Goal: Entertainment & Leisure: Browse casually

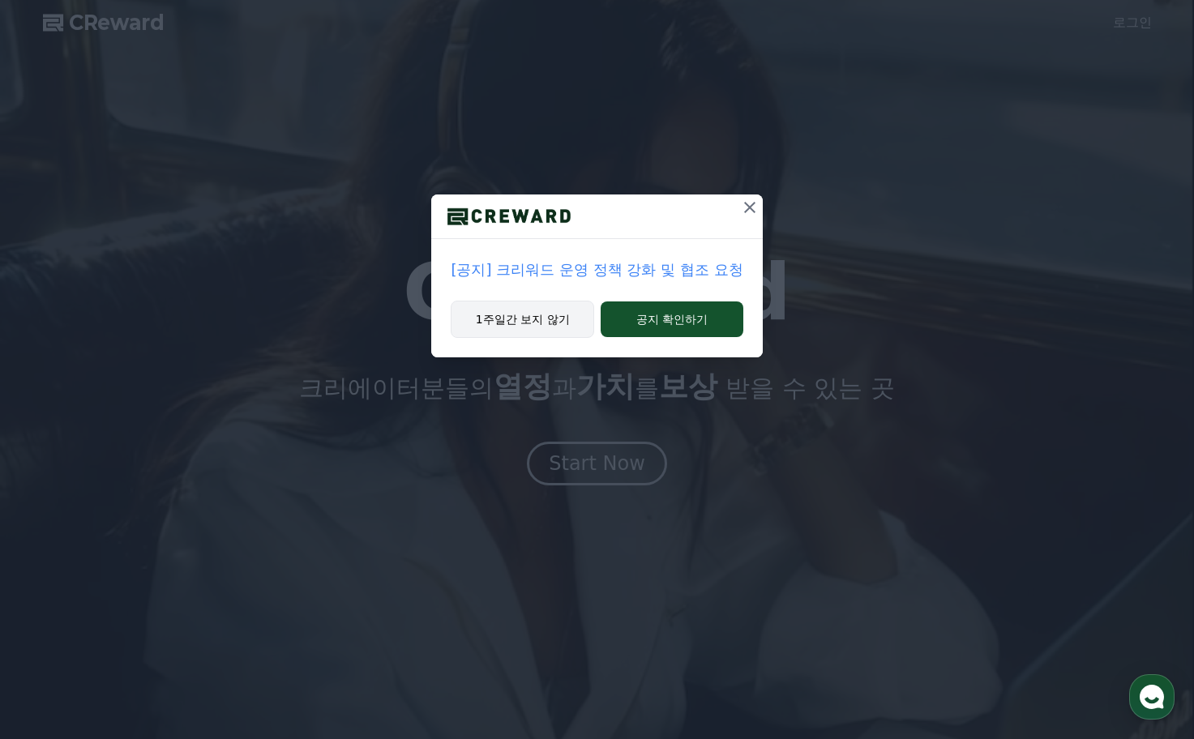
click at [560, 322] on button "1주일간 보지 않기" at bounding box center [522, 319] width 143 height 37
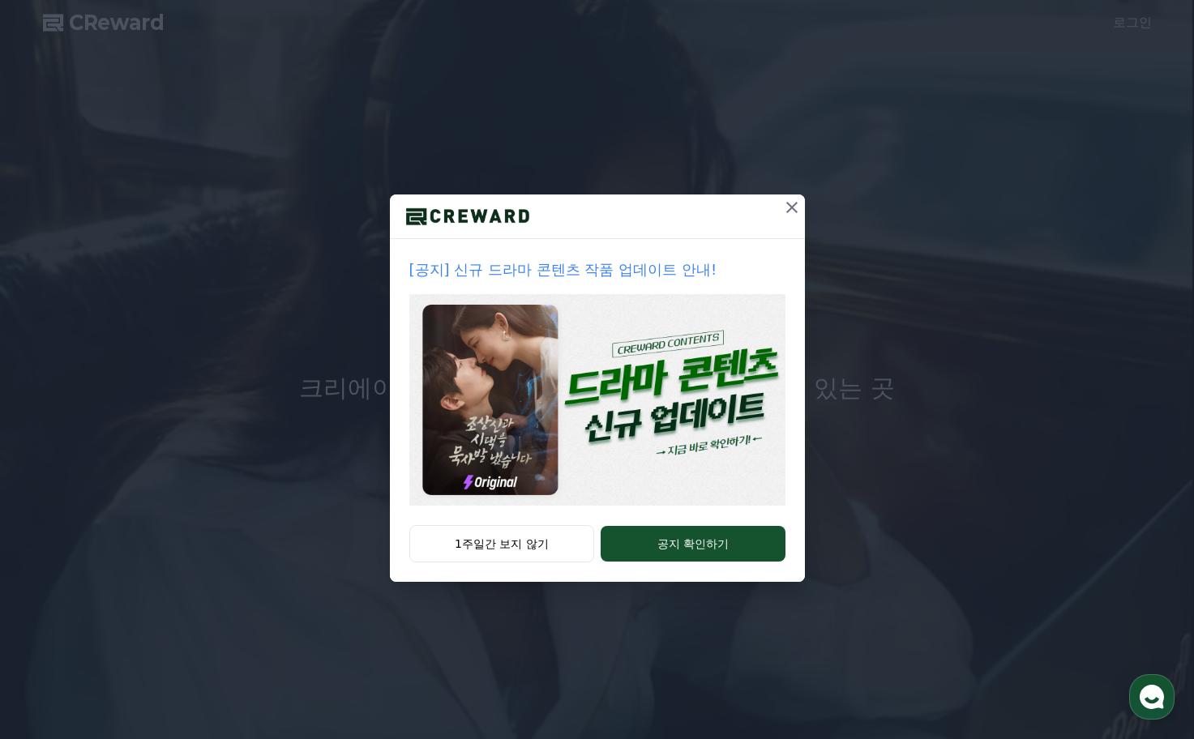
drag, startPoint x: 536, startPoint y: 536, endPoint x: 555, endPoint y: 508, distance: 34.4
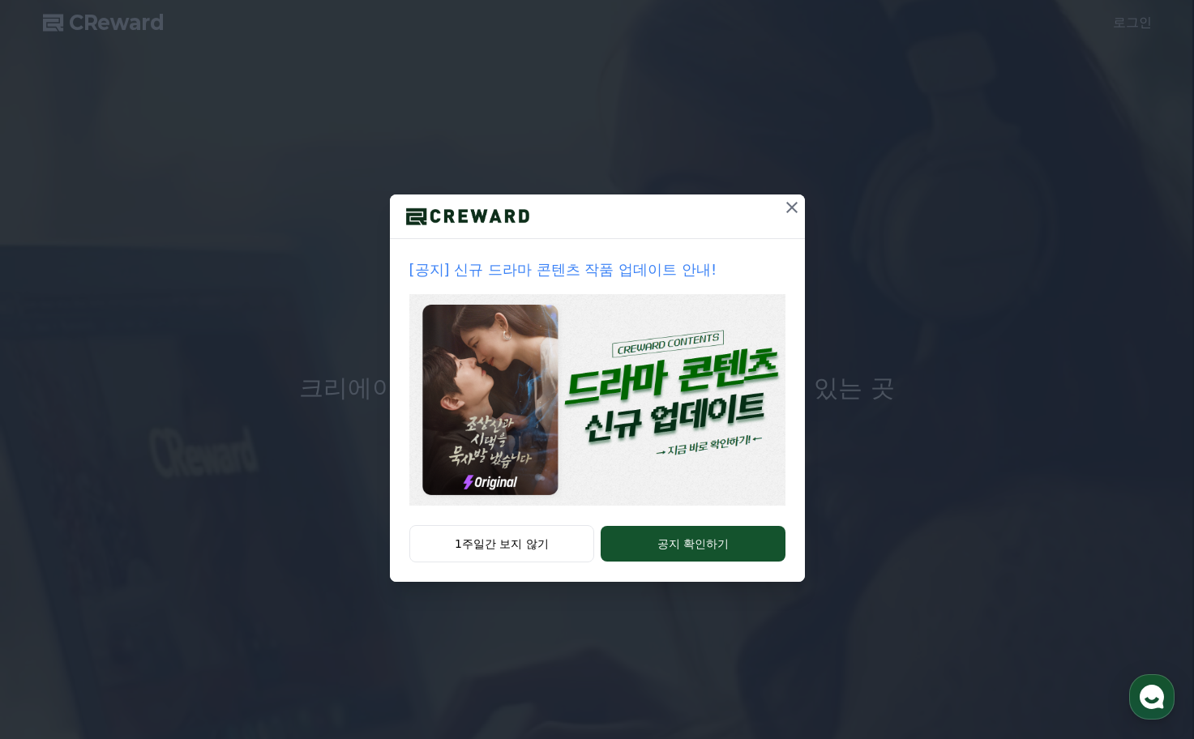
click at [535, 536] on button "1주일간 보지 않기" at bounding box center [502, 543] width 186 height 37
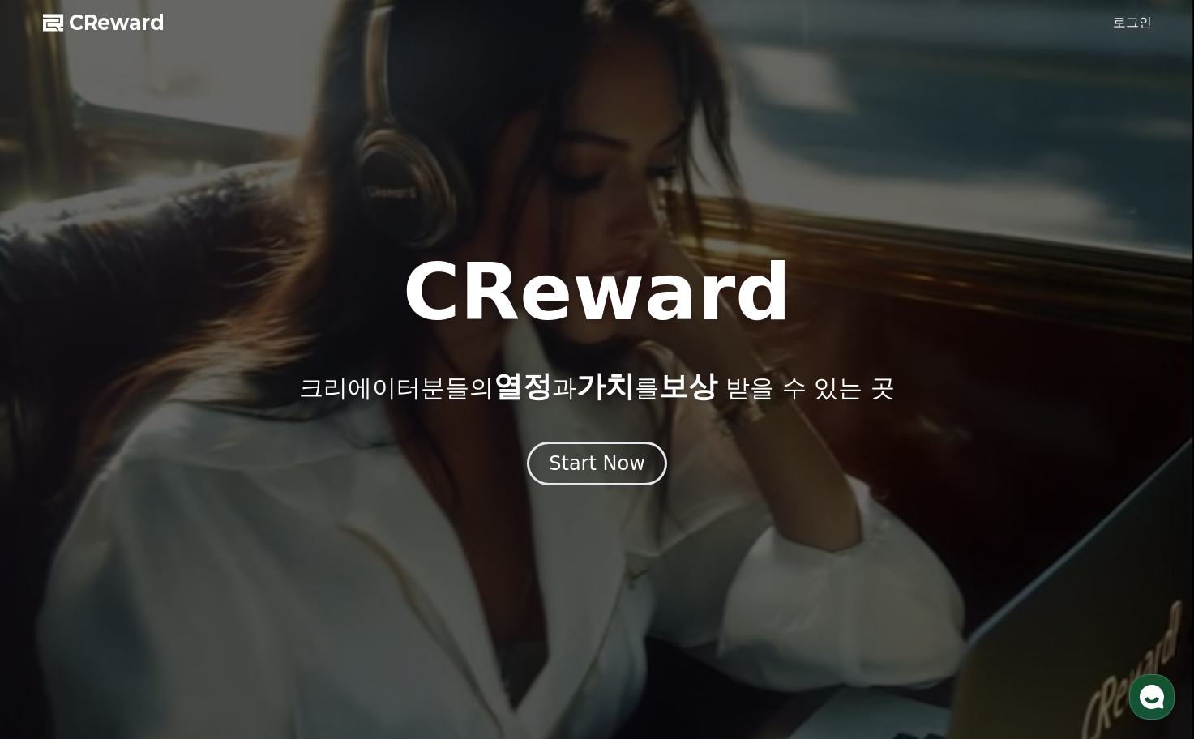
click at [1131, 19] on link "로그인" at bounding box center [1132, 22] width 39 height 19
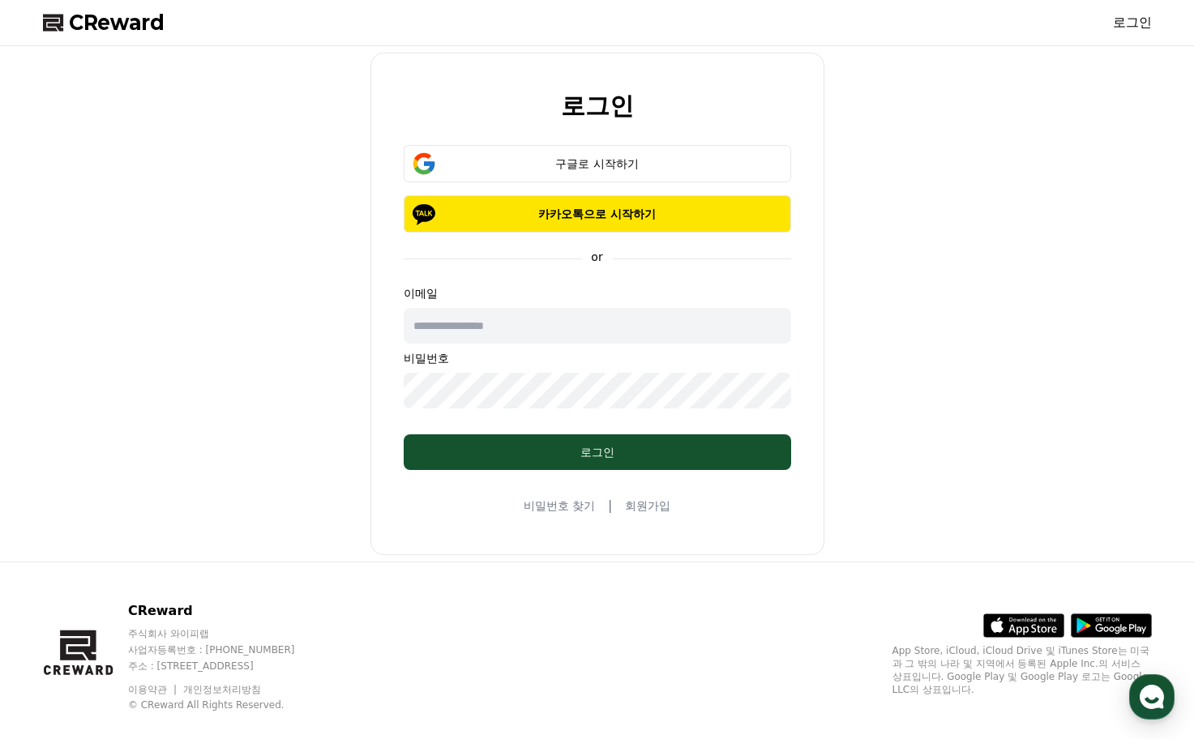
click at [596, 186] on div "구글로 시작하기 카카오톡으로 시작하기" at bounding box center [597, 189] width 387 height 88
click at [604, 177] on button "구글로 시작하기" at bounding box center [597, 163] width 387 height 37
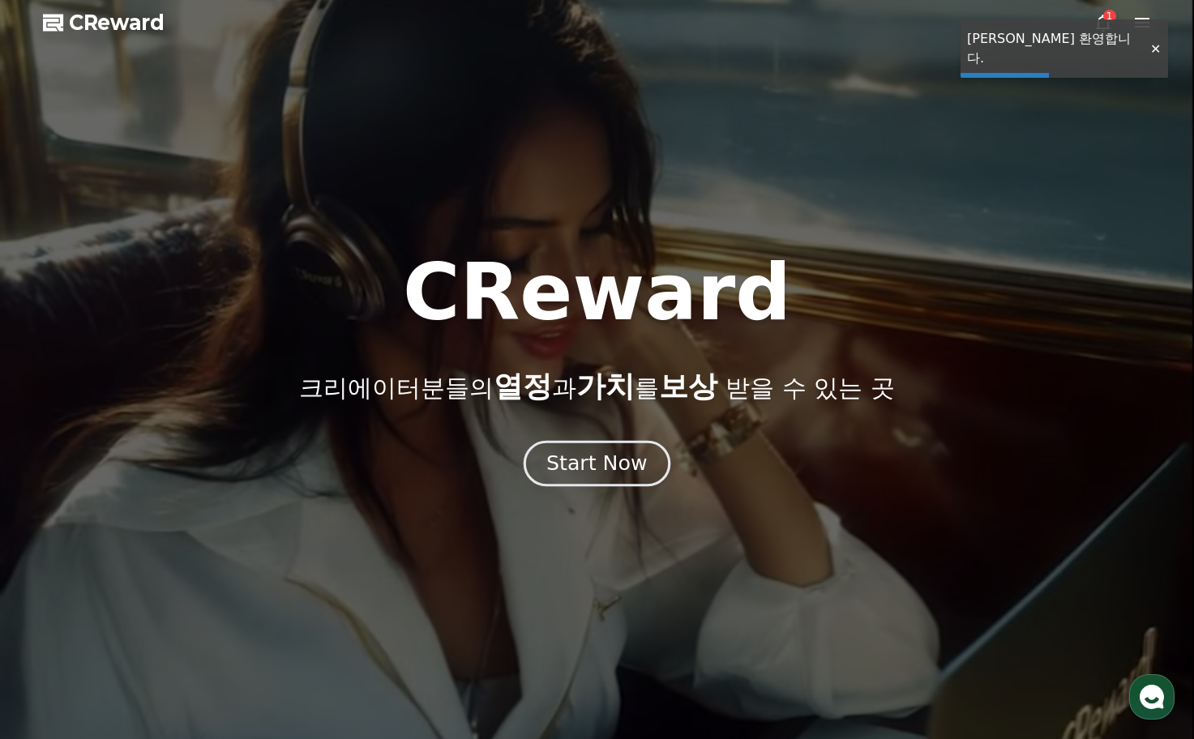
click at [619, 461] on div "Start Now" at bounding box center [596, 464] width 100 height 28
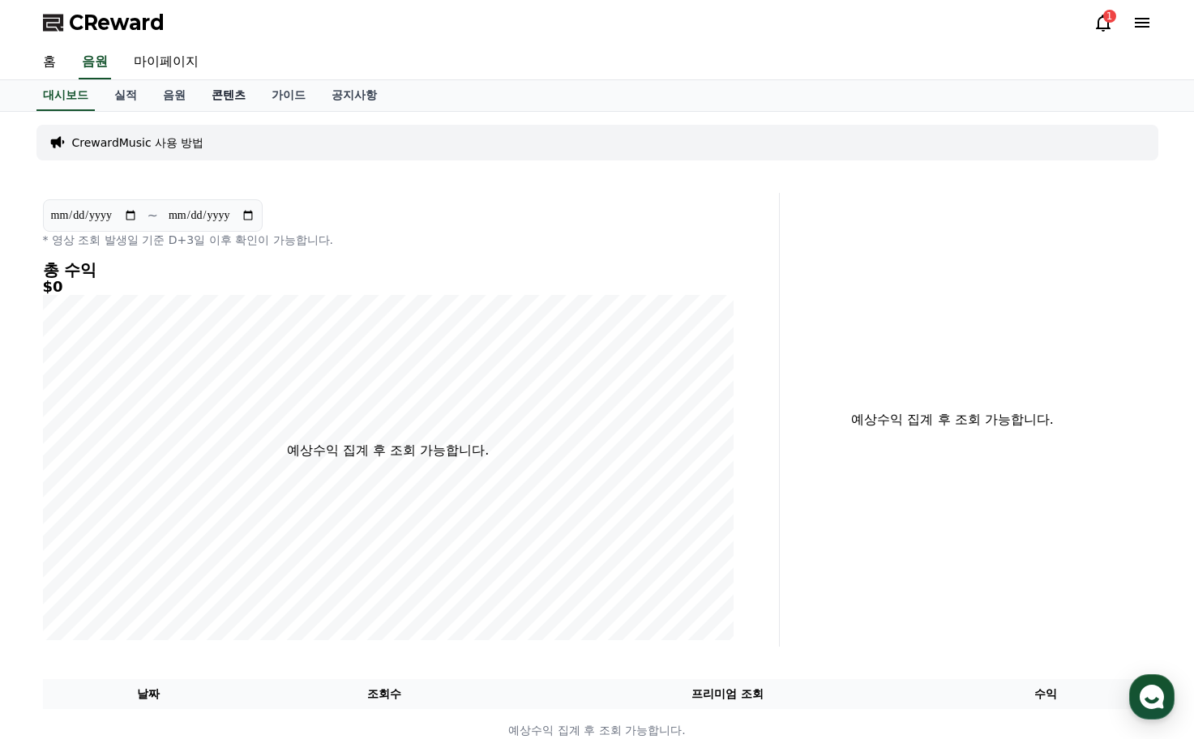
click at [244, 92] on link "콘텐츠" at bounding box center [229, 95] width 60 height 31
click at [185, 100] on link "음원" at bounding box center [174, 95] width 49 height 31
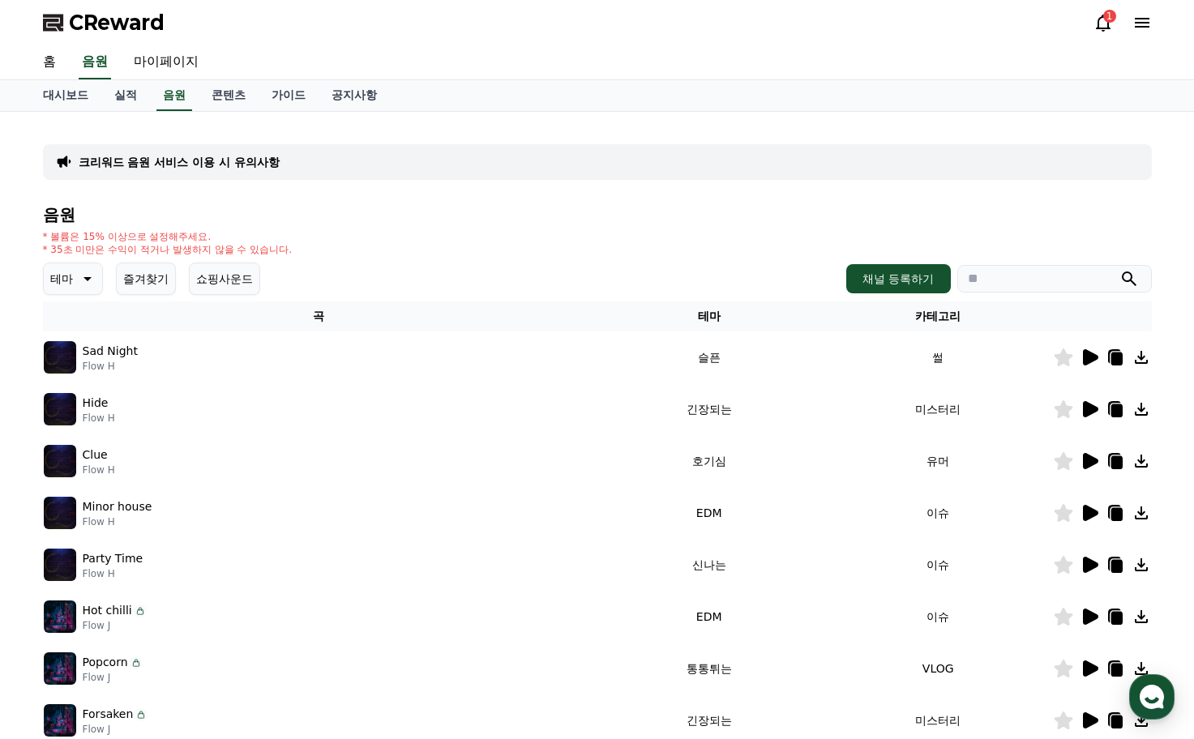
click at [125, 360] on p "Flow H" at bounding box center [110, 366] width 55 height 13
click at [1088, 357] on icon at bounding box center [1090, 357] width 15 height 16
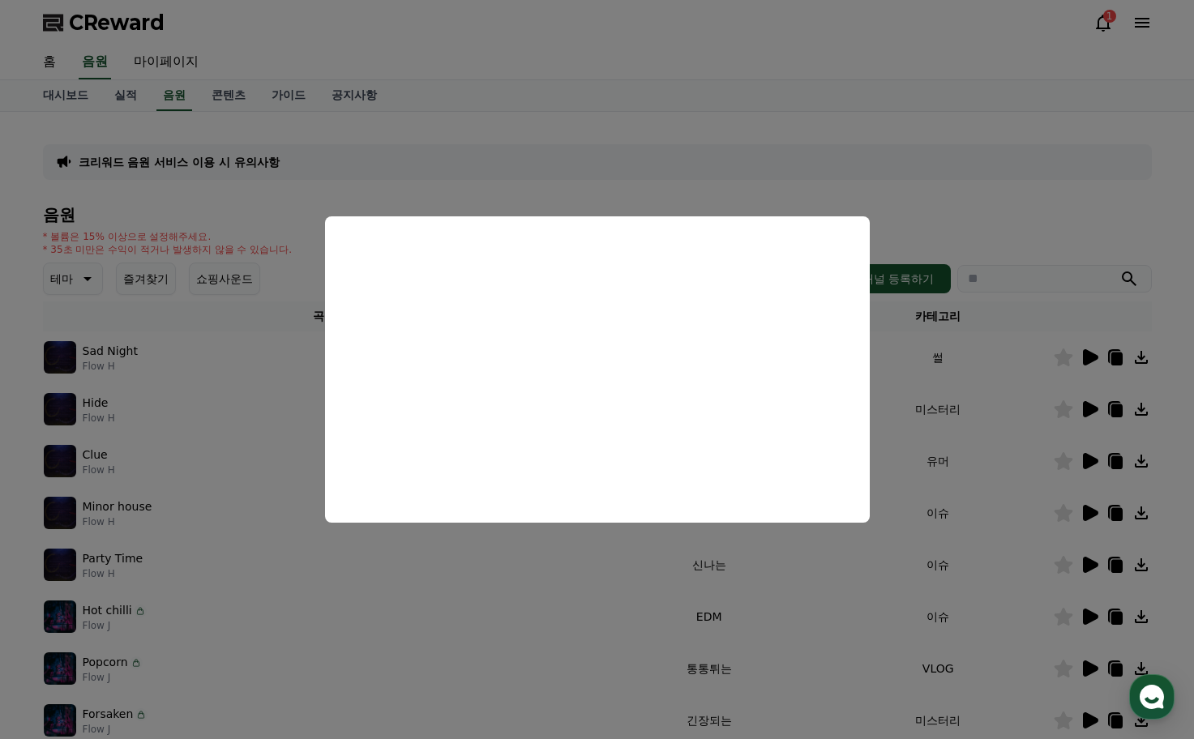
click at [976, 308] on button "close modal" at bounding box center [597, 369] width 1194 height 739
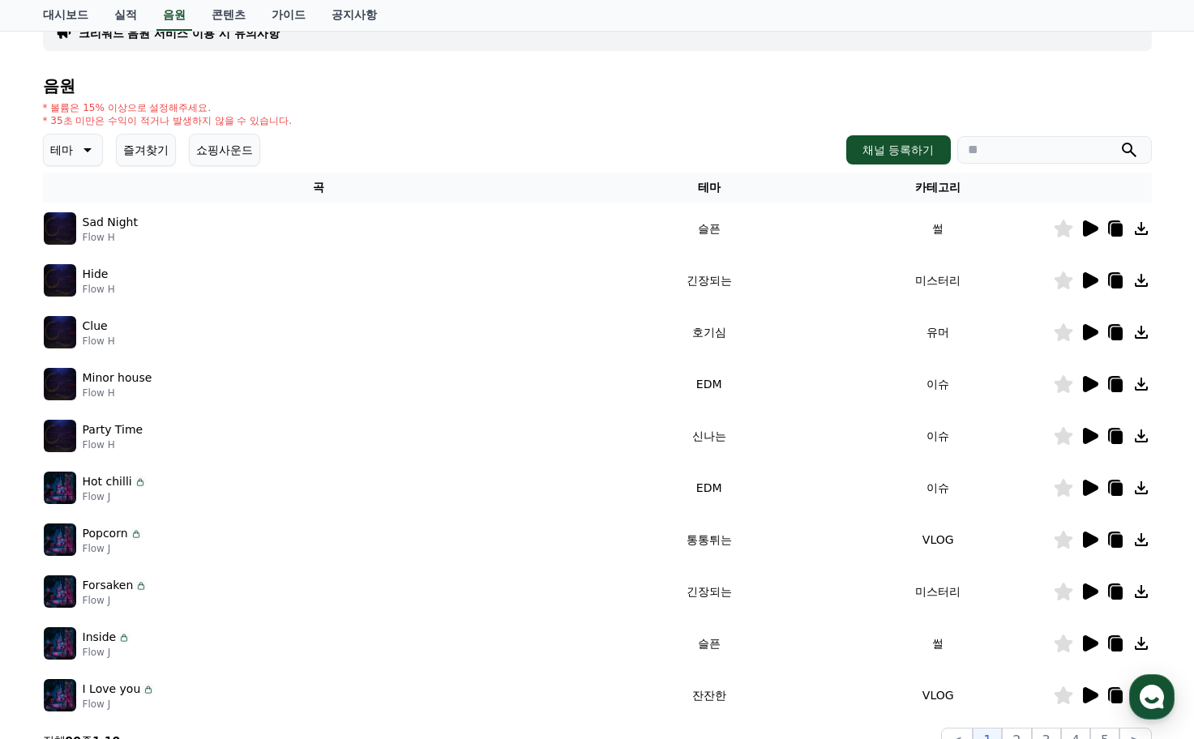
scroll to position [162, 0]
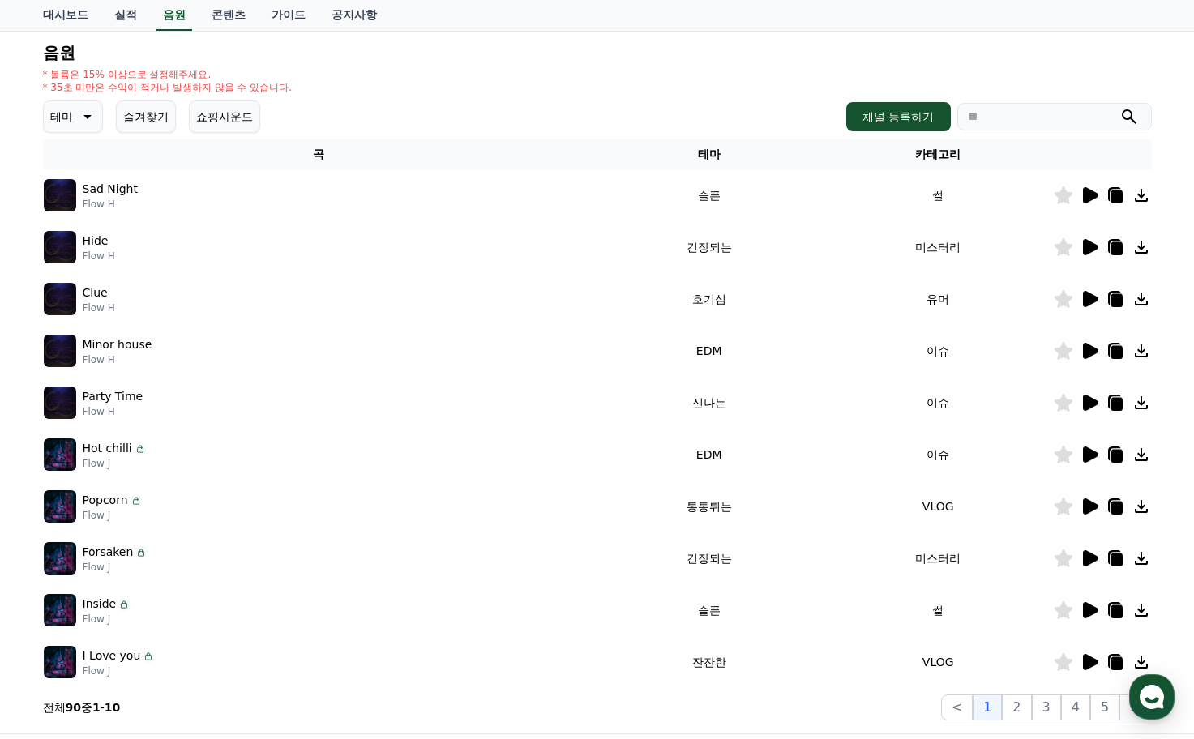
click at [1088, 558] on icon at bounding box center [1090, 558] width 15 height 16
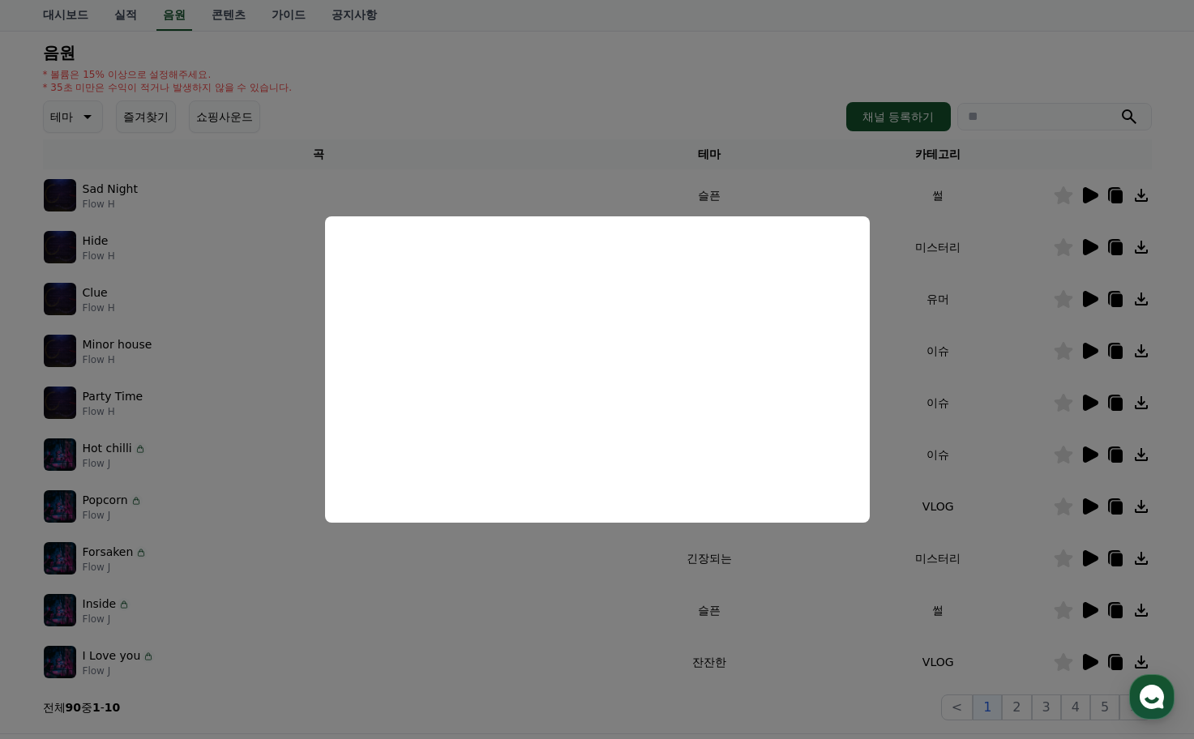
click at [1008, 560] on button "close modal" at bounding box center [597, 369] width 1194 height 739
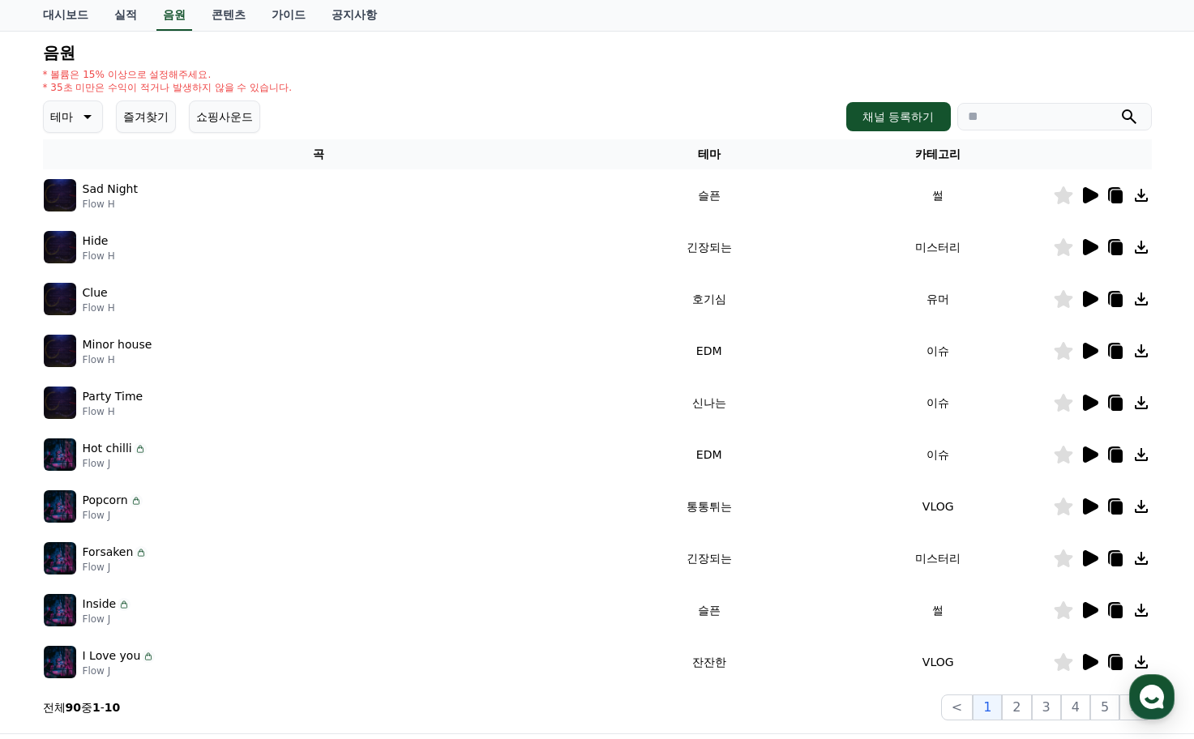
click at [1090, 457] on icon at bounding box center [1090, 455] width 15 height 16
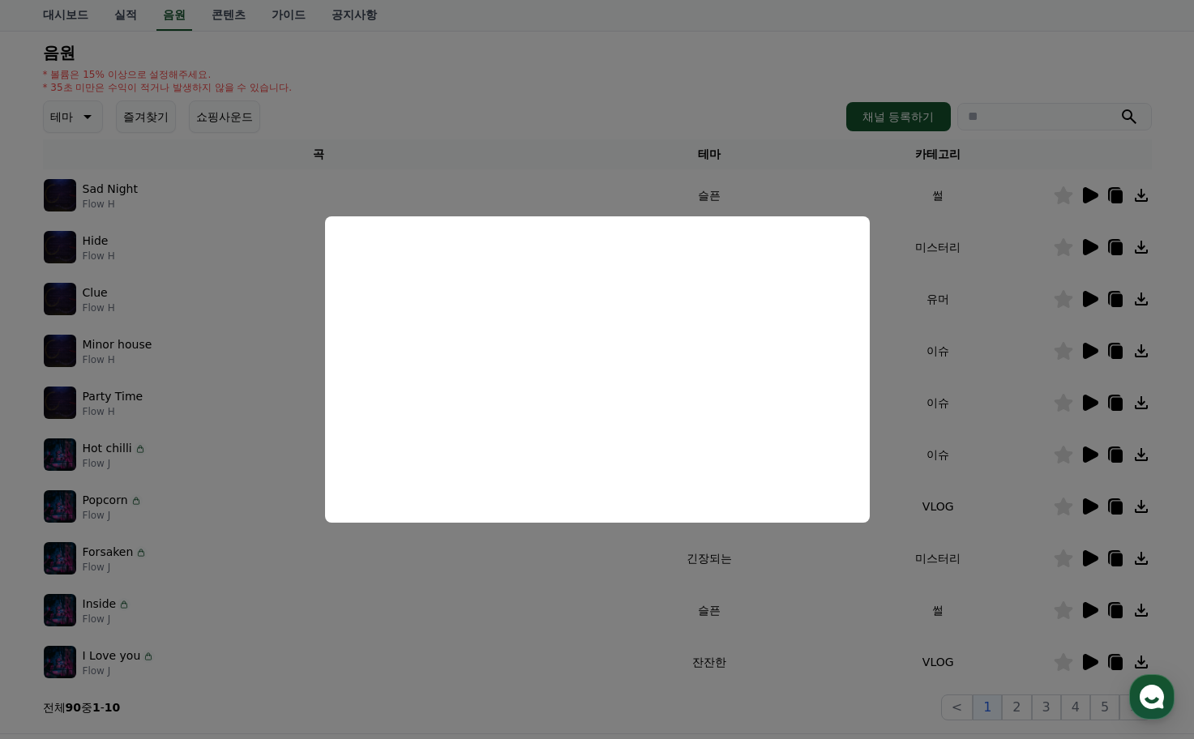
click at [972, 394] on button "close modal" at bounding box center [597, 369] width 1194 height 739
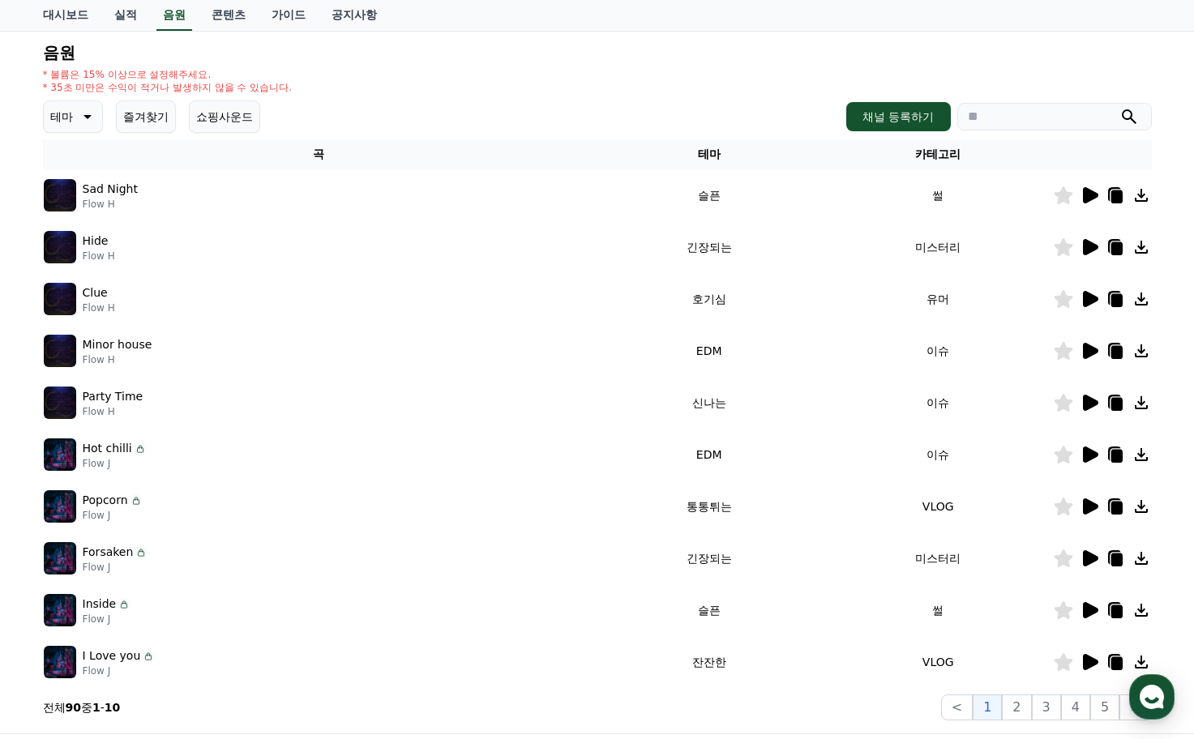
click at [1076, 353] on div at bounding box center [1102, 350] width 97 height 19
click at [1082, 354] on icon at bounding box center [1088, 350] width 19 height 19
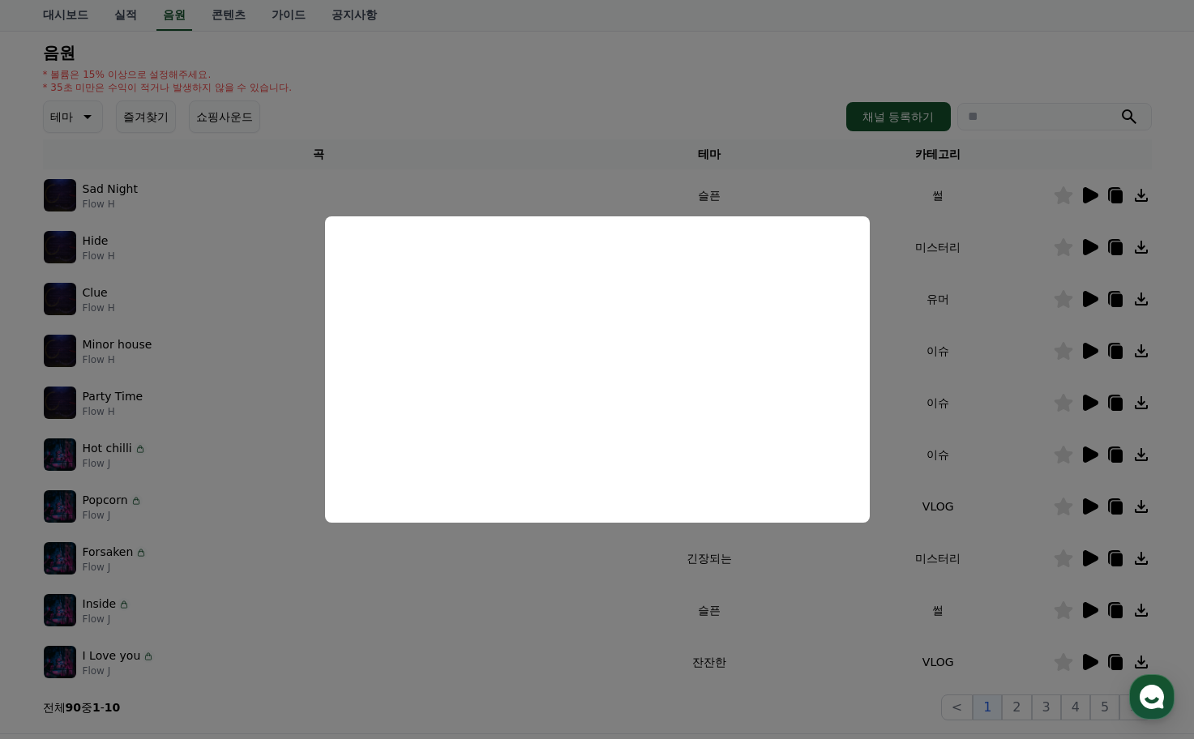
click at [1004, 378] on button "close modal" at bounding box center [597, 369] width 1194 height 739
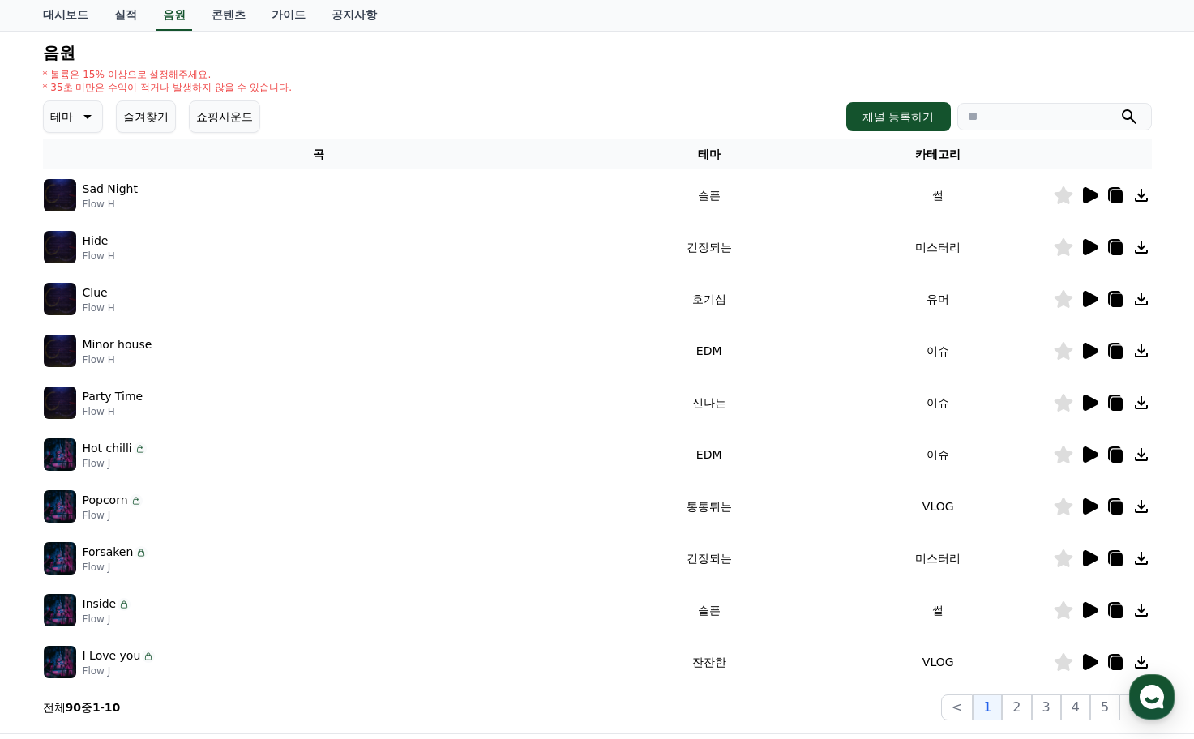
click at [1086, 247] on icon at bounding box center [1090, 247] width 15 height 16
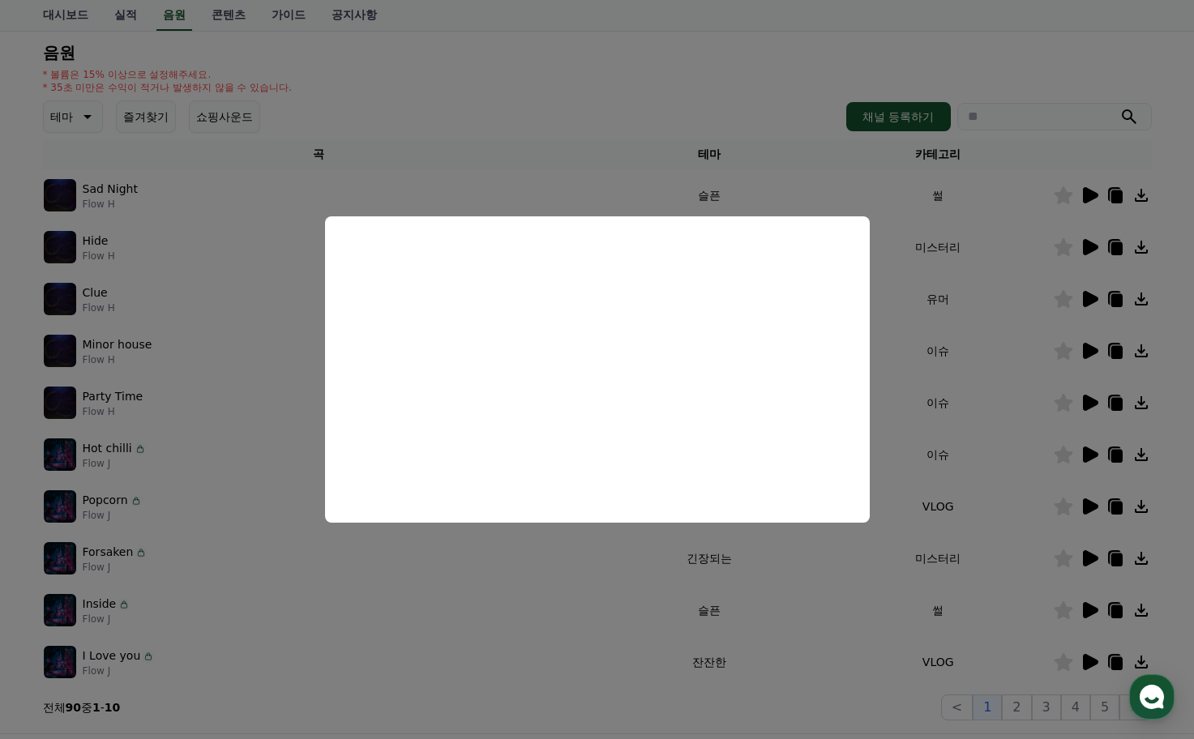
click at [1009, 460] on button "close modal" at bounding box center [597, 369] width 1194 height 739
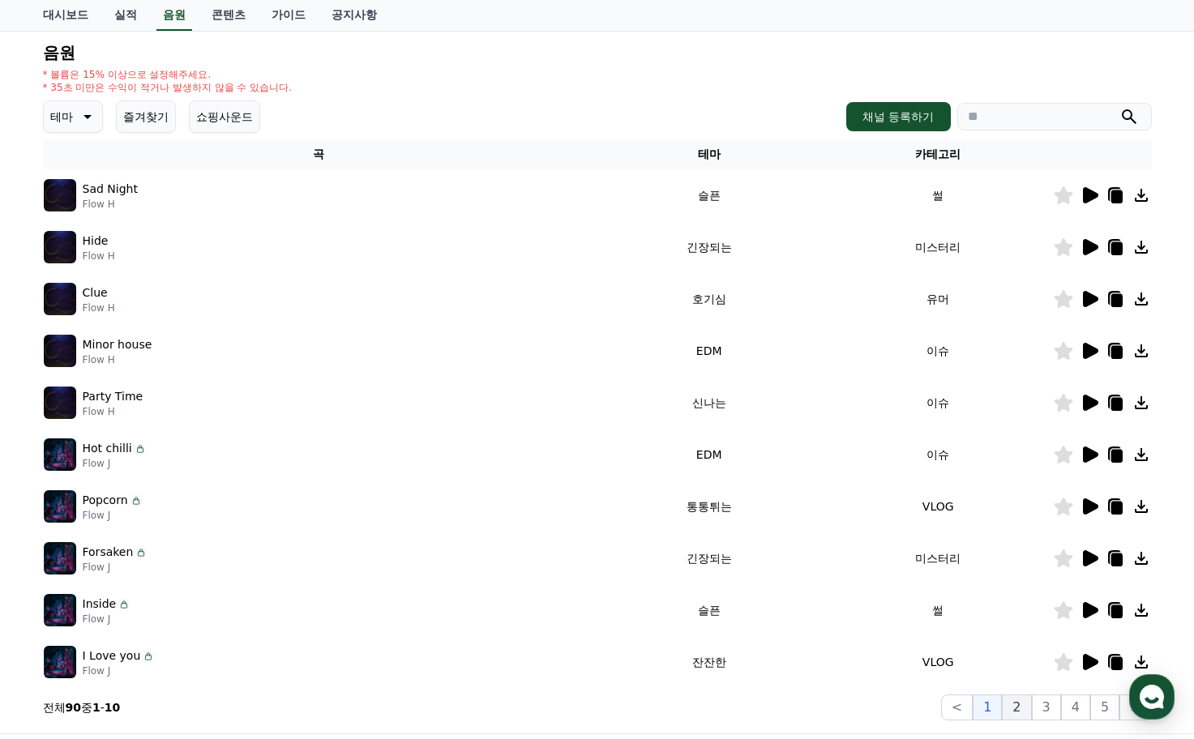
click at [1012, 704] on button "2" at bounding box center [1016, 708] width 29 height 26
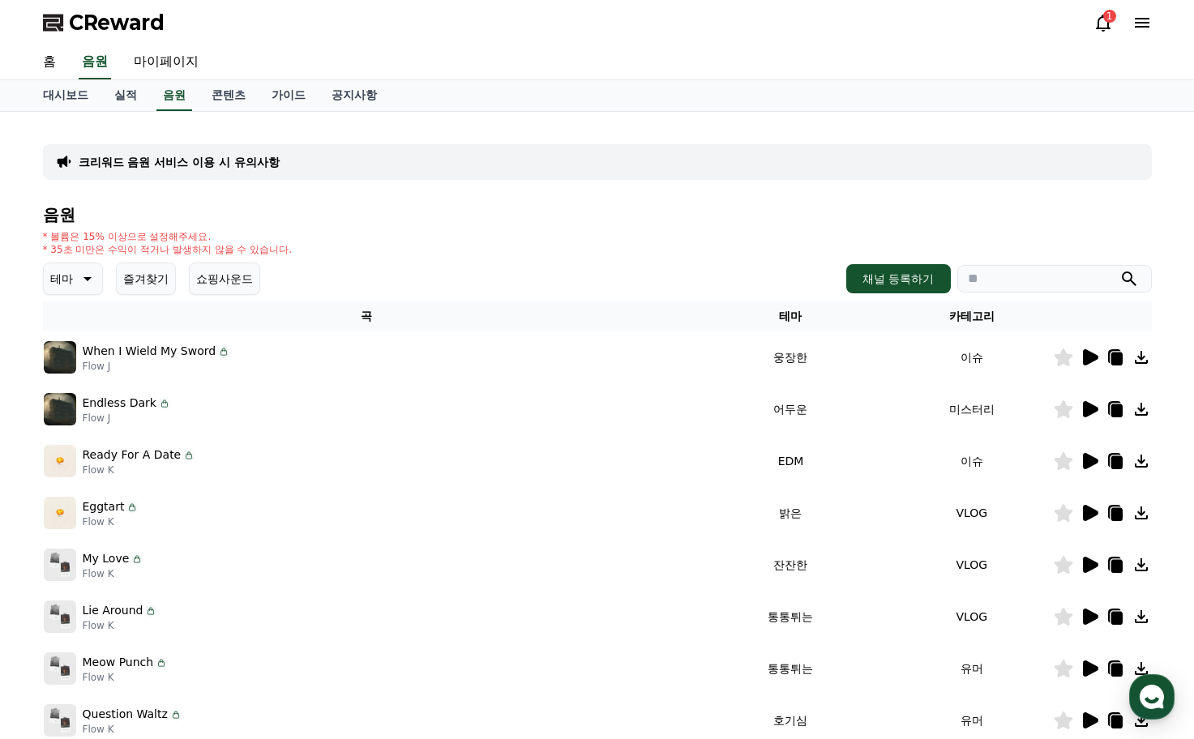
click at [62, 289] on p "테마" at bounding box center [61, 278] width 23 height 23
click at [405, 259] on div "음원 * 볼륨은 15% 이상으로 설정해주세요. * 35초 미만은 수익이 적거나 발생하지 않을 수 있습니다. 테마 테마 전체 환상적인 호기심 어…" at bounding box center [597, 544] width 1109 height 677
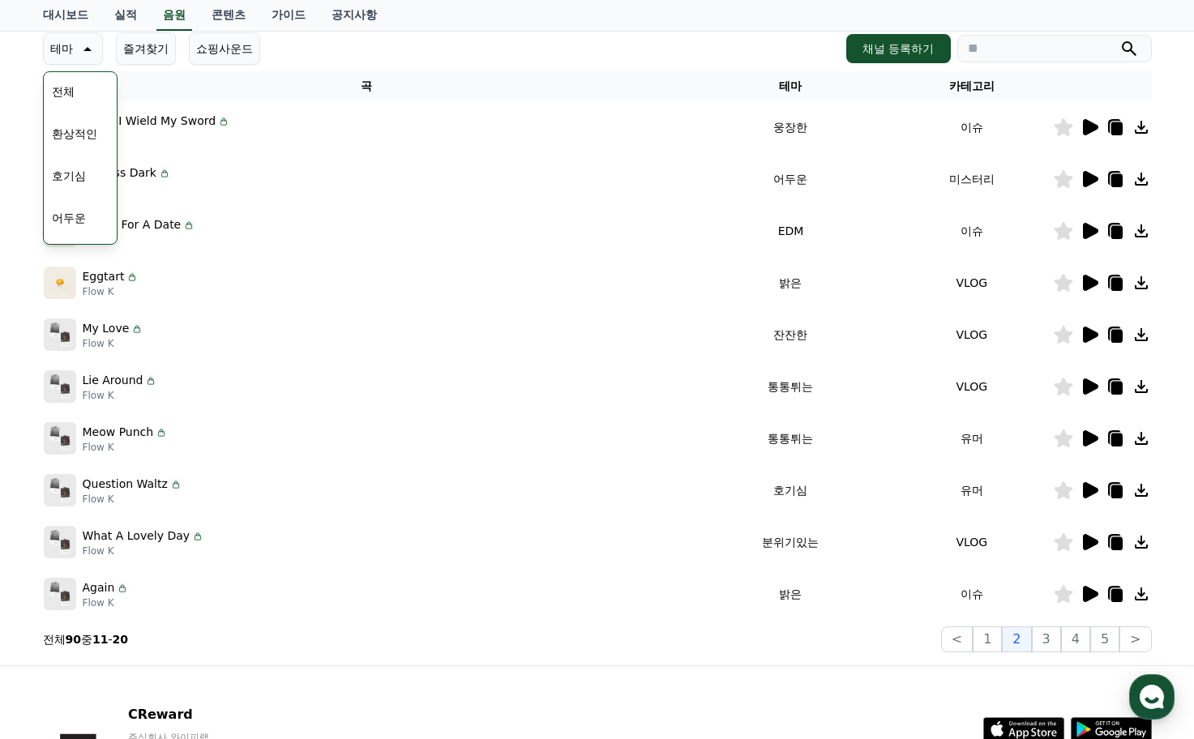
scroll to position [162, 0]
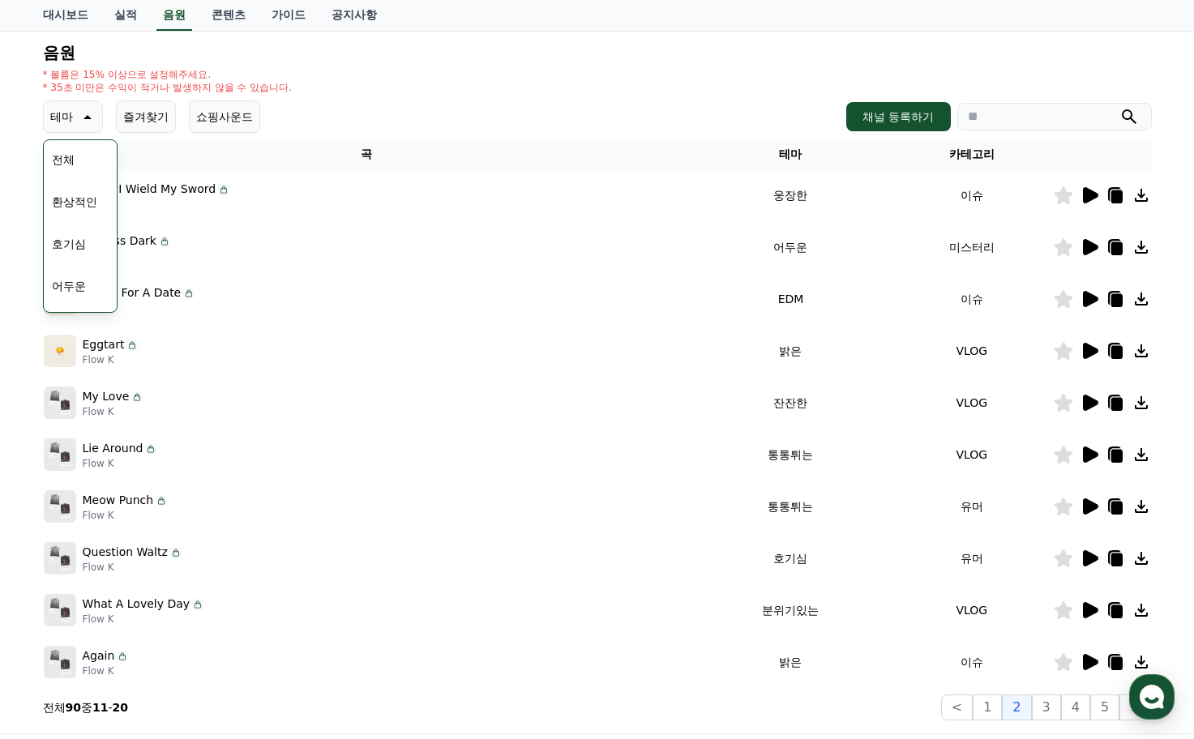
click at [80, 113] on icon at bounding box center [85, 116] width 19 height 19
click at [1089, 199] on icon at bounding box center [1090, 195] width 15 height 16
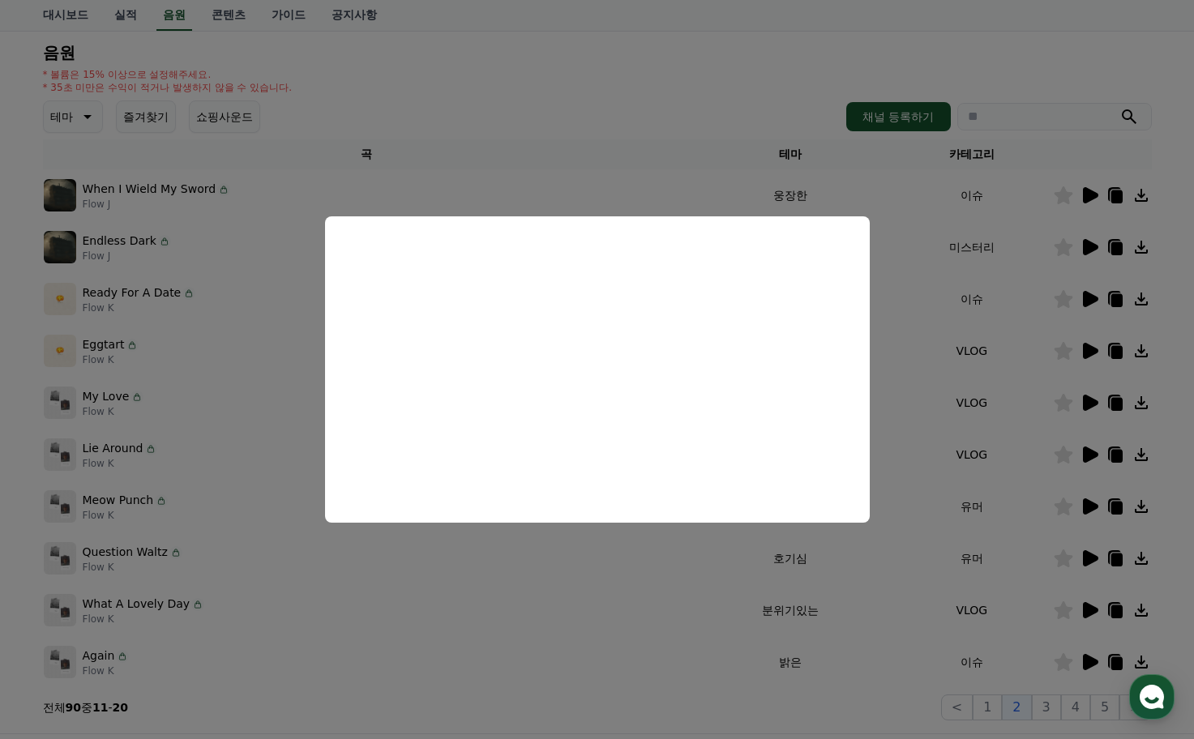
click at [963, 396] on button "close modal" at bounding box center [597, 369] width 1194 height 739
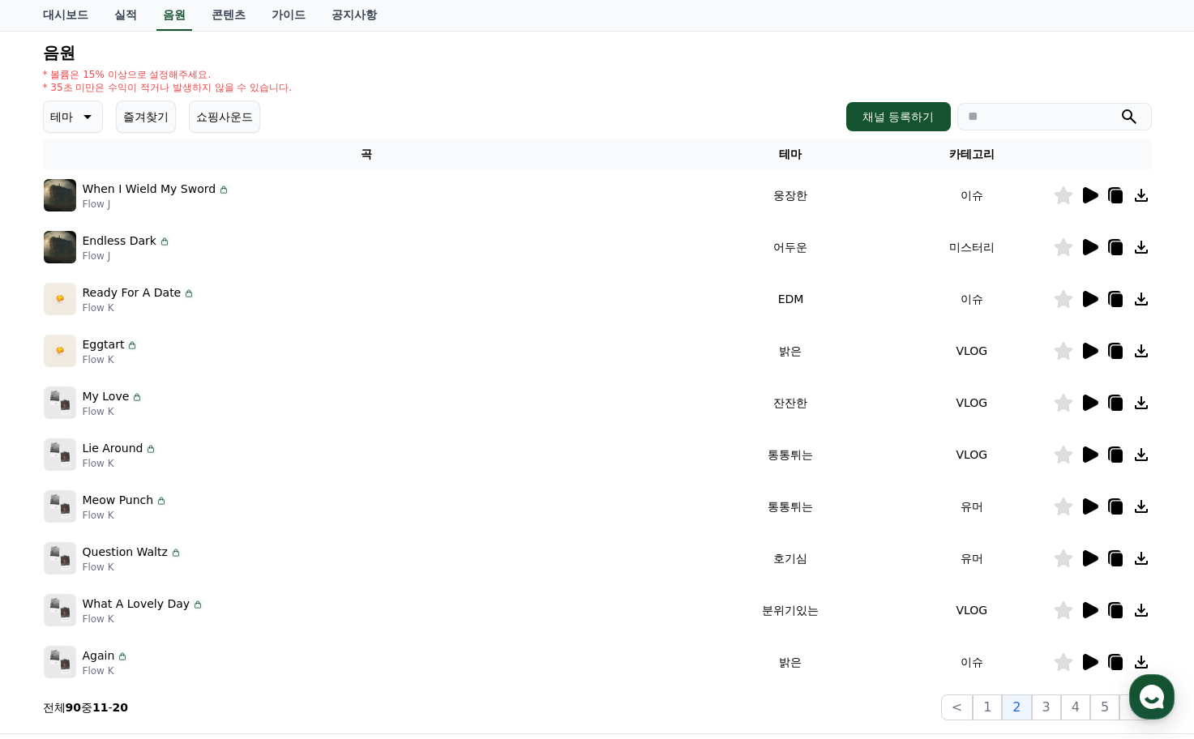
click at [1093, 254] on icon at bounding box center [1088, 246] width 19 height 19
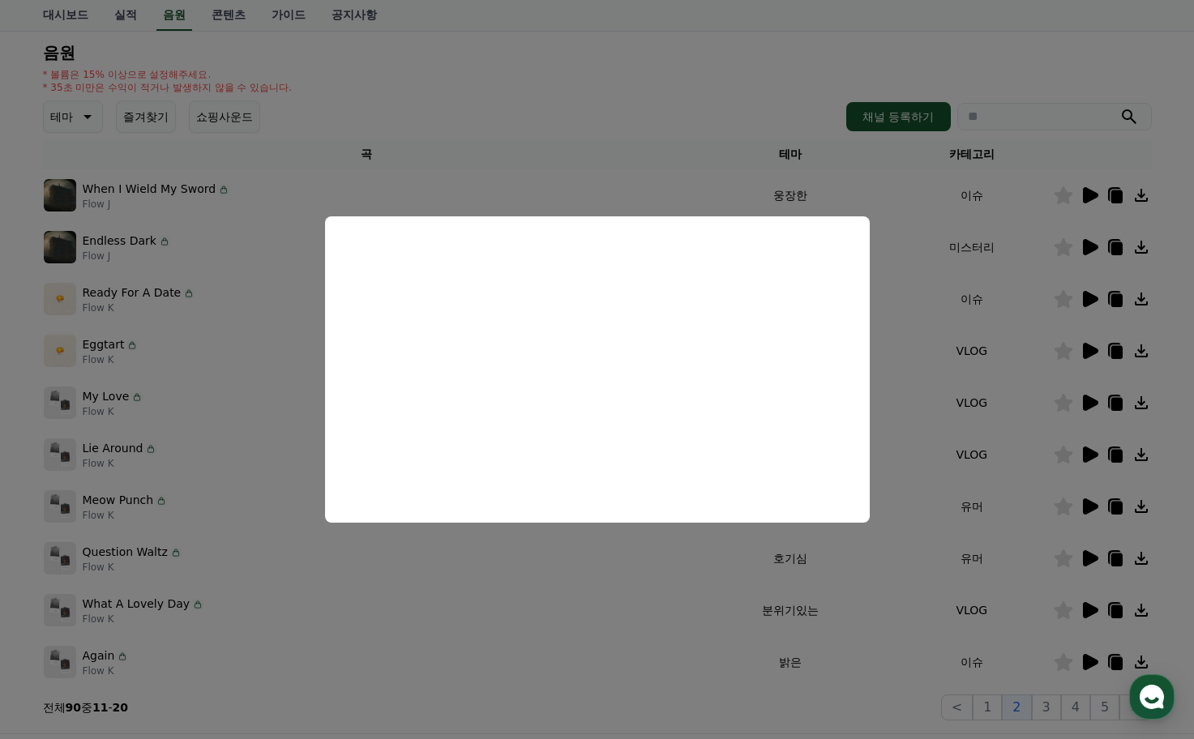
click at [985, 404] on button "close modal" at bounding box center [597, 369] width 1194 height 739
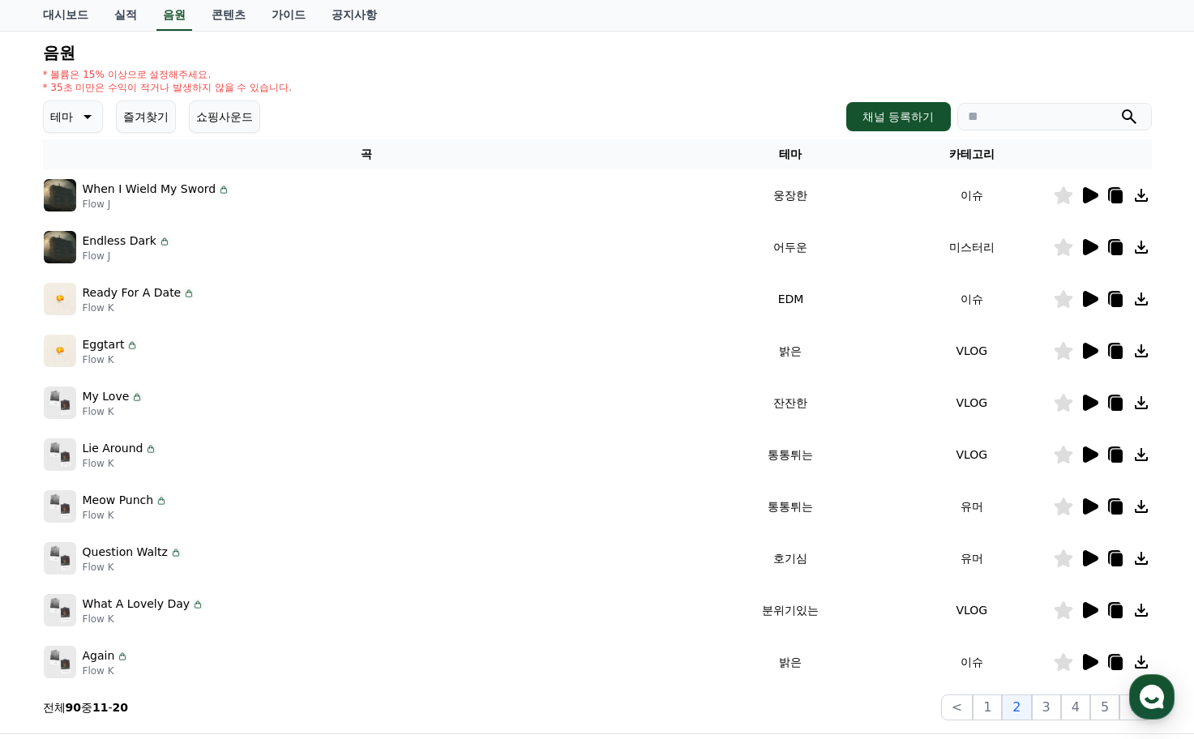
click at [1091, 404] on icon at bounding box center [1090, 403] width 15 height 16
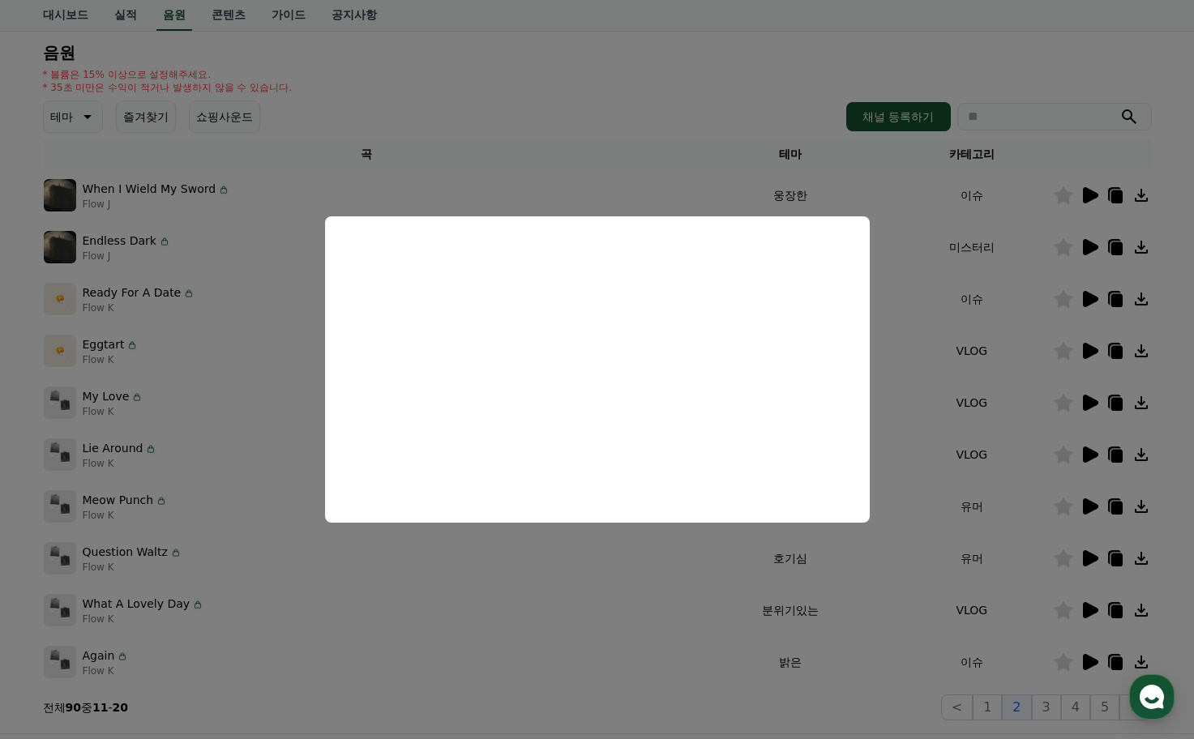
click at [1050, 553] on button "close modal" at bounding box center [597, 369] width 1194 height 739
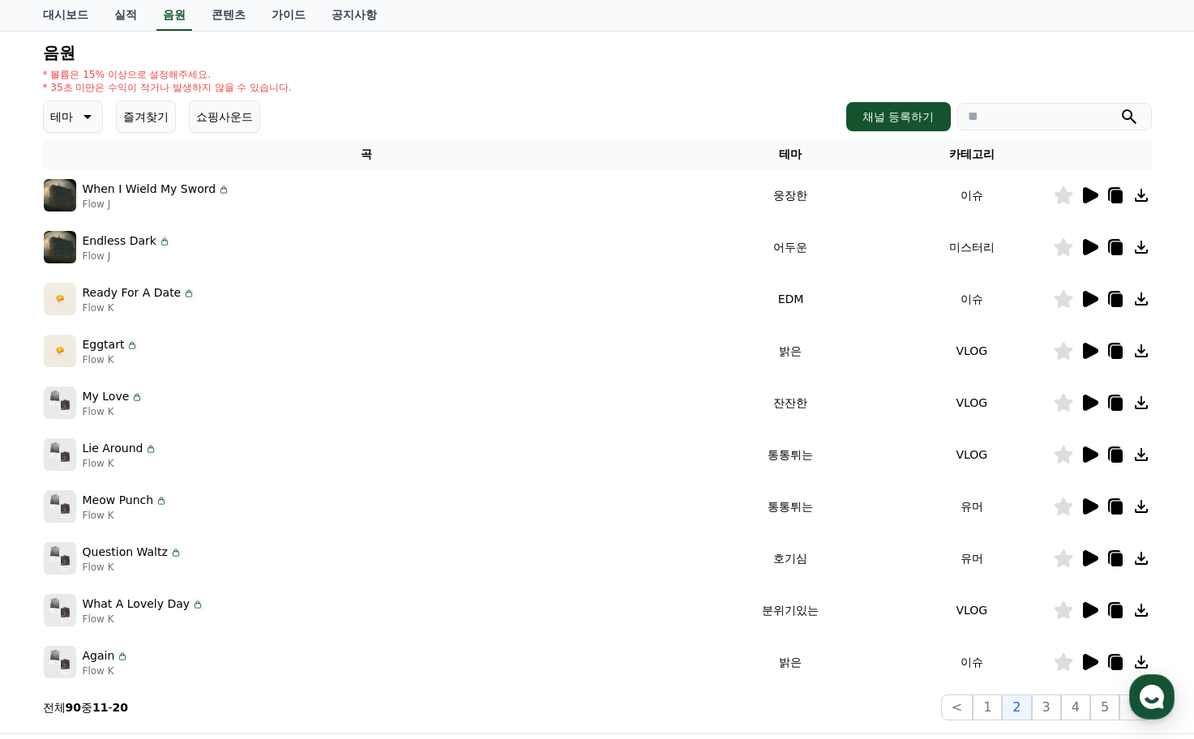
click at [1089, 605] on icon at bounding box center [1090, 610] width 15 height 16
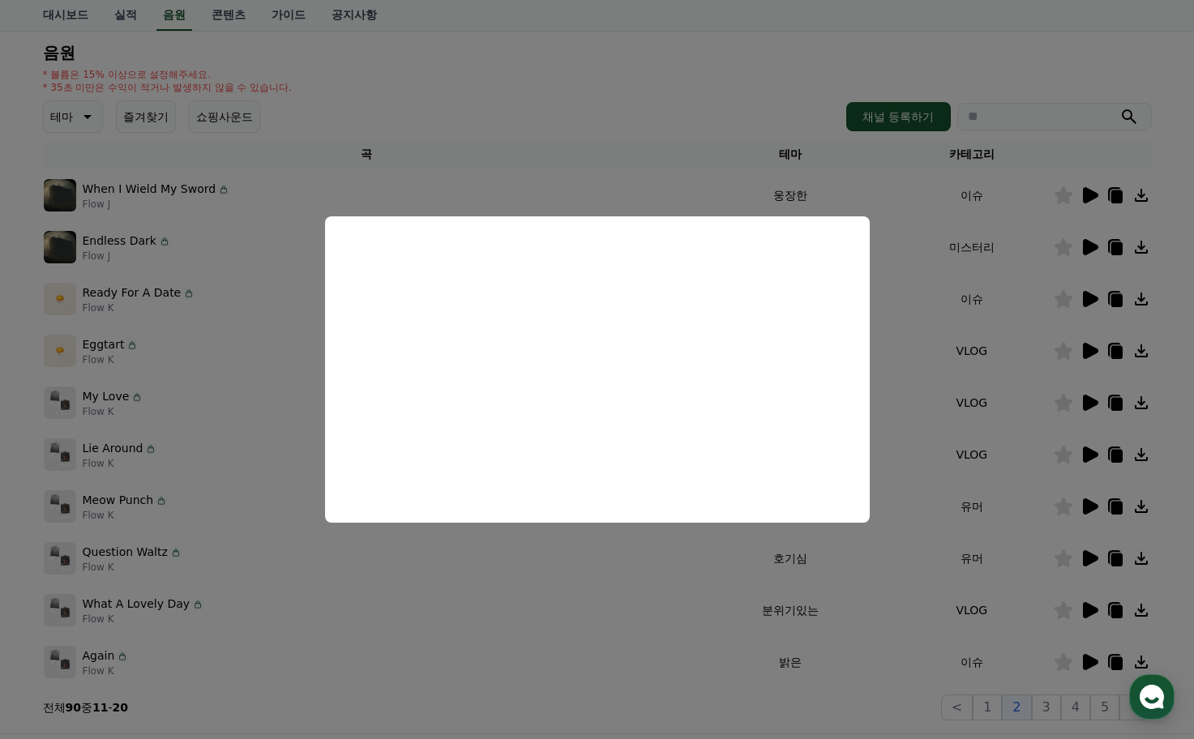
click at [1033, 592] on button "close modal" at bounding box center [597, 369] width 1194 height 739
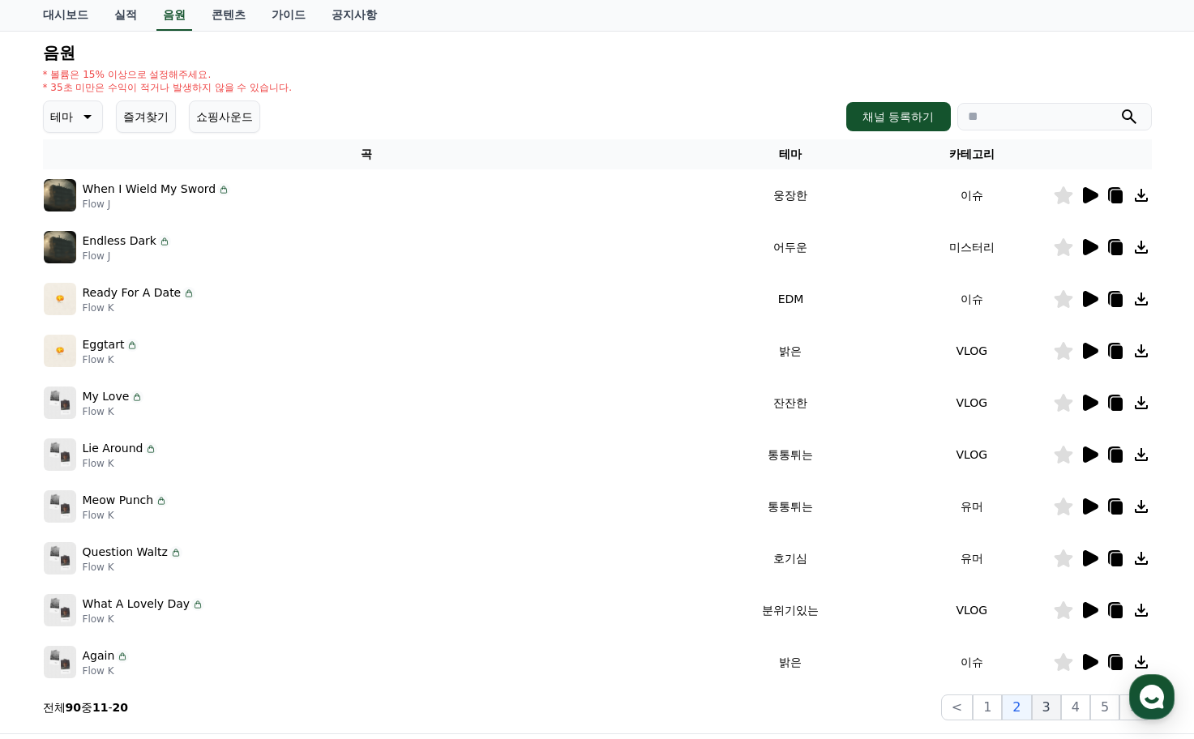
click at [1053, 700] on button "3" at bounding box center [1046, 708] width 29 height 26
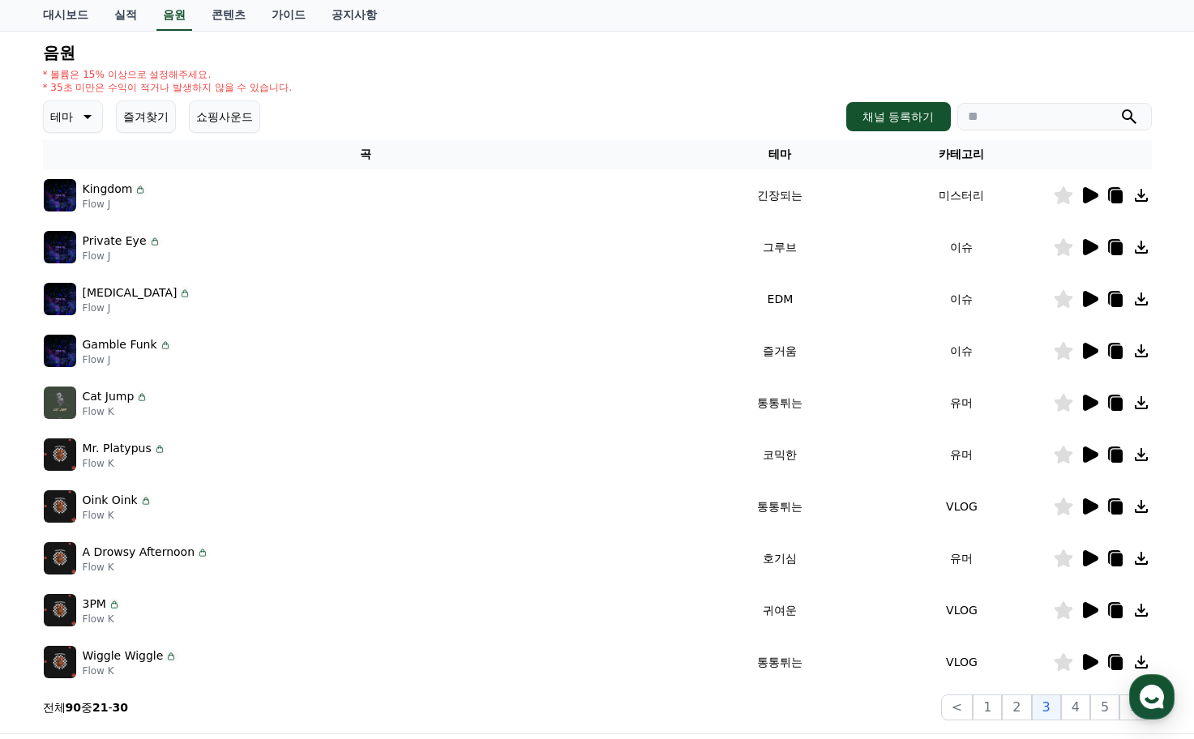
click at [1083, 203] on icon at bounding box center [1090, 195] width 15 height 16
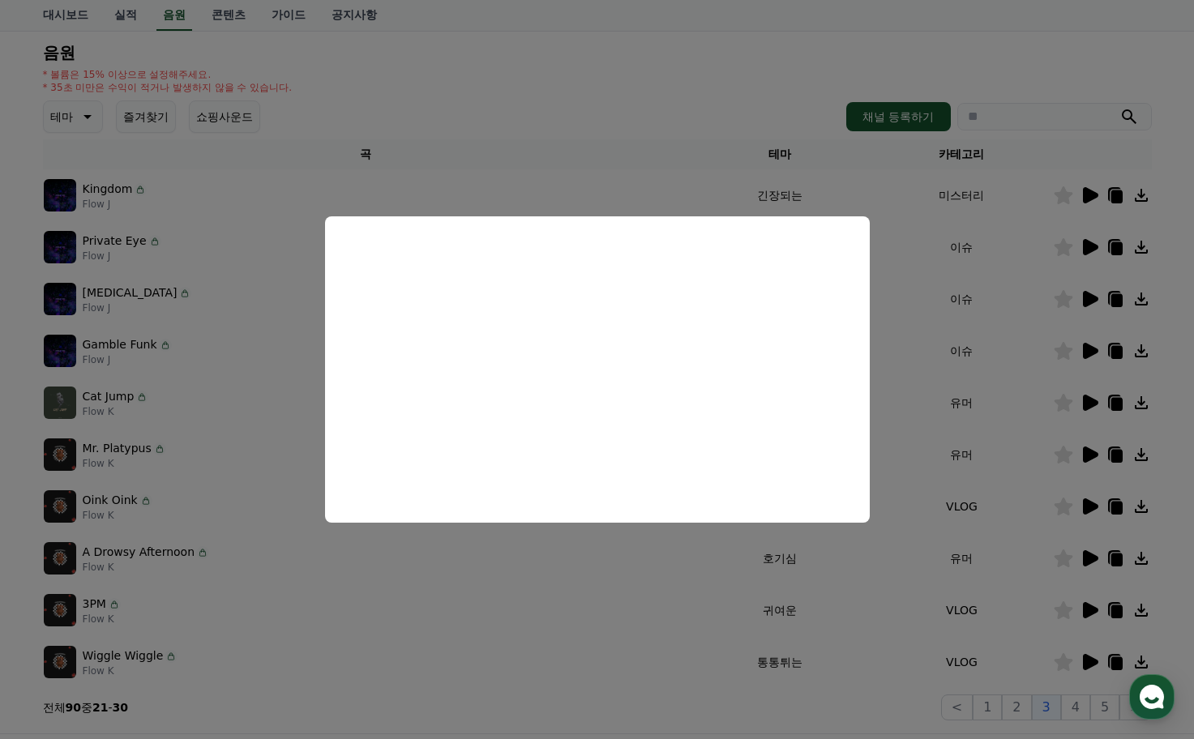
click at [1013, 369] on button "close modal" at bounding box center [597, 369] width 1194 height 739
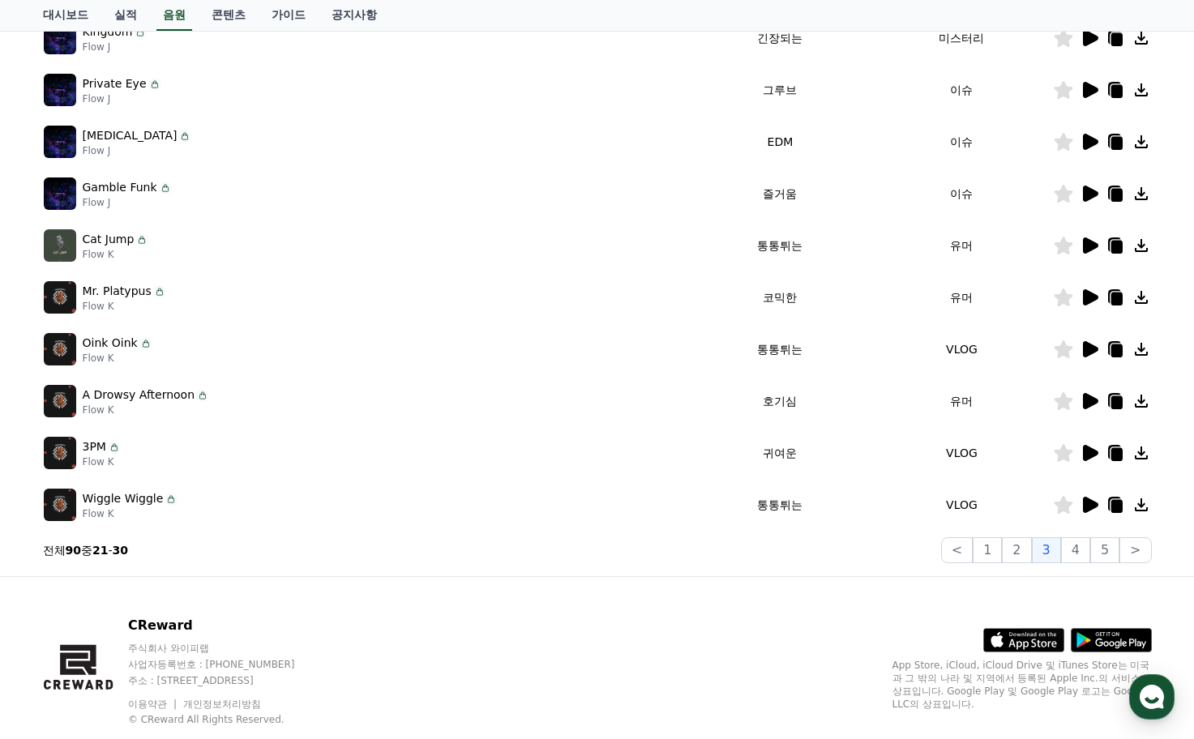
scroll to position [324, 0]
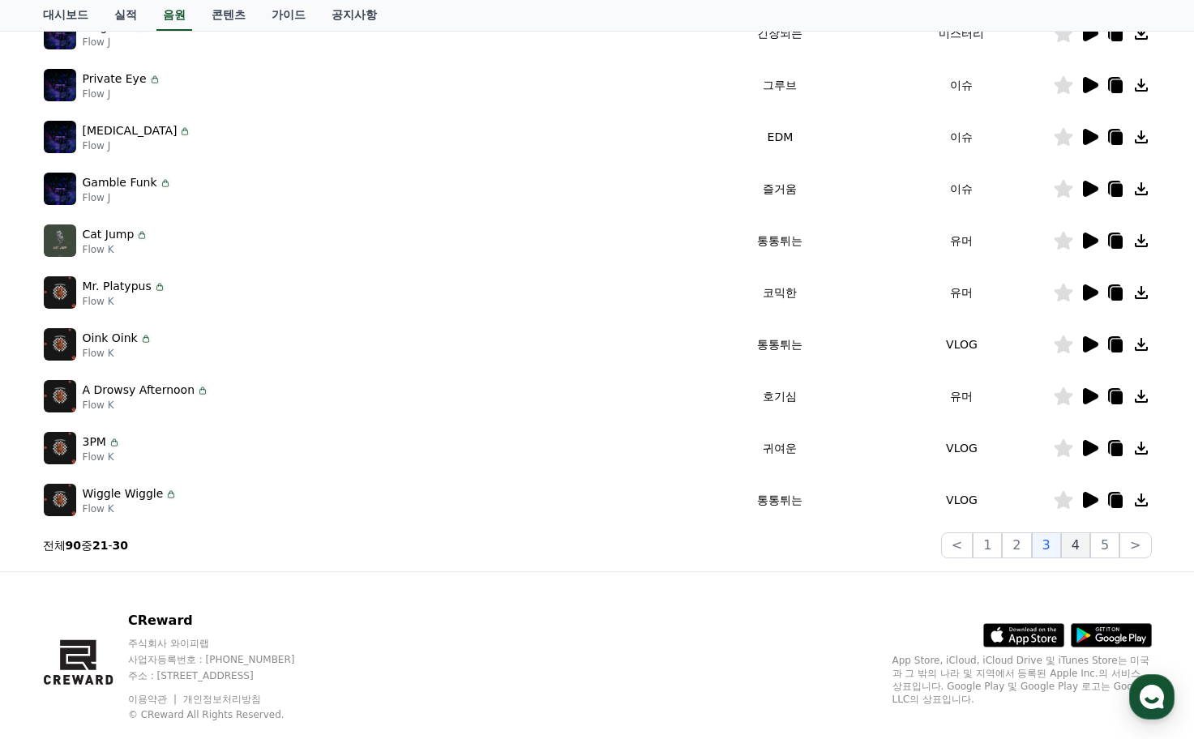
click at [1076, 542] on button "4" at bounding box center [1075, 545] width 29 height 26
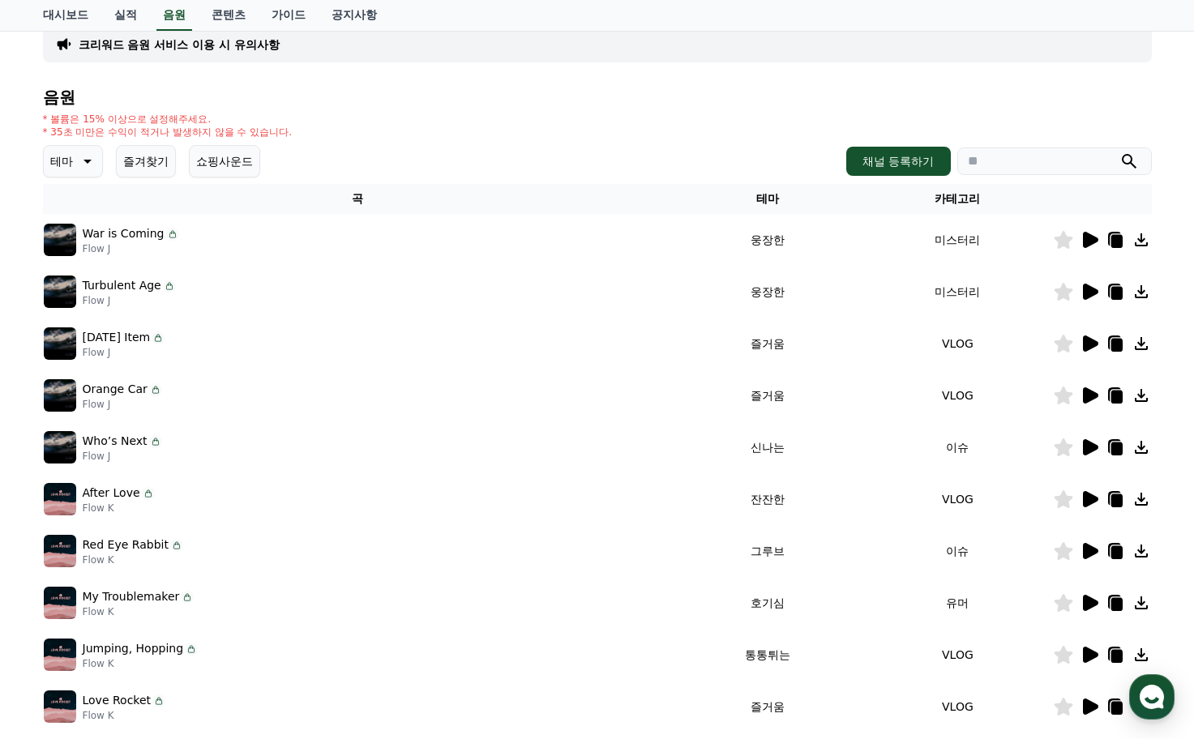
scroll to position [81, 0]
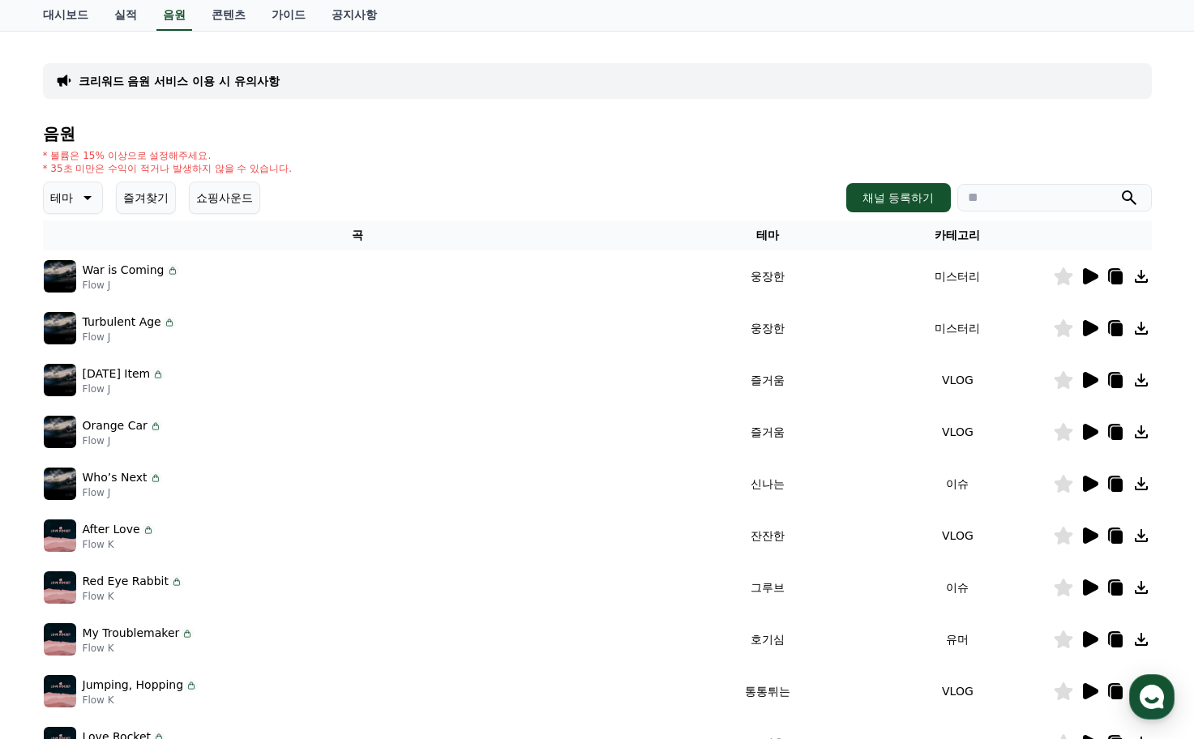
click at [1085, 273] on icon at bounding box center [1090, 276] width 15 height 16
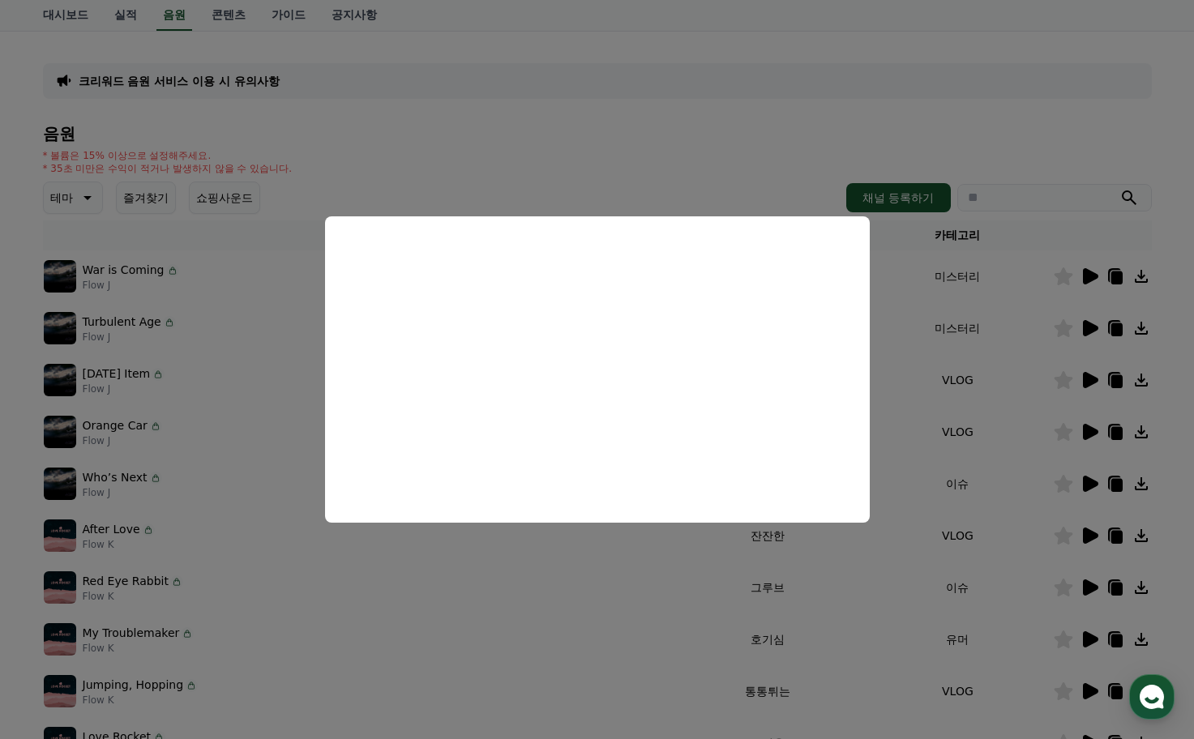
click at [998, 378] on button "close modal" at bounding box center [597, 369] width 1194 height 739
click at [1096, 335] on icon at bounding box center [1088, 327] width 19 height 19
click at [1018, 384] on button "close modal" at bounding box center [597, 369] width 1194 height 739
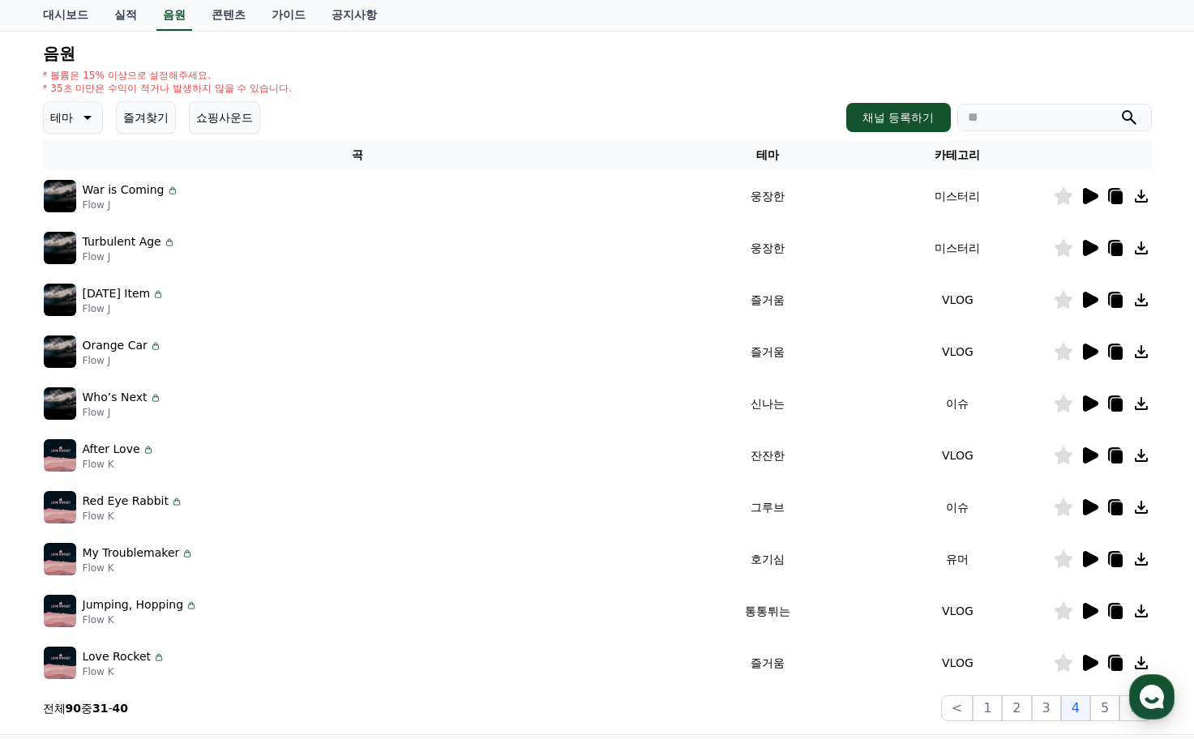
scroll to position [162, 0]
click at [1096, 456] on icon at bounding box center [1090, 455] width 15 height 16
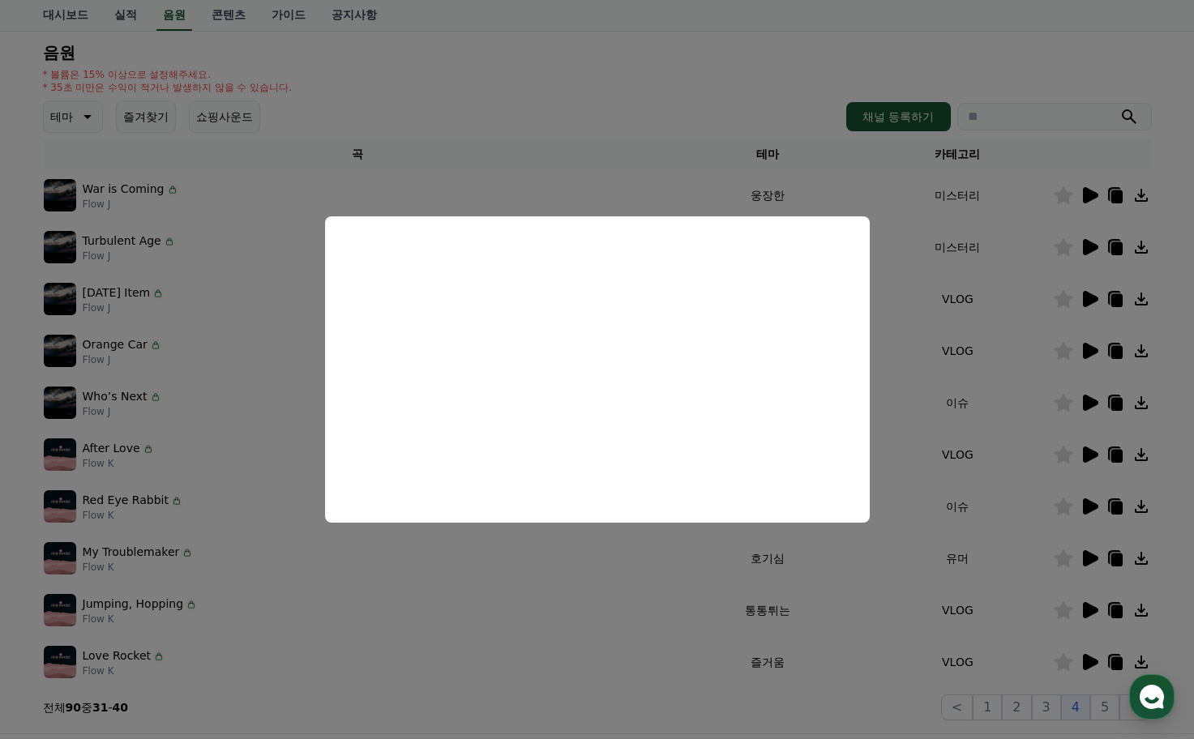
click at [989, 440] on button "close modal" at bounding box center [597, 369] width 1194 height 739
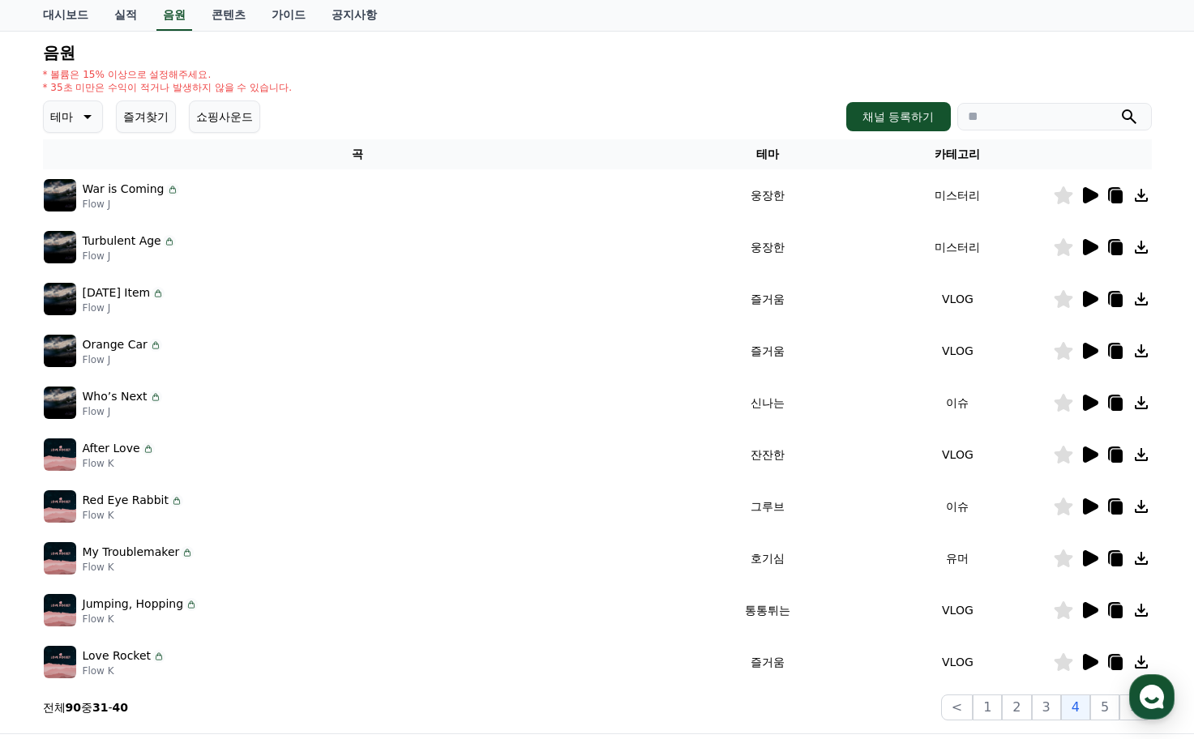
click at [1095, 567] on icon at bounding box center [1088, 558] width 19 height 19
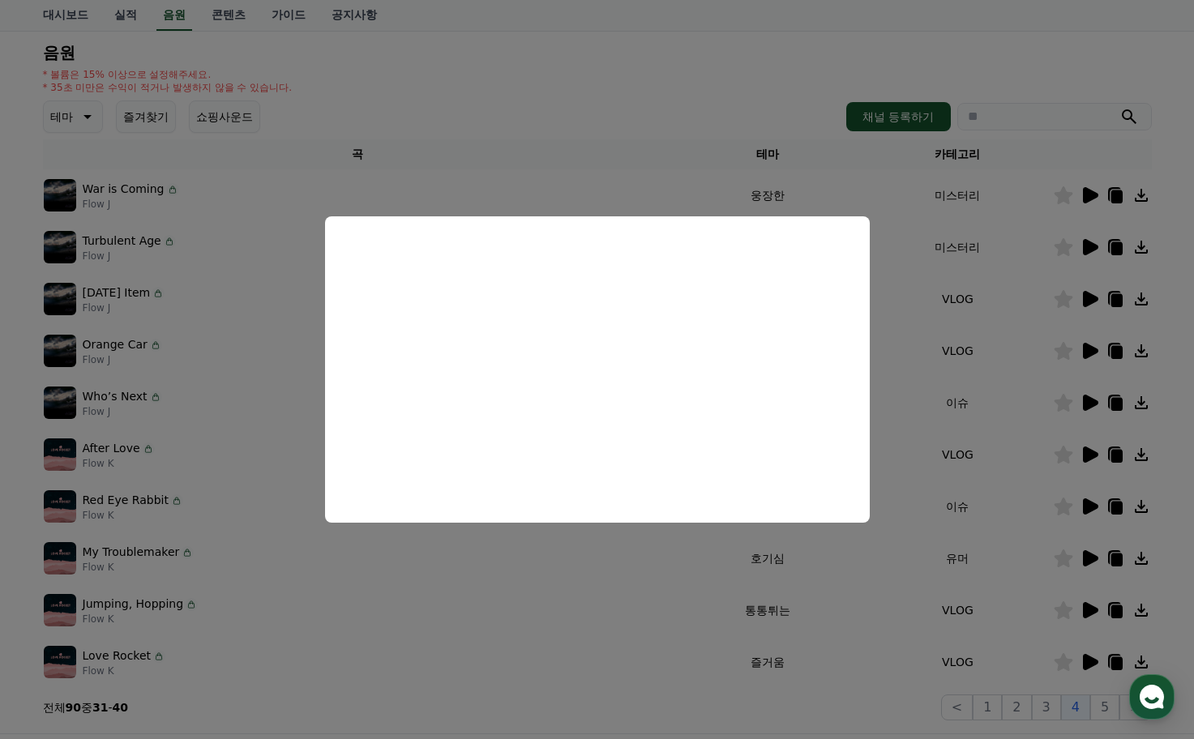
click at [934, 450] on button "close modal" at bounding box center [597, 369] width 1194 height 739
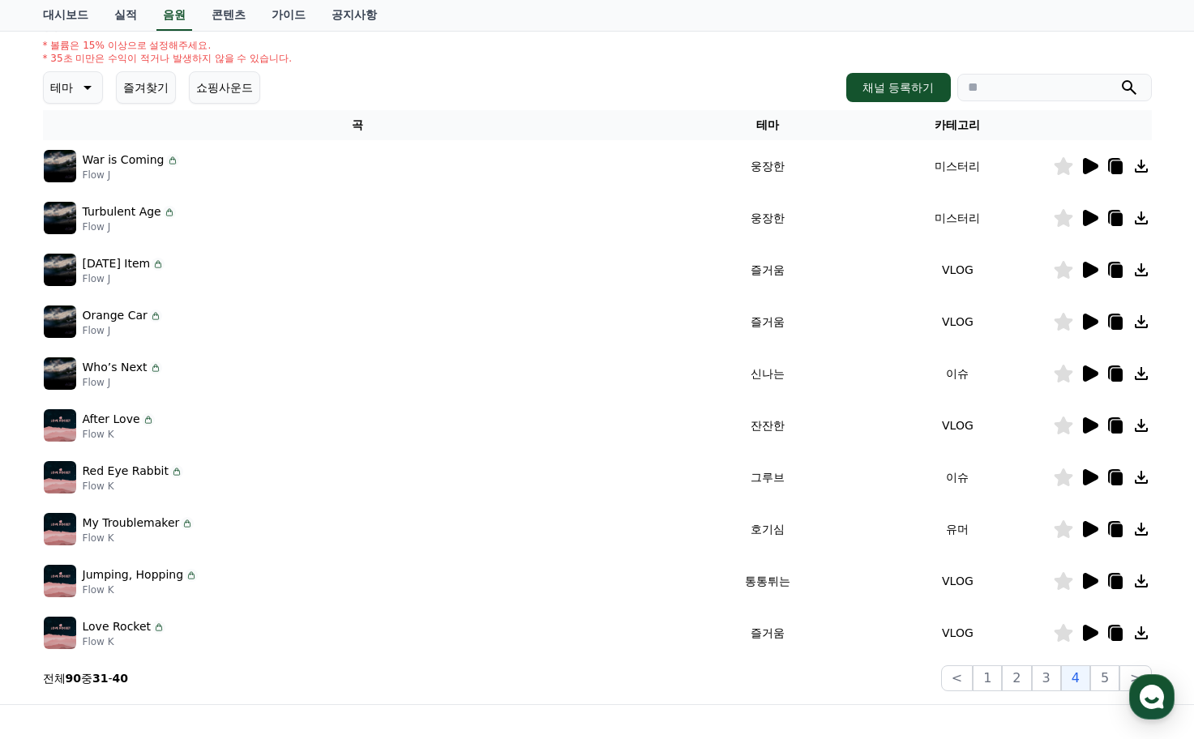
scroll to position [243, 0]
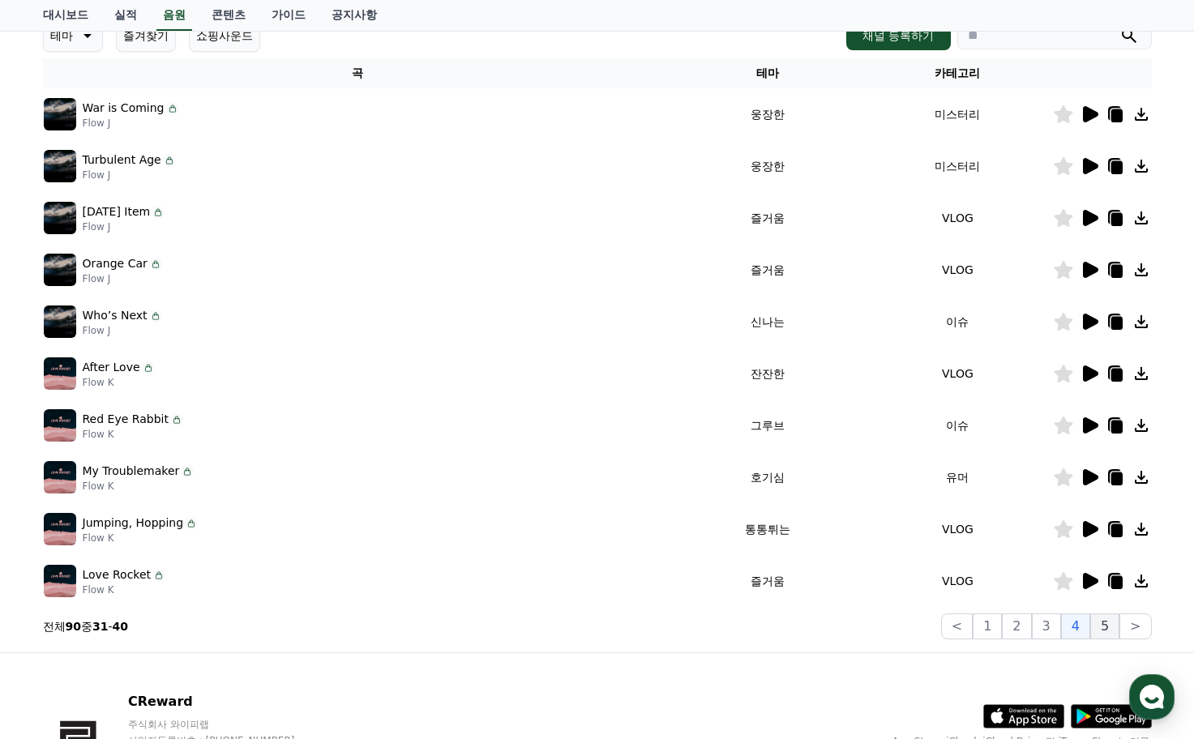
click at [1105, 634] on button "5" at bounding box center [1104, 626] width 29 height 26
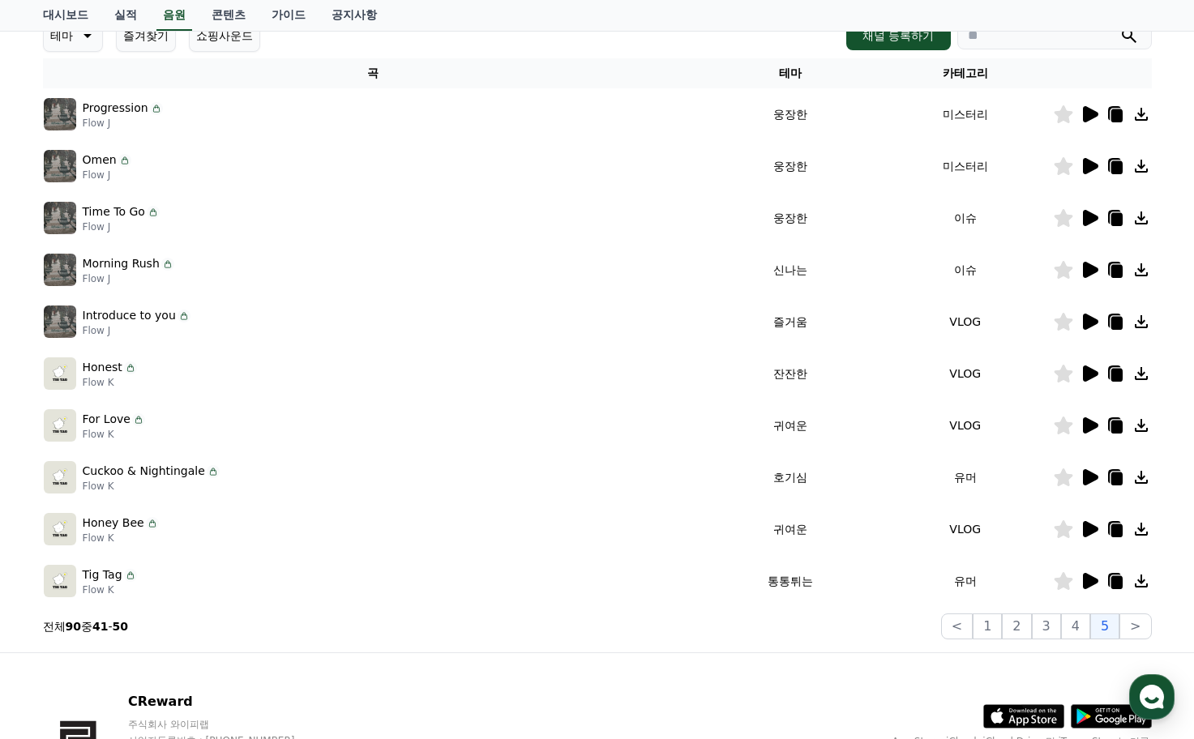
click at [1080, 585] on icon at bounding box center [1088, 580] width 19 height 19
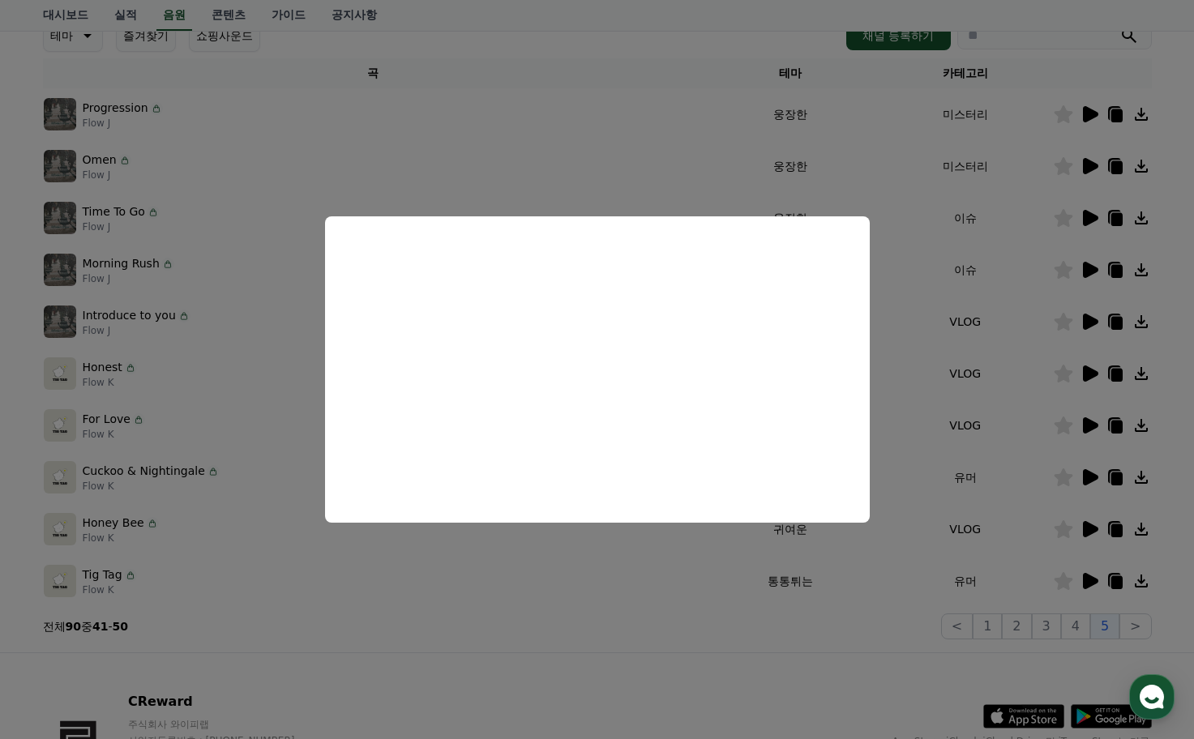
drag, startPoint x: 942, startPoint y: 264, endPoint x: 947, endPoint y: 272, distance: 9.1
click at [942, 264] on button "close modal" at bounding box center [597, 369] width 1194 height 739
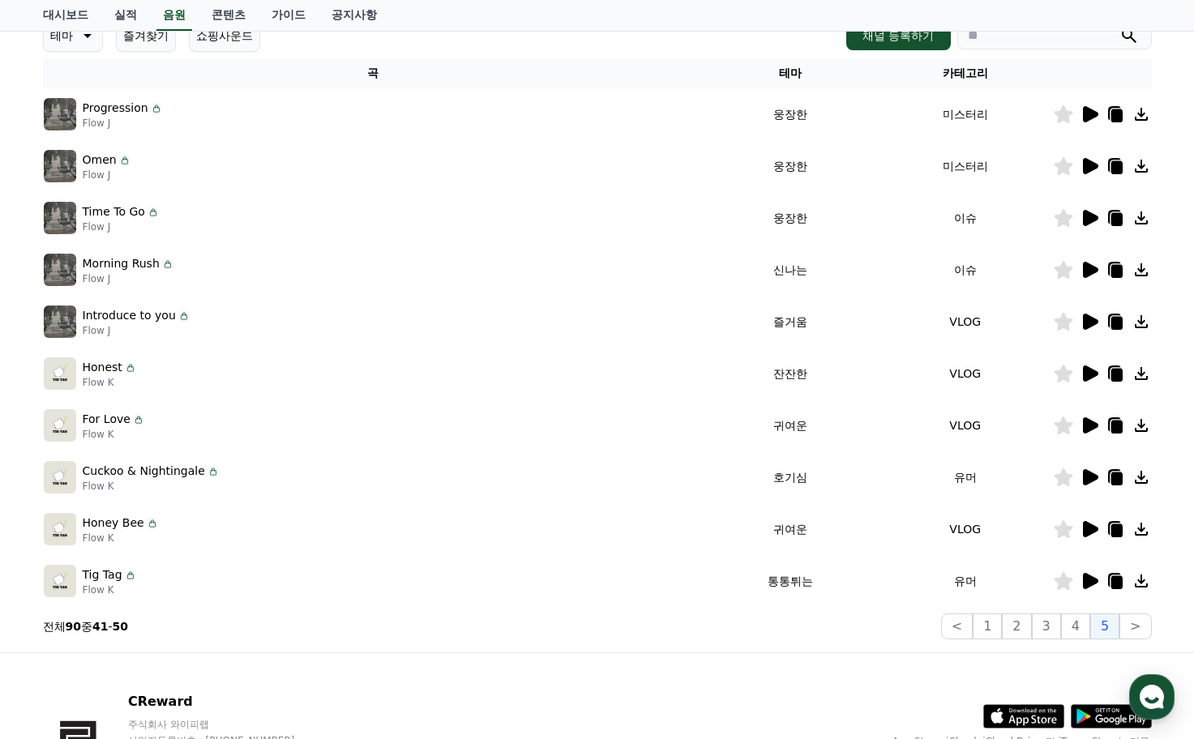
click at [1085, 375] on icon at bounding box center [1090, 373] width 15 height 16
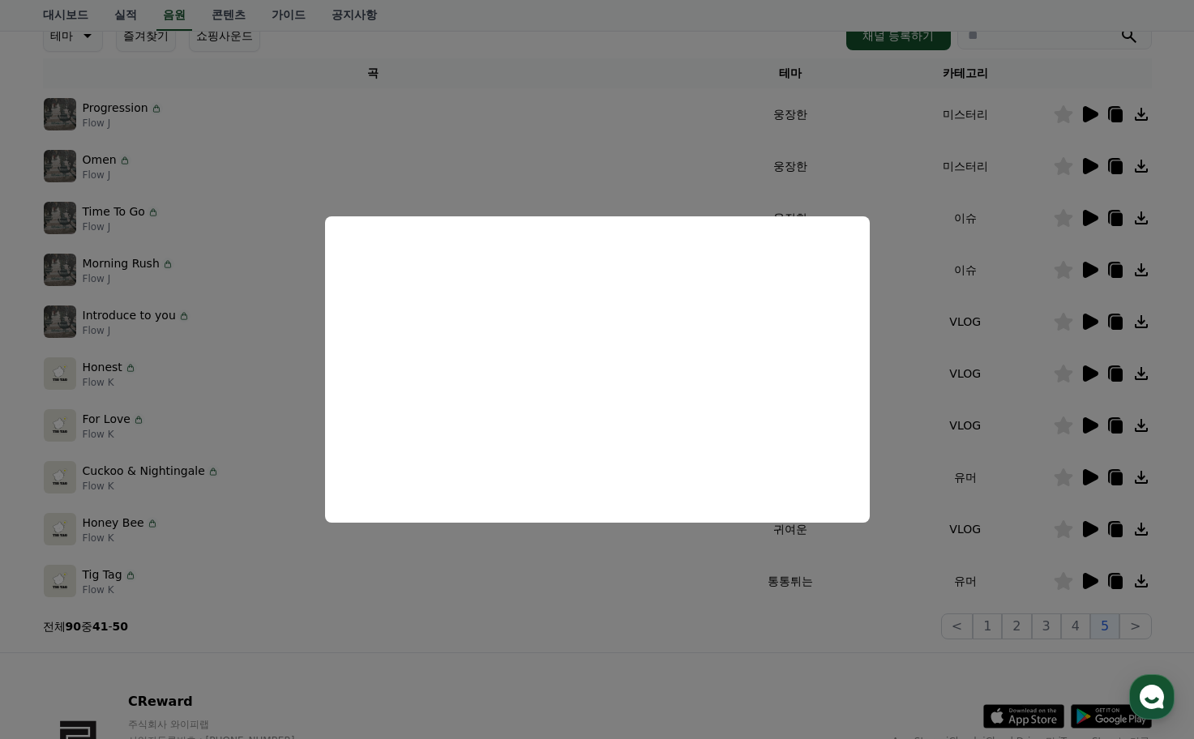
click at [971, 395] on button "close modal" at bounding box center [597, 369] width 1194 height 739
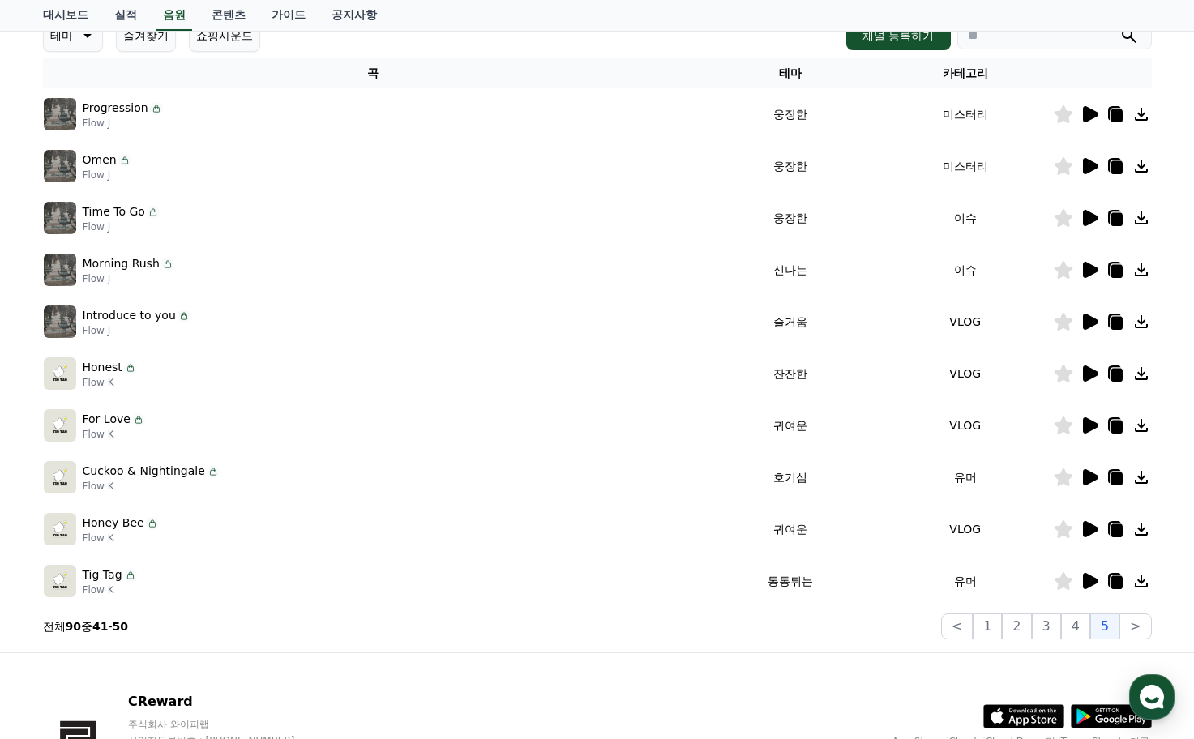
click at [1073, 223] on div at bounding box center [1102, 217] width 97 height 19
click at [1090, 228] on td at bounding box center [1102, 218] width 99 height 52
click at [1093, 222] on icon at bounding box center [1088, 217] width 19 height 19
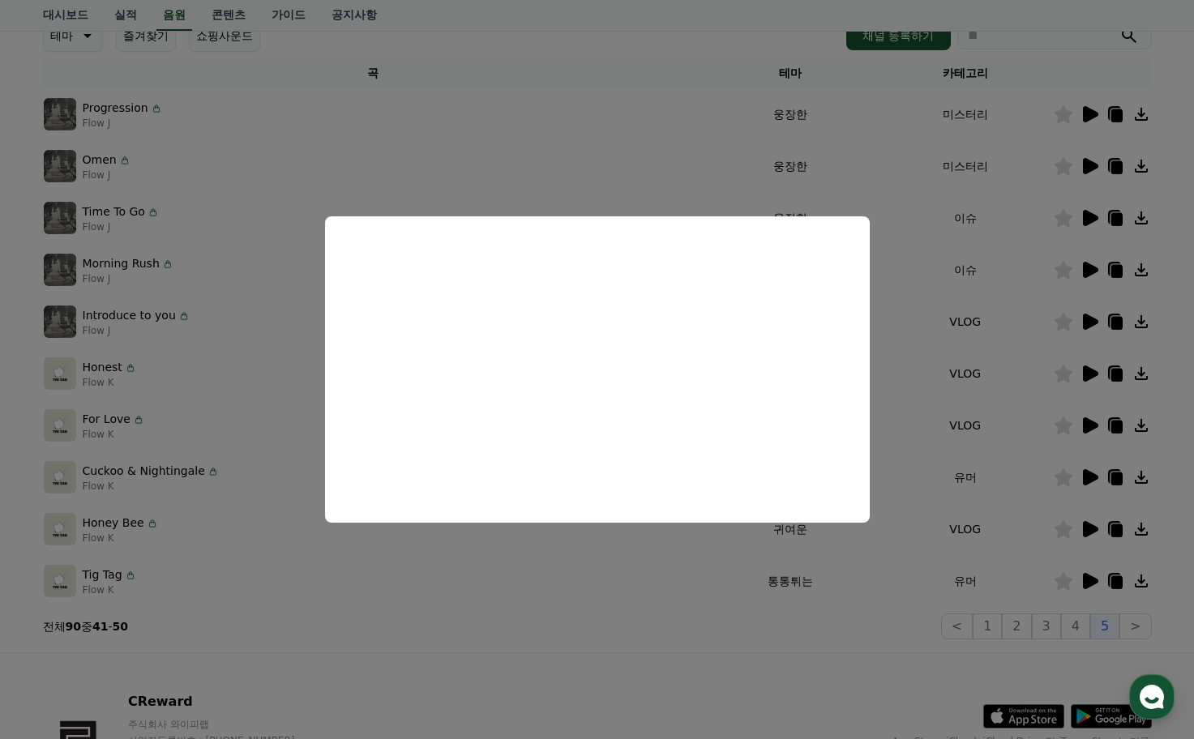
click at [806, 158] on button "close modal" at bounding box center [597, 369] width 1194 height 739
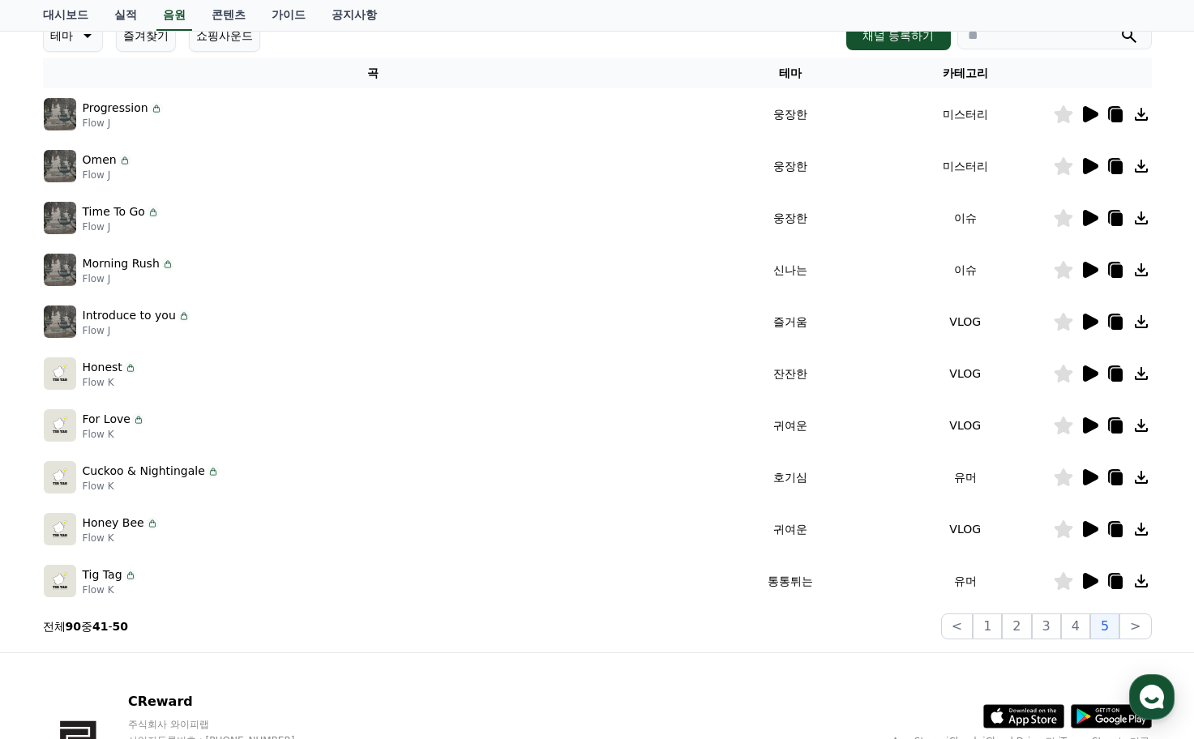
click at [1084, 172] on icon at bounding box center [1090, 166] width 15 height 16
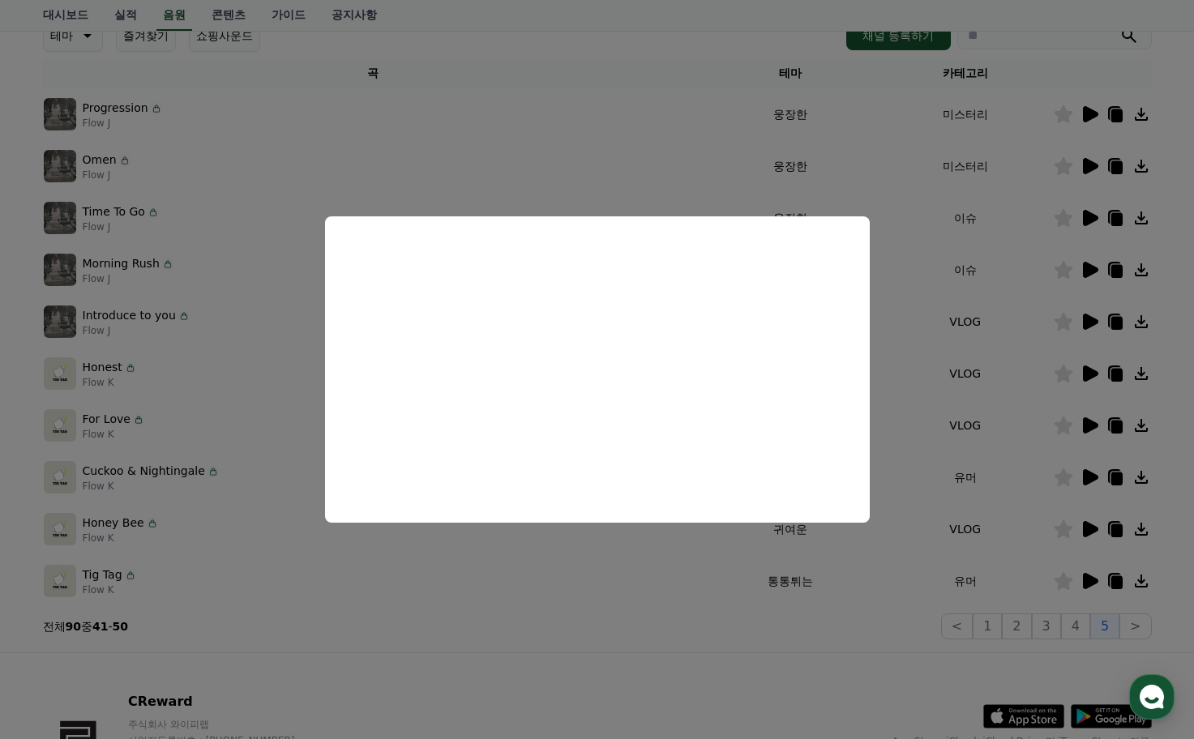
click at [588, 136] on button "close modal" at bounding box center [597, 369] width 1194 height 739
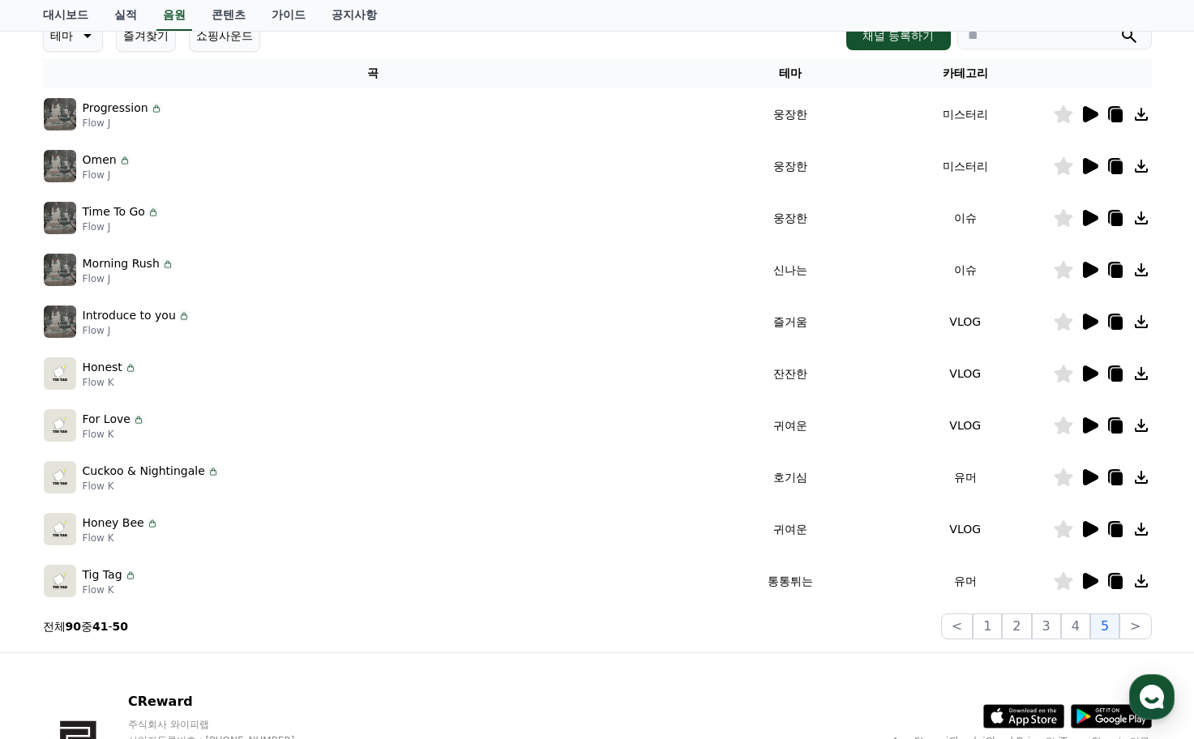
click at [1096, 113] on icon at bounding box center [1090, 114] width 15 height 16
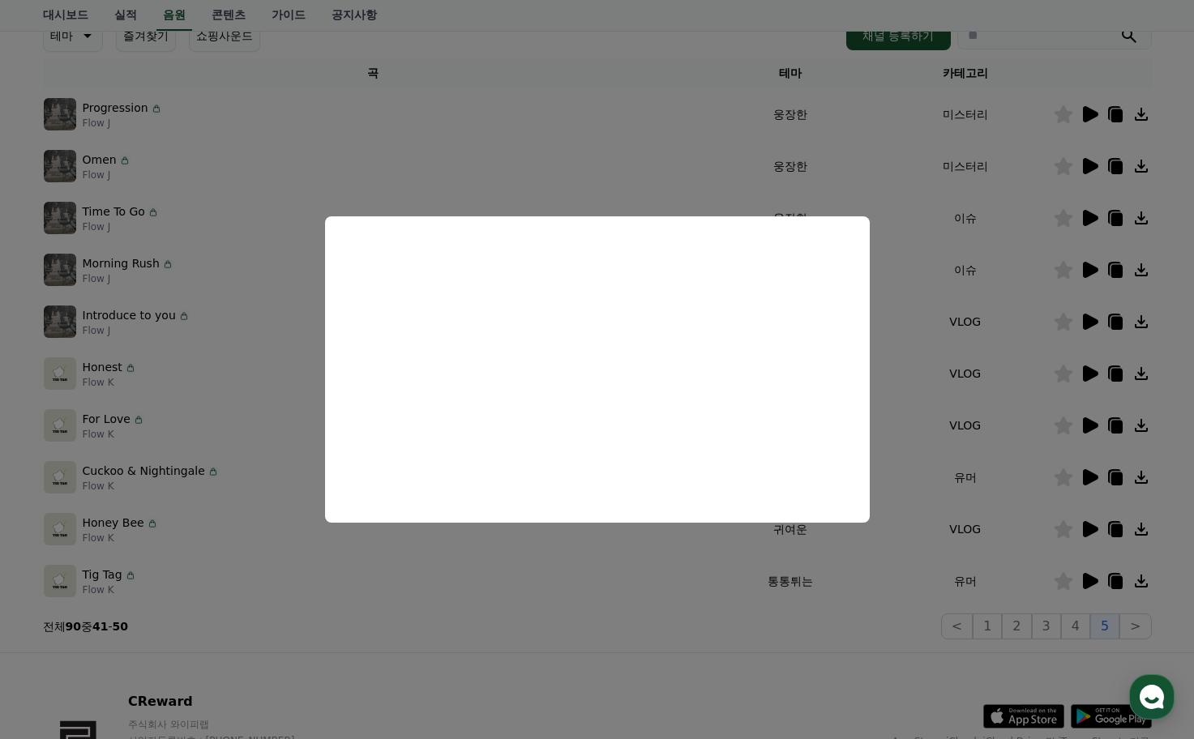
click at [972, 390] on button "close modal" at bounding box center [597, 369] width 1194 height 739
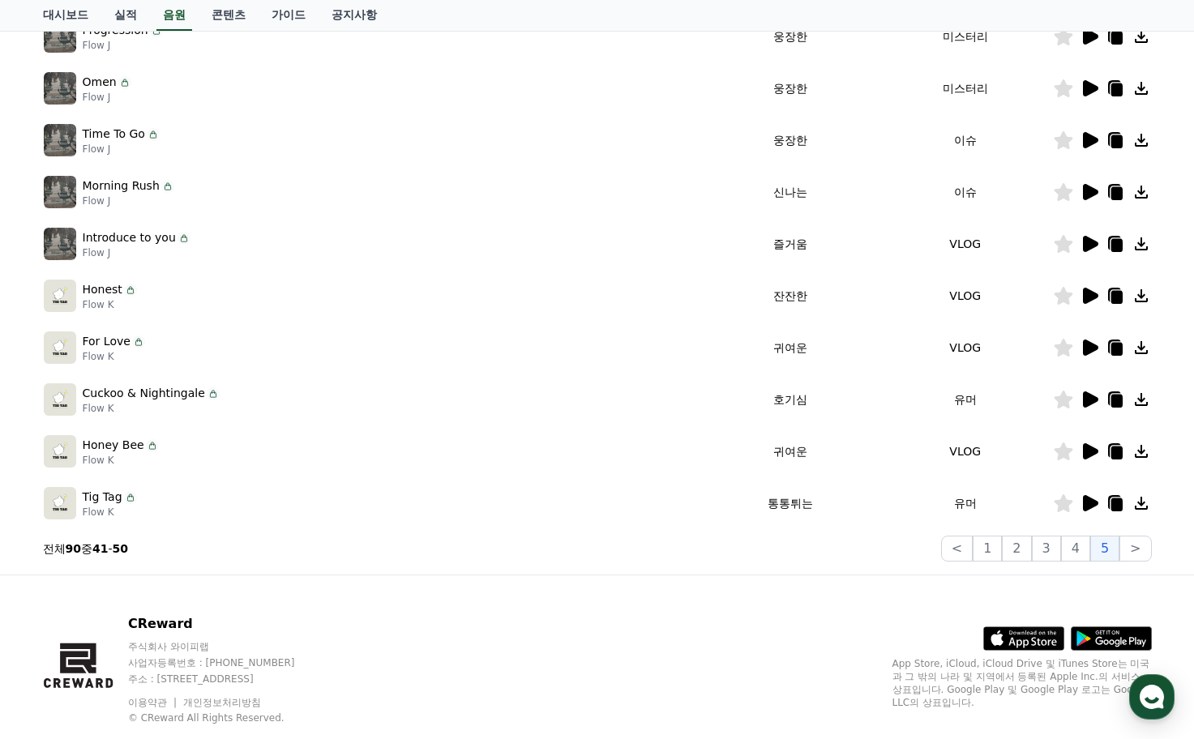
scroll to position [324, 0]
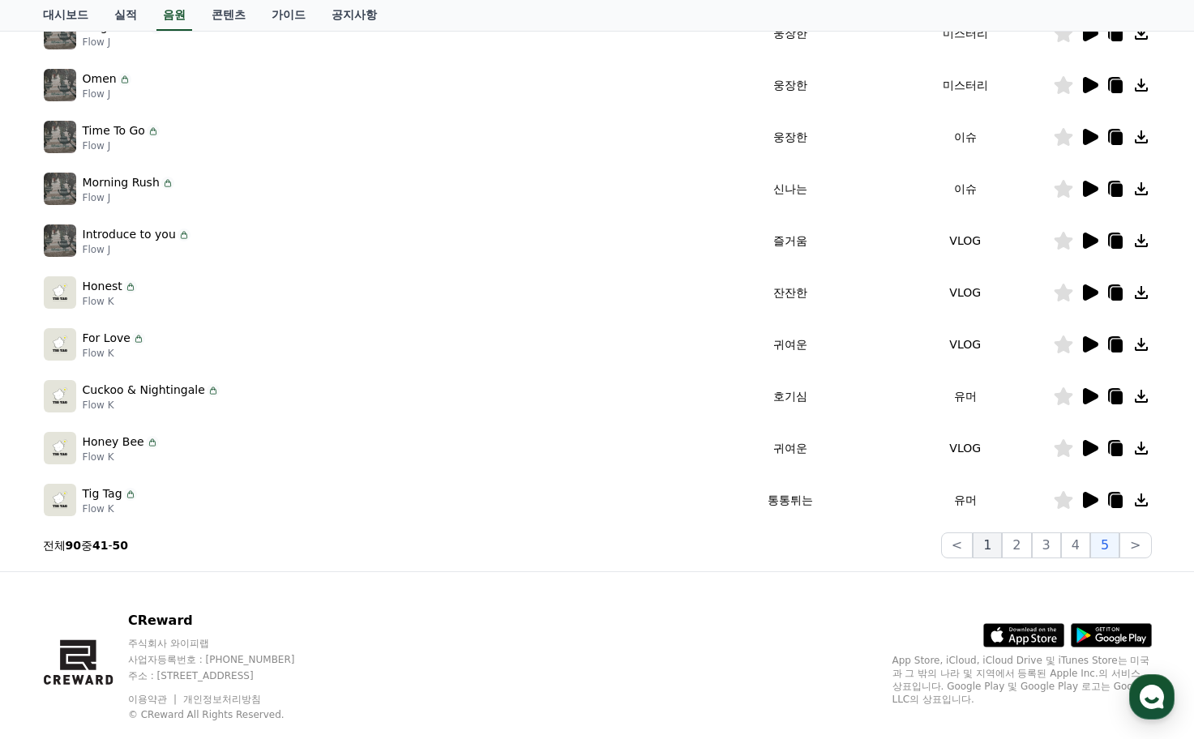
click at [993, 543] on button "1" at bounding box center [986, 545] width 29 height 26
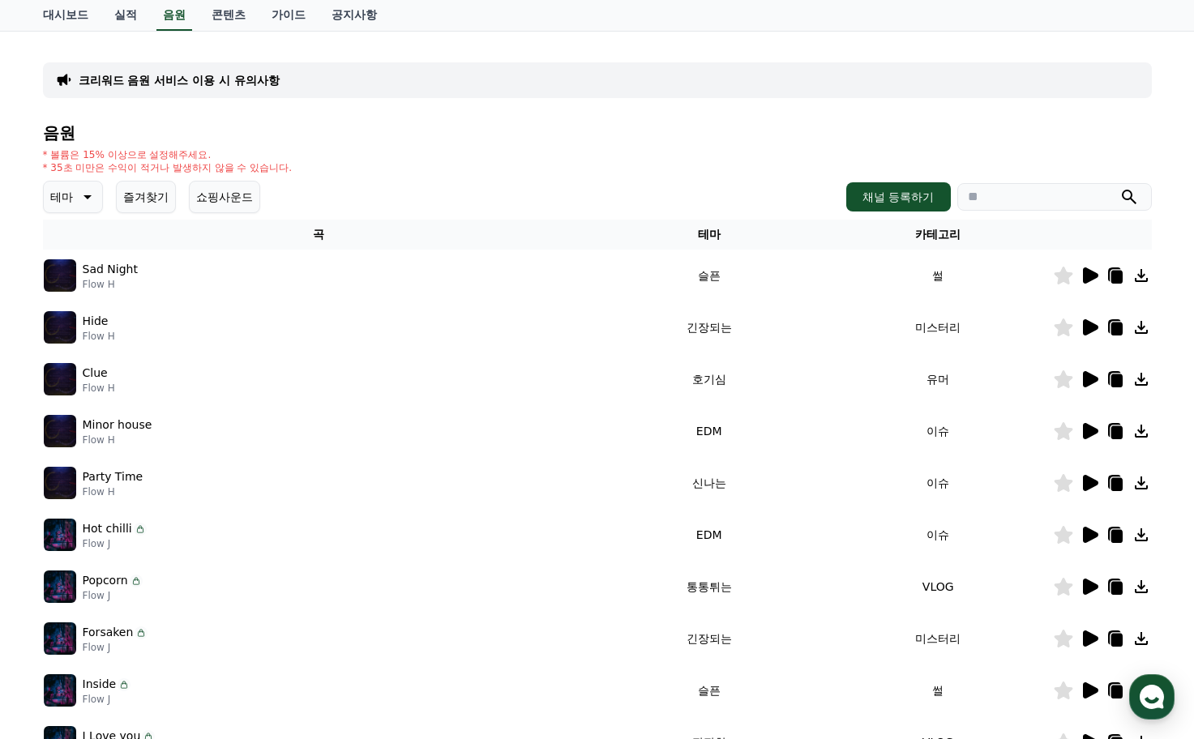
scroll to position [81, 0]
click at [1083, 284] on icon at bounding box center [1090, 276] width 15 height 16
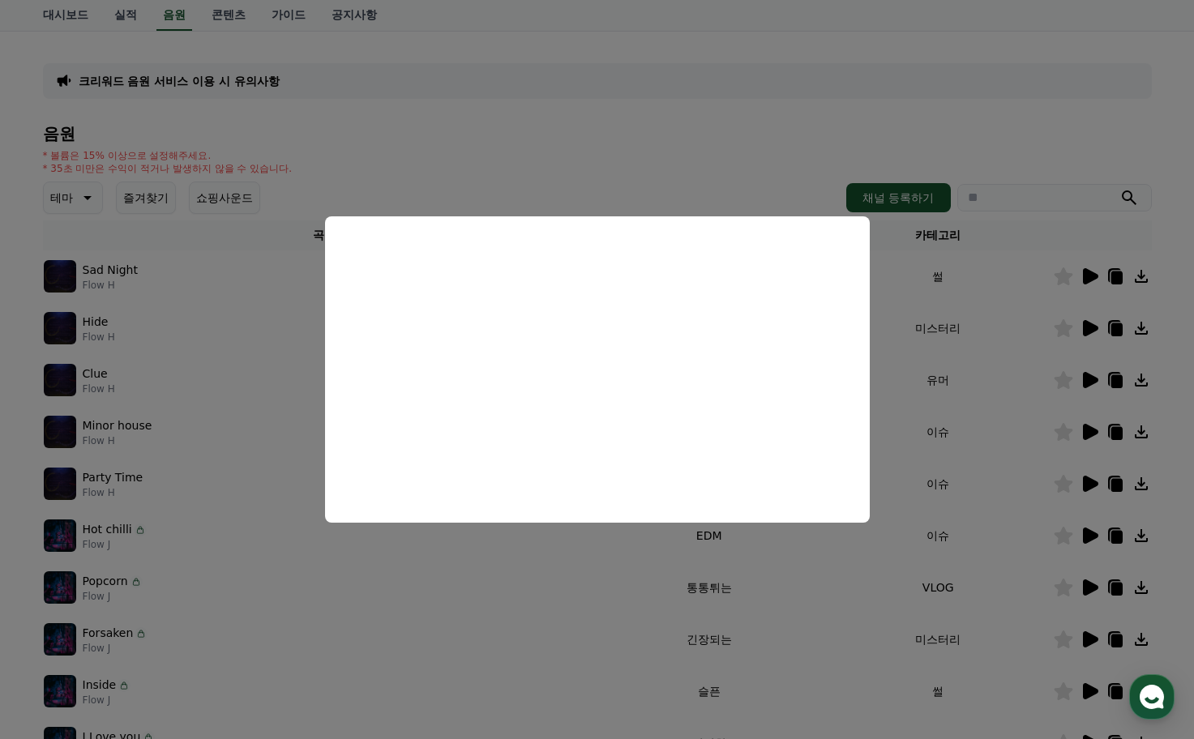
click at [976, 399] on button "close modal" at bounding box center [597, 369] width 1194 height 739
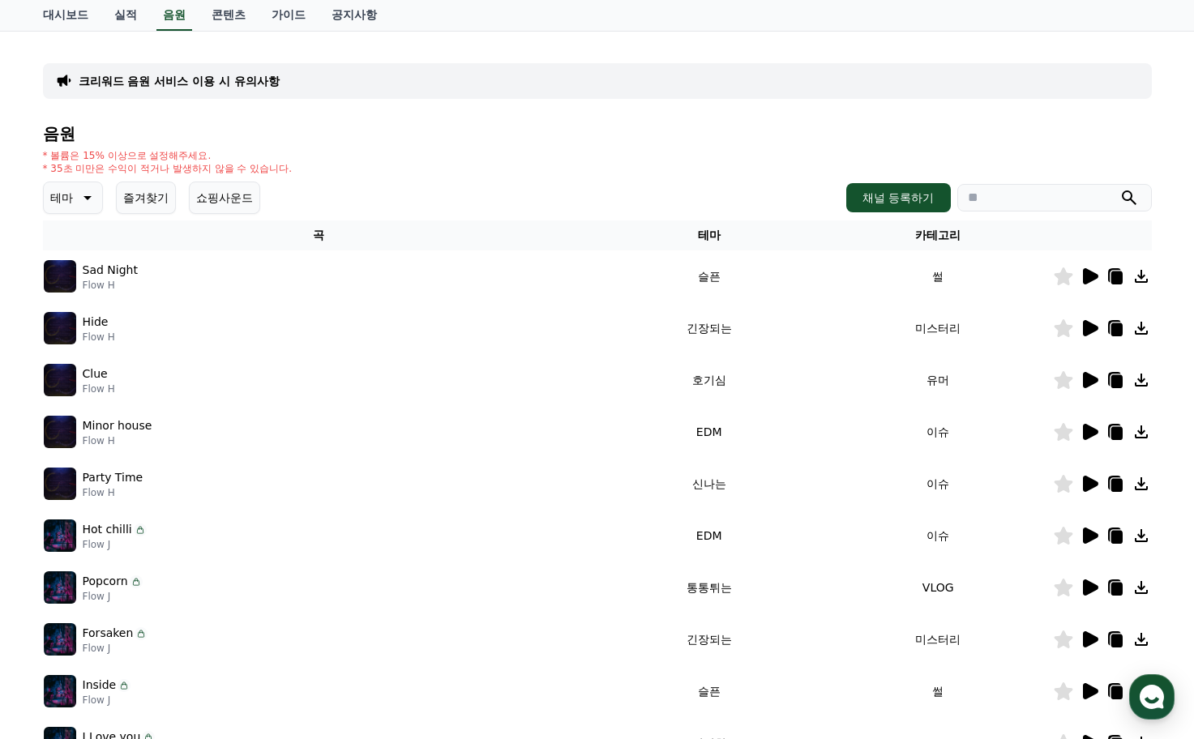
click at [1088, 334] on icon at bounding box center [1090, 328] width 15 height 16
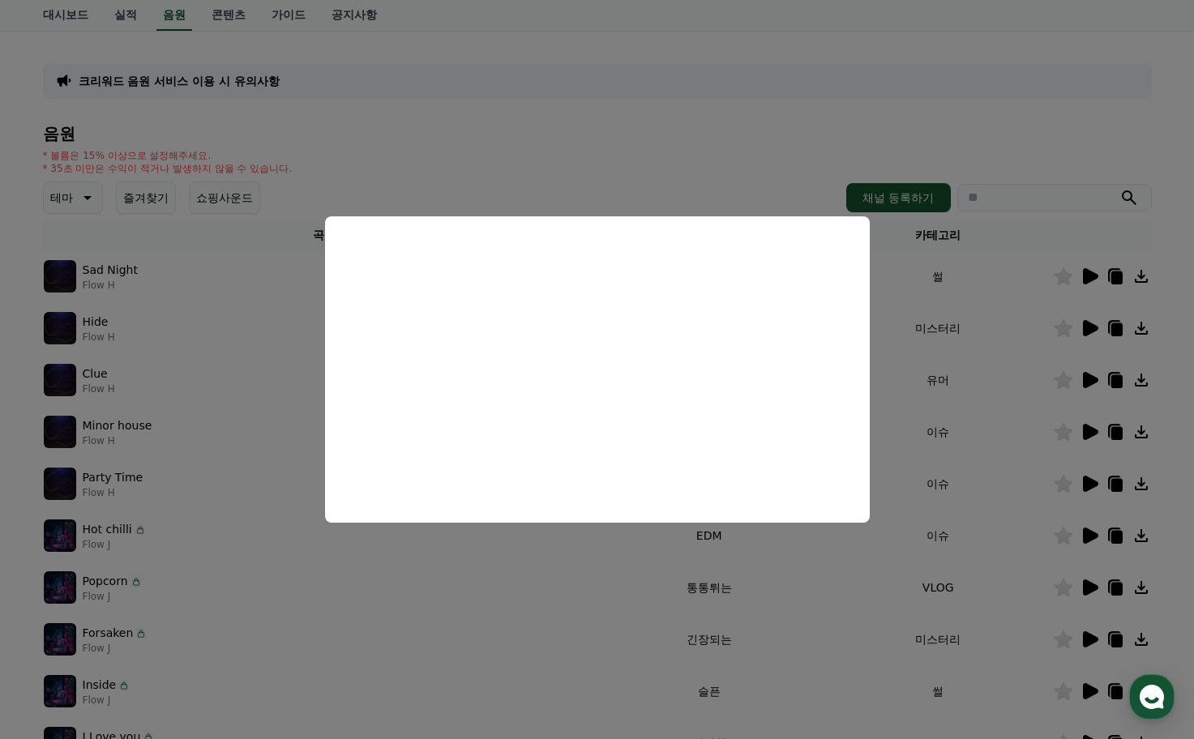
click at [263, 448] on button "close modal" at bounding box center [597, 369] width 1194 height 739
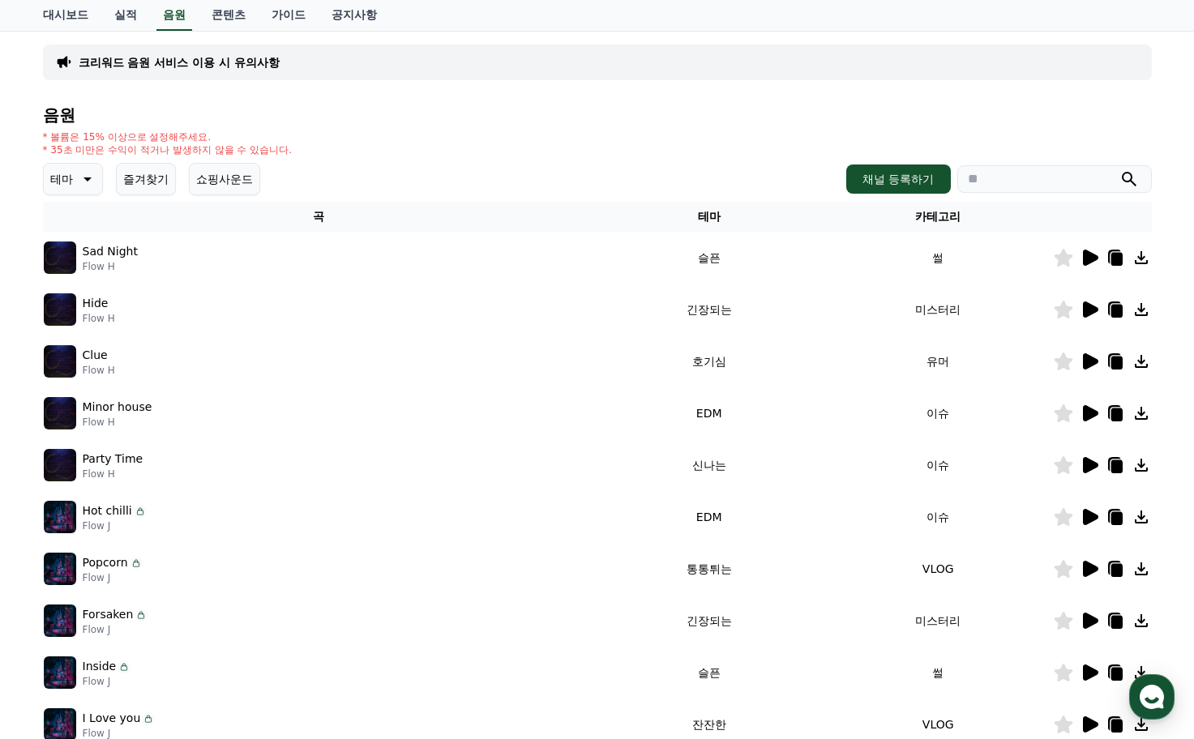
scroll to position [162, 0]
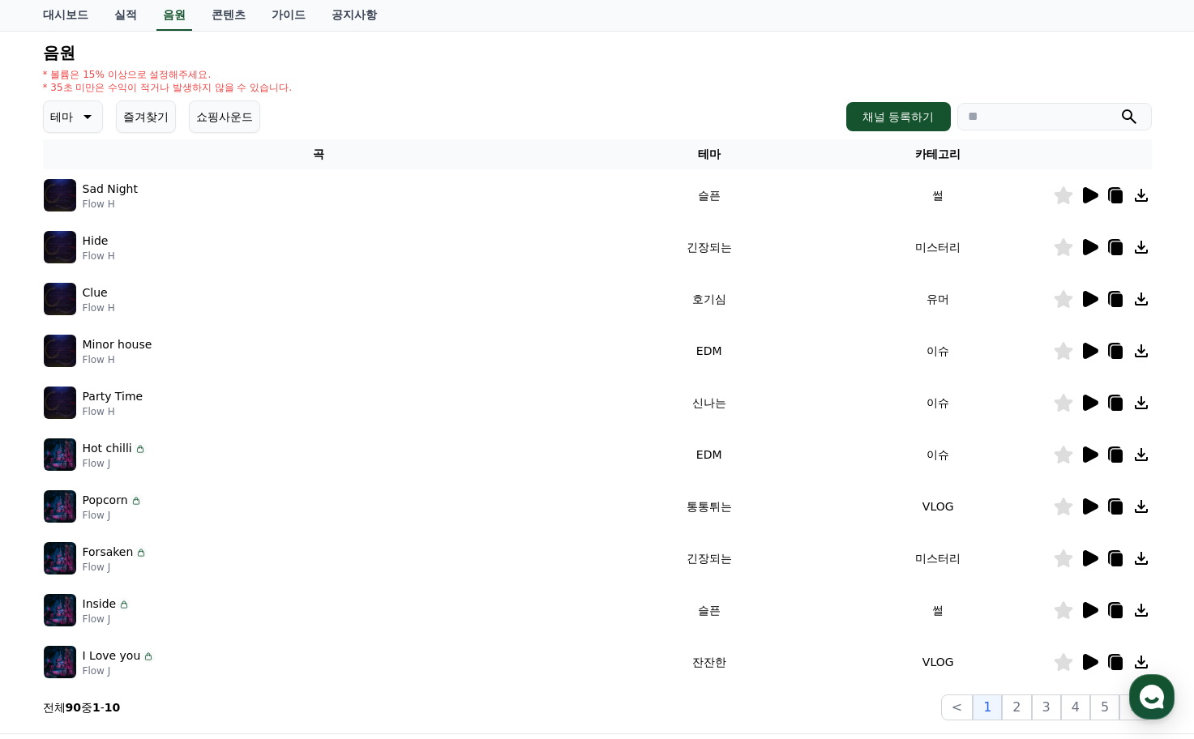
click at [1095, 345] on icon at bounding box center [1088, 350] width 19 height 19
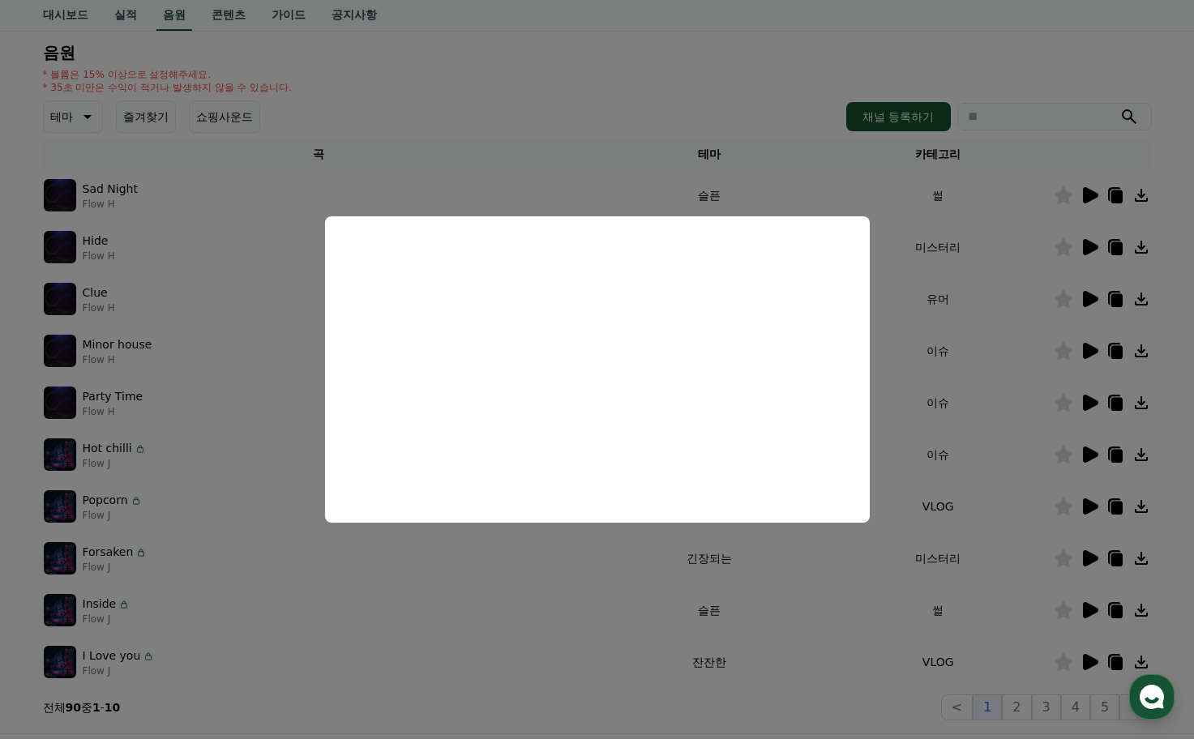
click at [976, 374] on button "close modal" at bounding box center [597, 369] width 1194 height 739
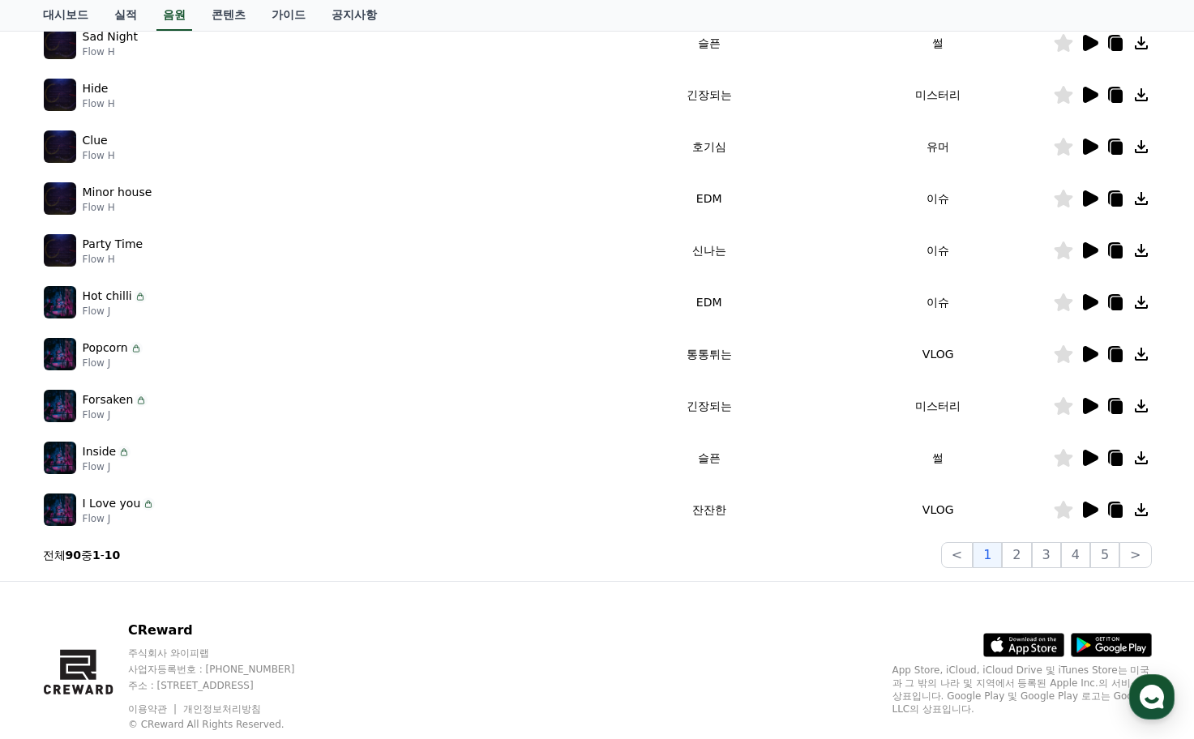
scroll to position [324, 0]
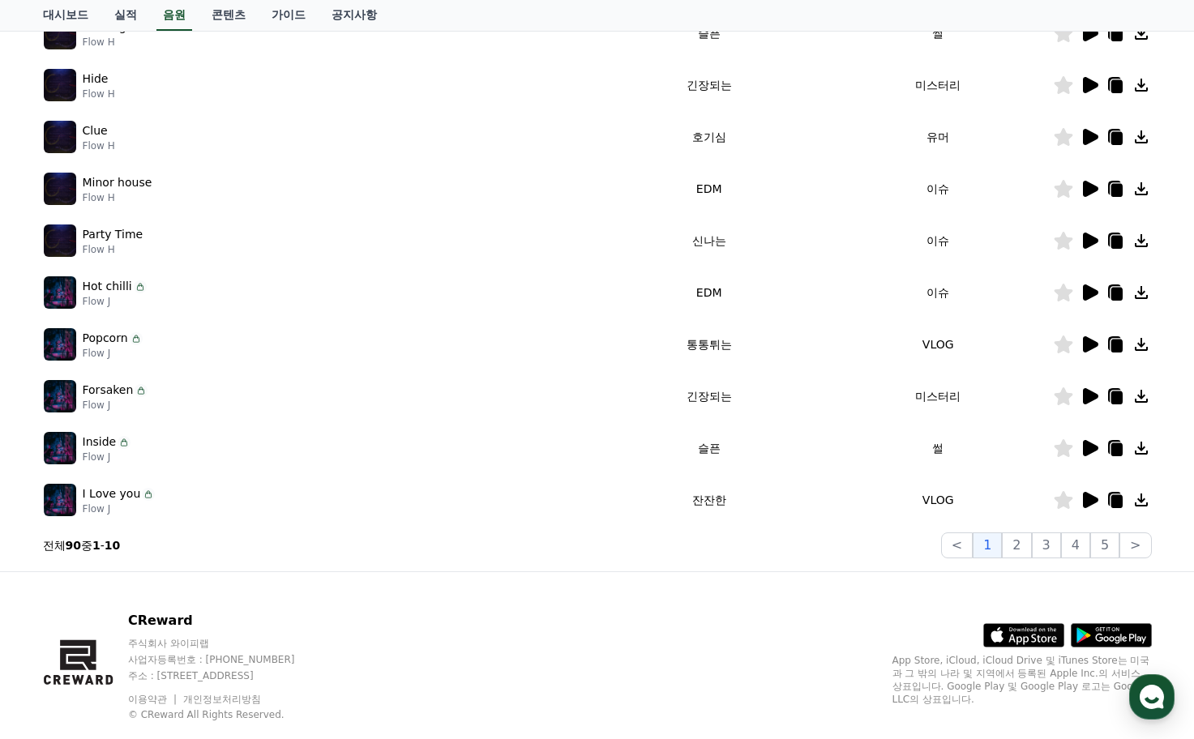
click at [1088, 397] on icon at bounding box center [1090, 396] width 15 height 16
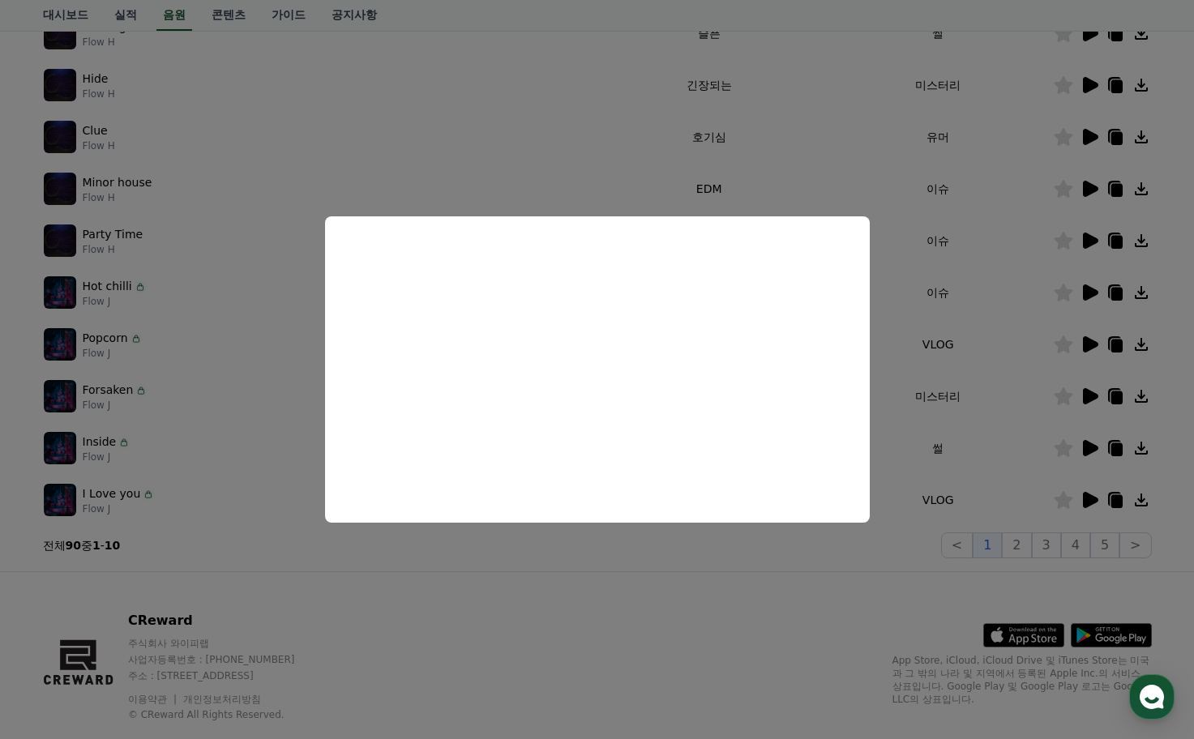
click at [998, 419] on button "close modal" at bounding box center [597, 369] width 1194 height 739
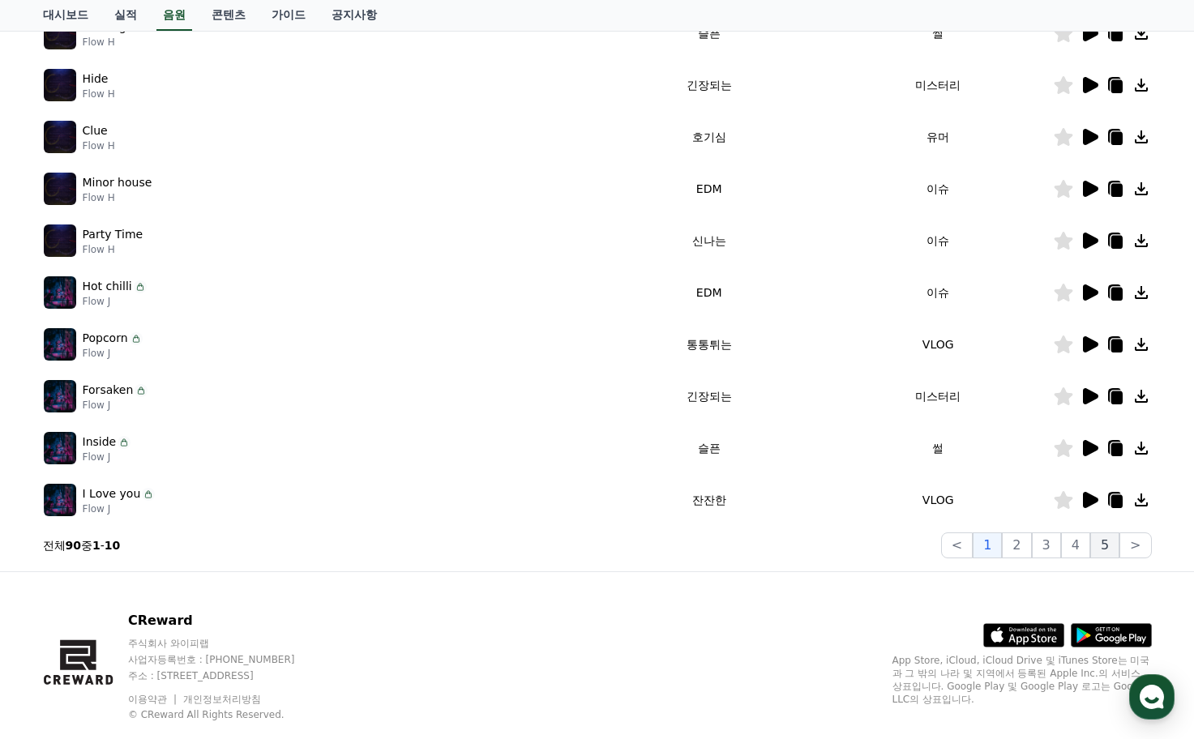
click at [1112, 548] on button "5" at bounding box center [1104, 545] width 29 height 26
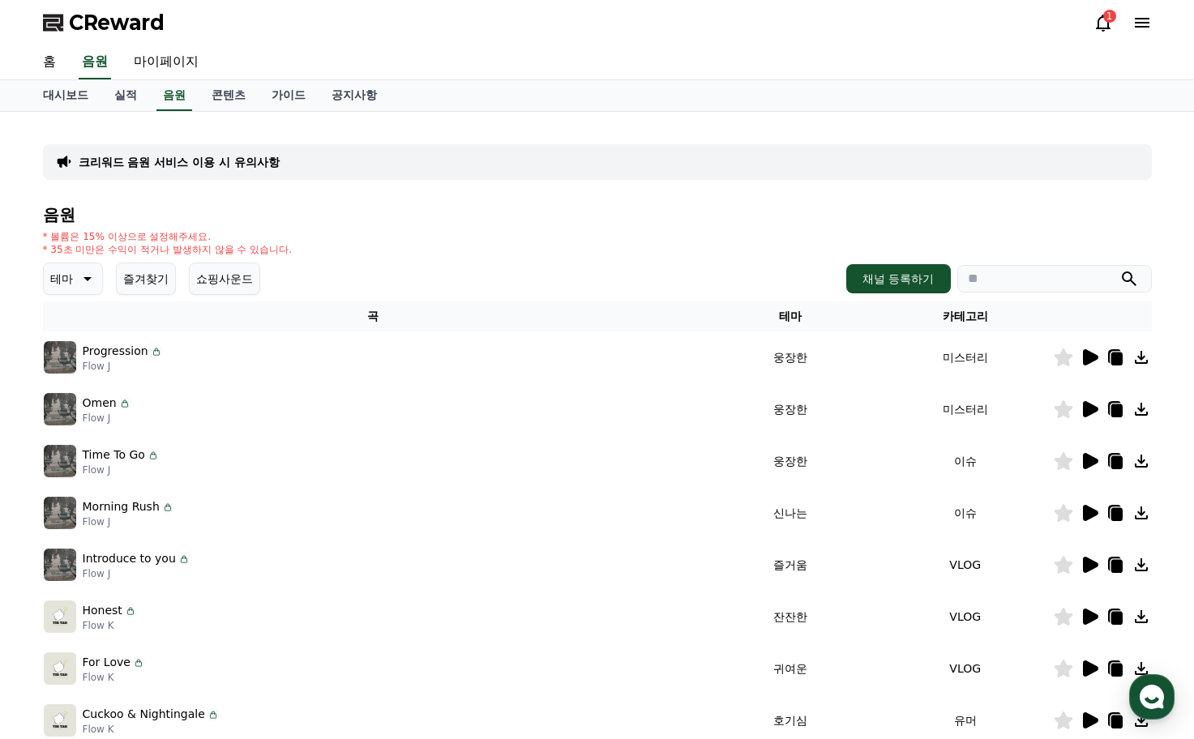
click at [80, 282] on icon at bounding box center [85, 278] width 19 height 19
click at [79, 412] on button "긴장되는" at bounding box center [74, 413] width 58 height 36
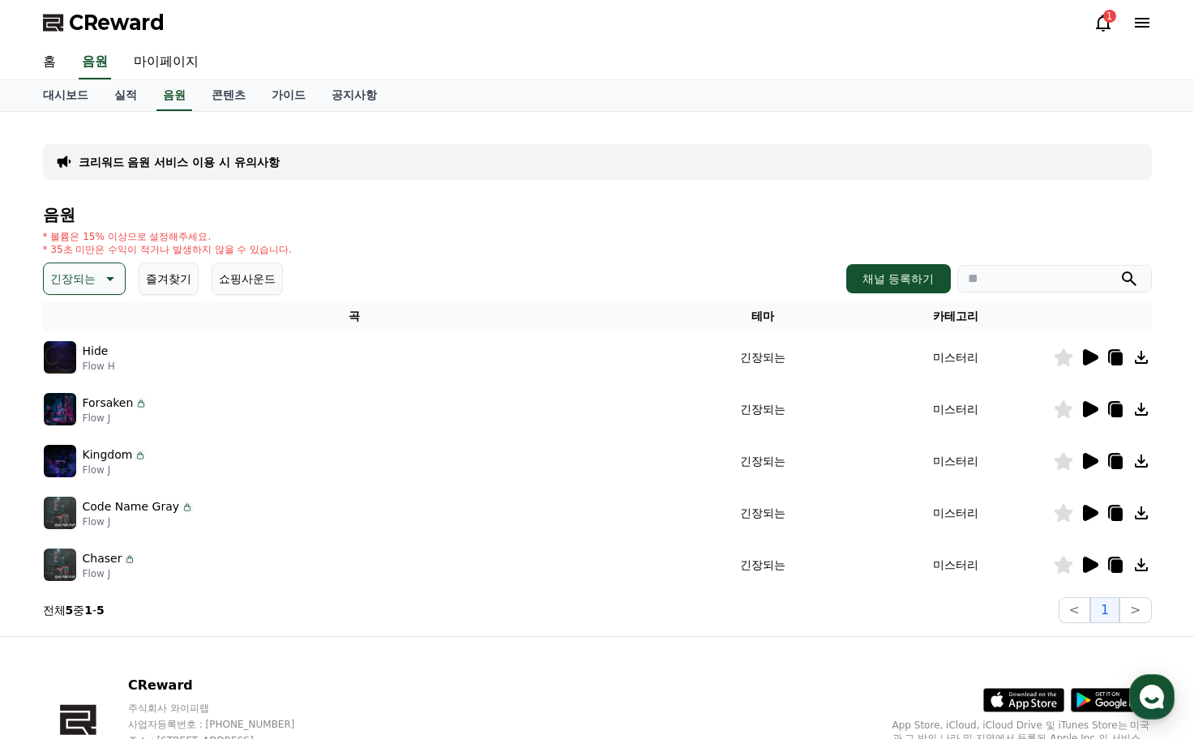
click at [30, 354] on div "크리워드 음원 서비스 이용 시 유의사항 음원 * 볼륨은 15% 이상으로 설정해주세요. * 35초 미만은 수익이 적거나 발생하지 않을 수 있습니…" at bounding box center [597, 374] width 1135 height 524
click at [62, 354] on img at bounding box center [60, 357] width 32 height 32
click at [1092, 352] on icon at bounding box center [1088, 357] width 19 height 19
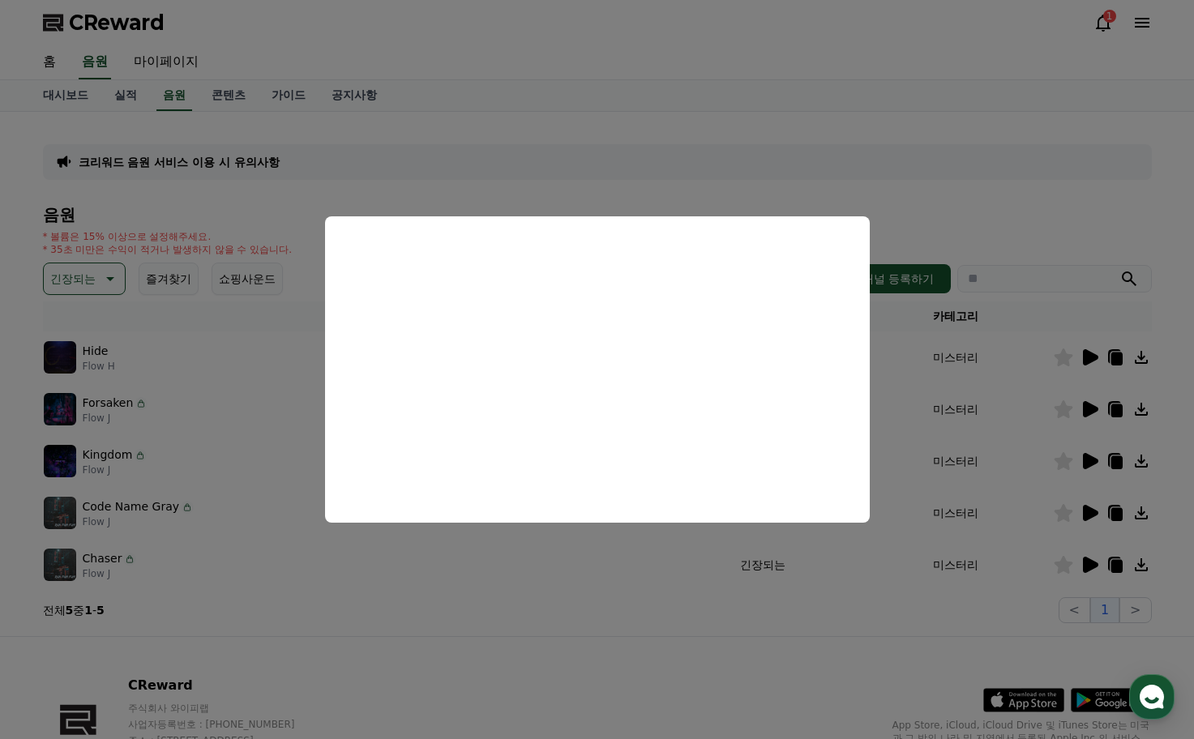
click at [246, 459] on button "close modal" at bounding box center [597, 369] width 1194 height 739
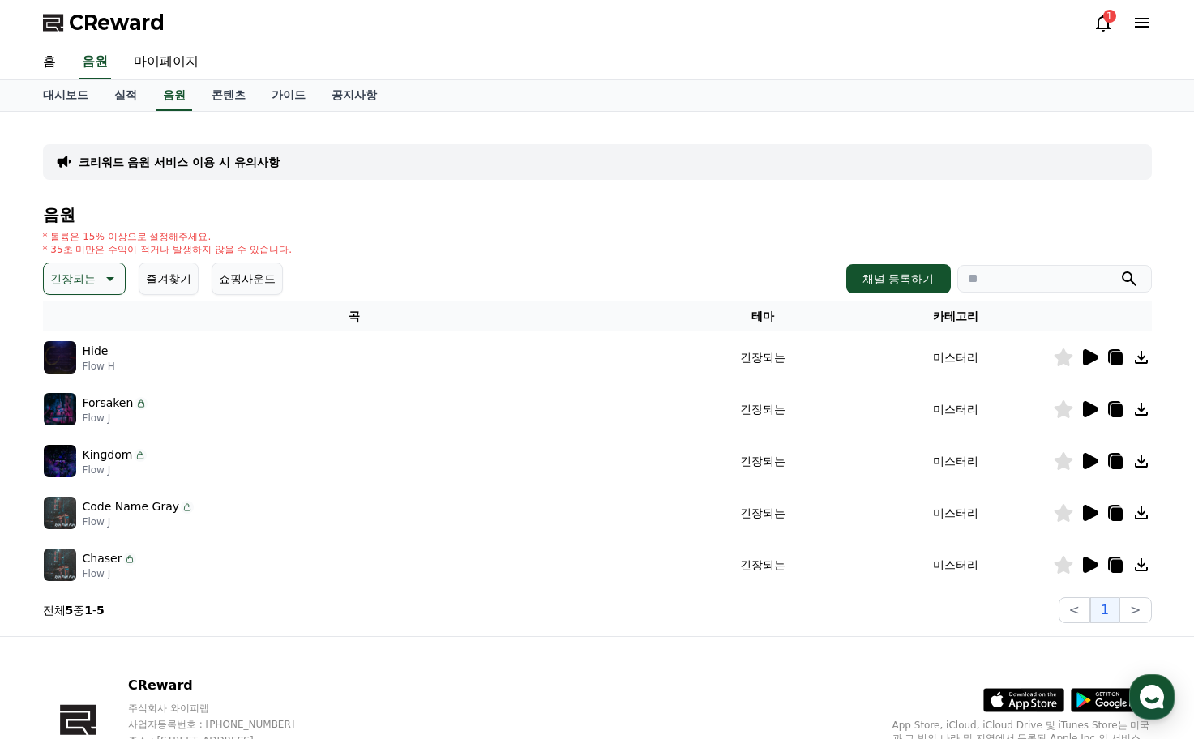
click at [1075, 510] on div at bounding box center [1102, 512] width 97 height 19
click at [1083, 513] on icon at bounding box center [1090, 513] width 15 height 16
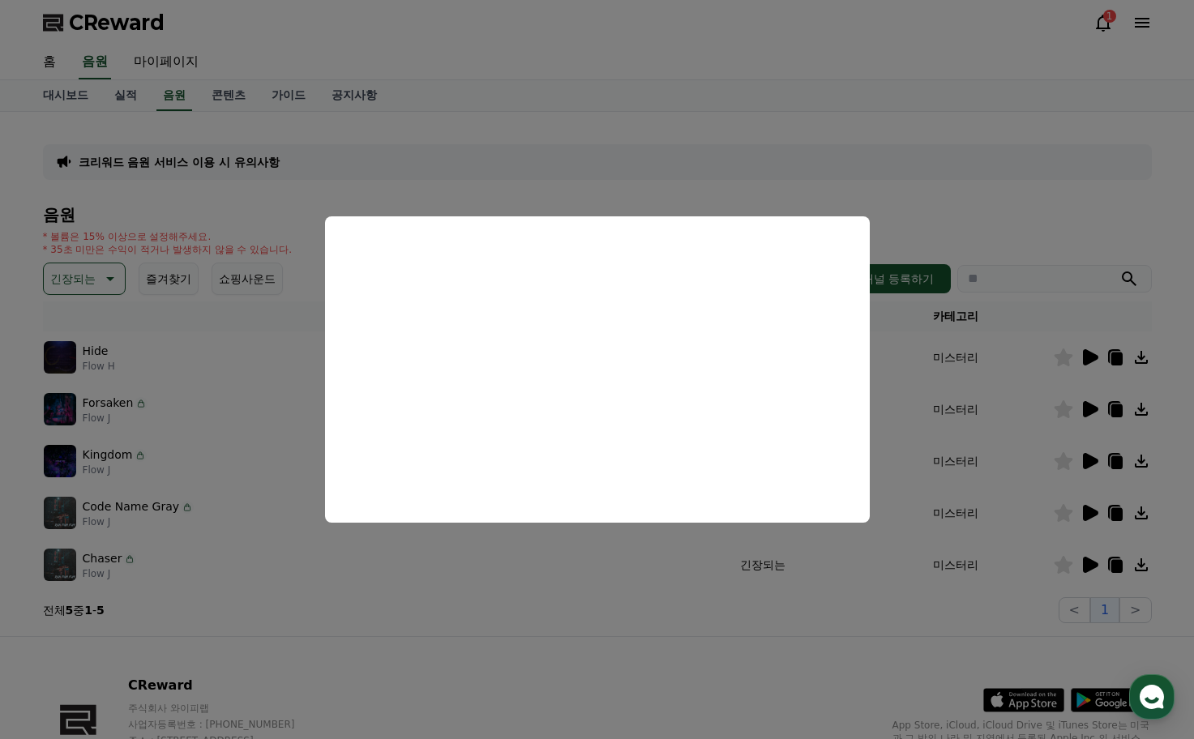
click at [224, 467] on button "close modal" at bounding box center [597, 369] width 1194 height 739
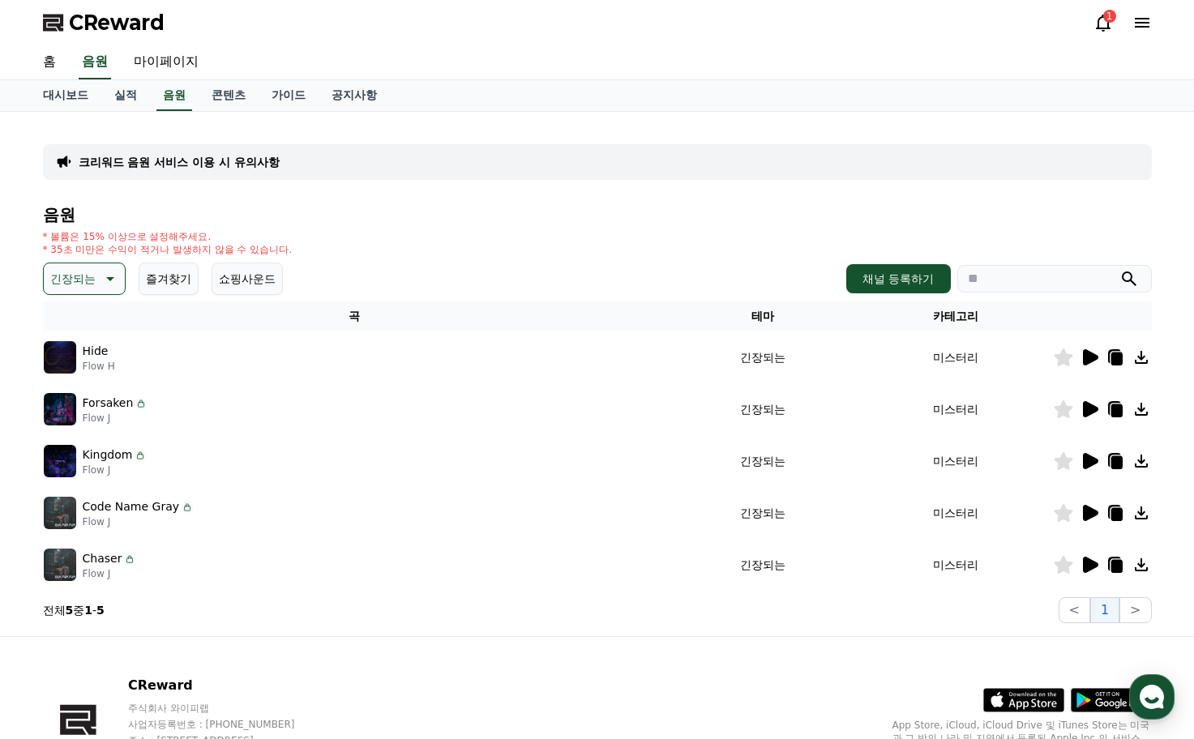
click at [1083, 563] on icon at bounding box center [1090, 565] width 15 height 16
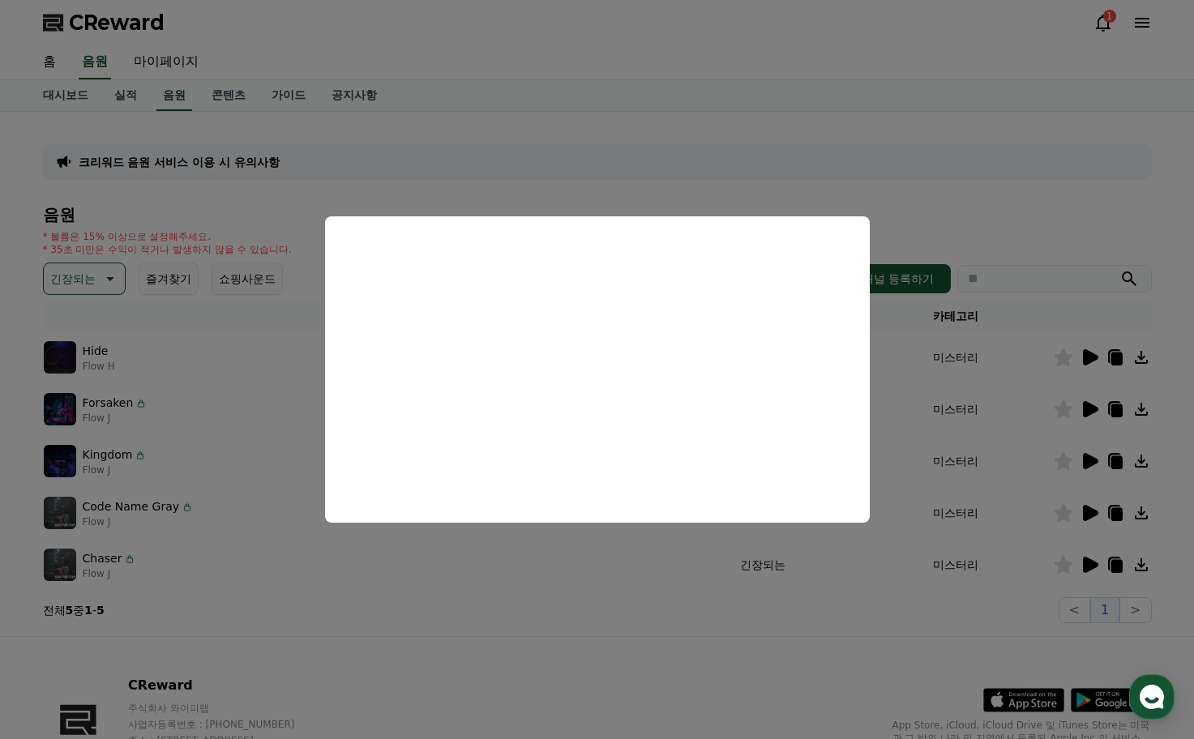
click at [260, 471] on button "close modal" at bounding box center [597, 369] width 1194 height 739
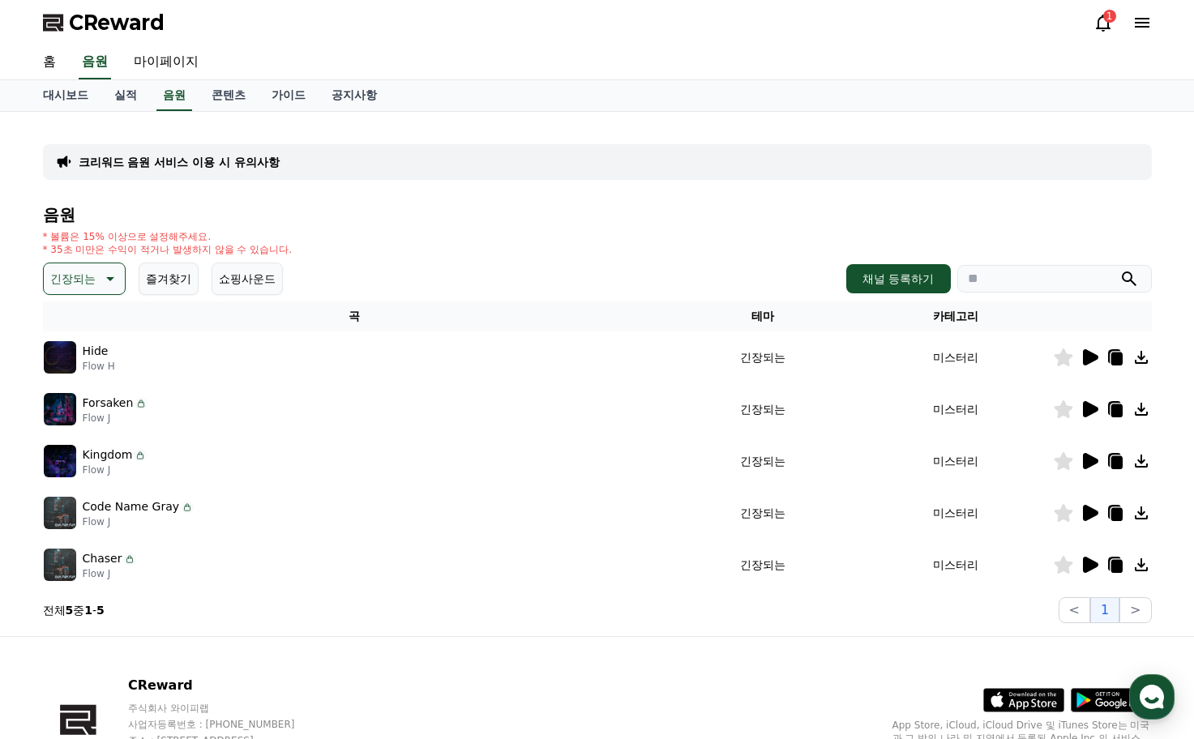
click at [1096, 464] on icon at bounding box center [1088, 460] width 19 height 19
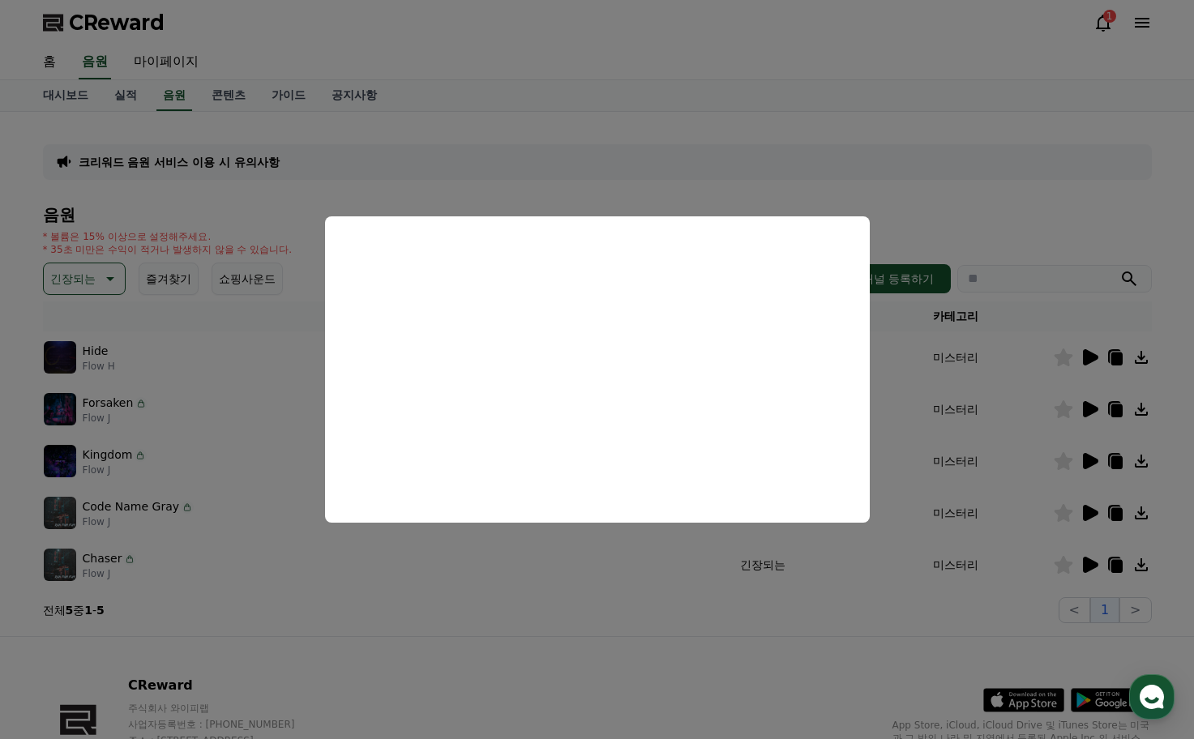
click at [993, 458] on button "close modal" at bounding box center [597, 369] width 1194 height 739
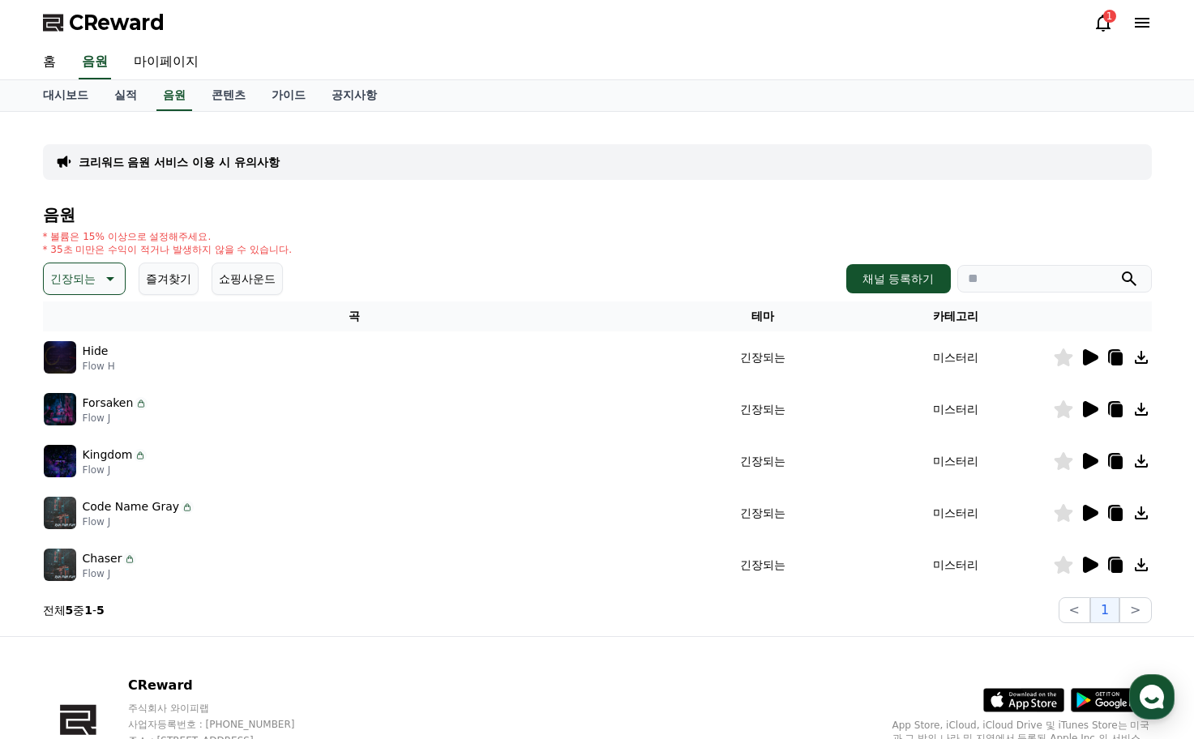
click at [1092, 411] on icon at bounding box center [1090, 409] width 15 height 16
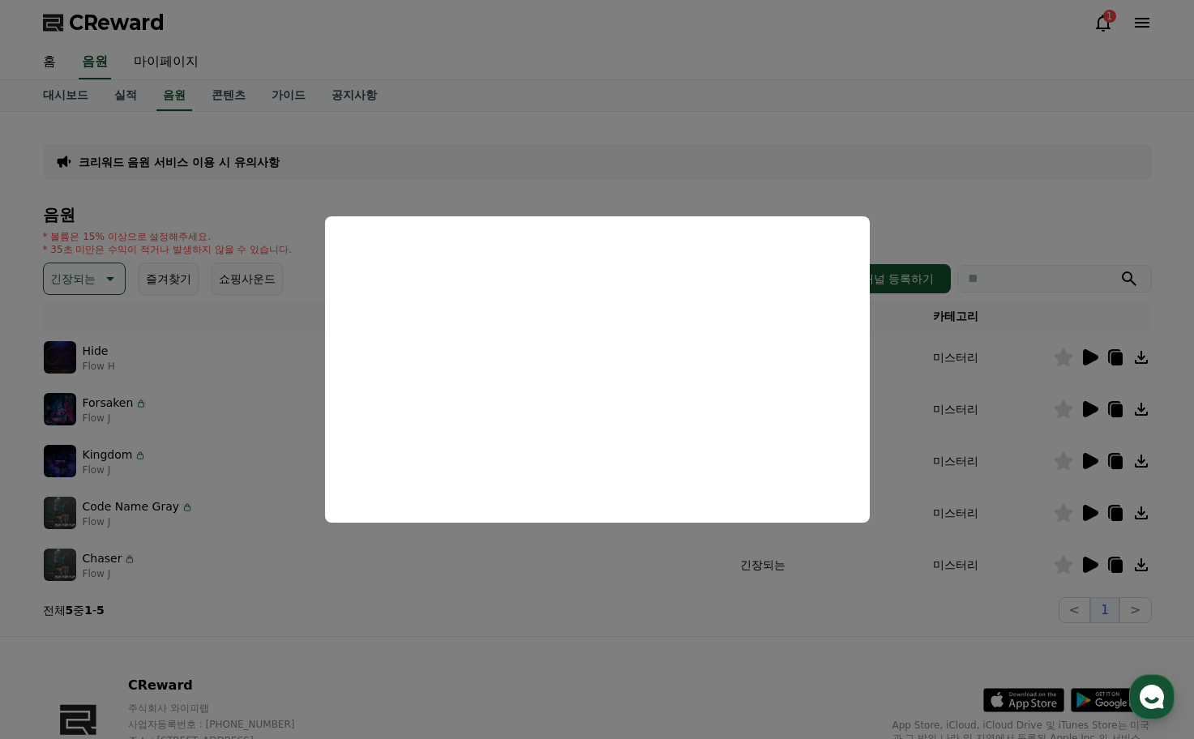
click at [968, 400] on button "close modal" at bounding box center [597, 369] width 1194 height 739
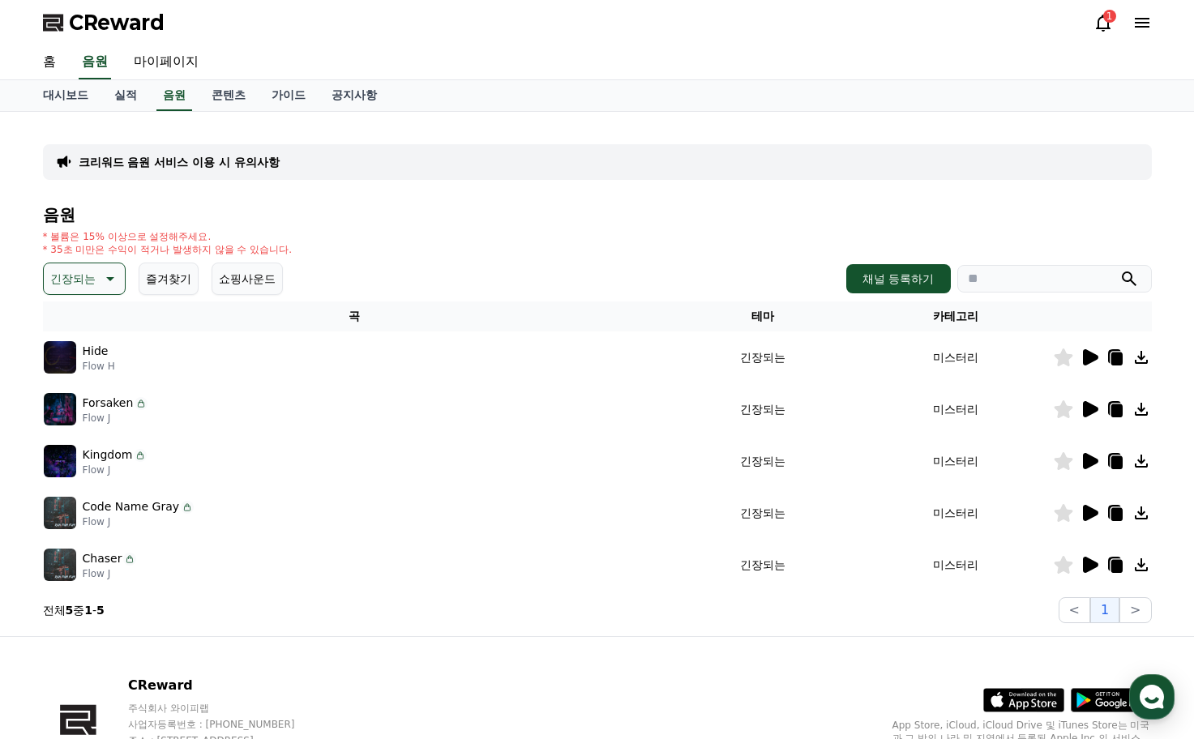
click at [96, 283] on button "긴장되는" at bounding box center [84, 279] width 83 height 32
click at [78, 417] on button "어두운" at bounding box center [68, 429] width 47 height 36
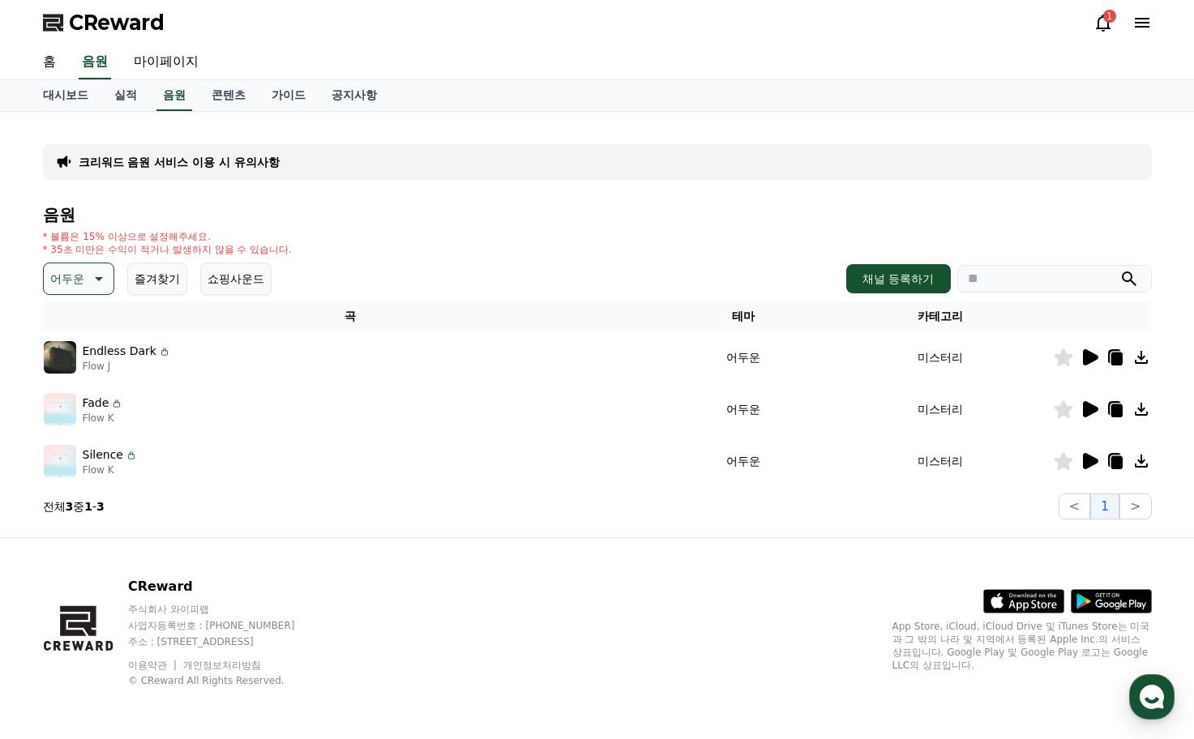
click at [70, 356] on img at bounding box center [60, 357] width 32 height 32
click at [1080, 412] on icon at bounding box center [1088, 409] width 19 height 19
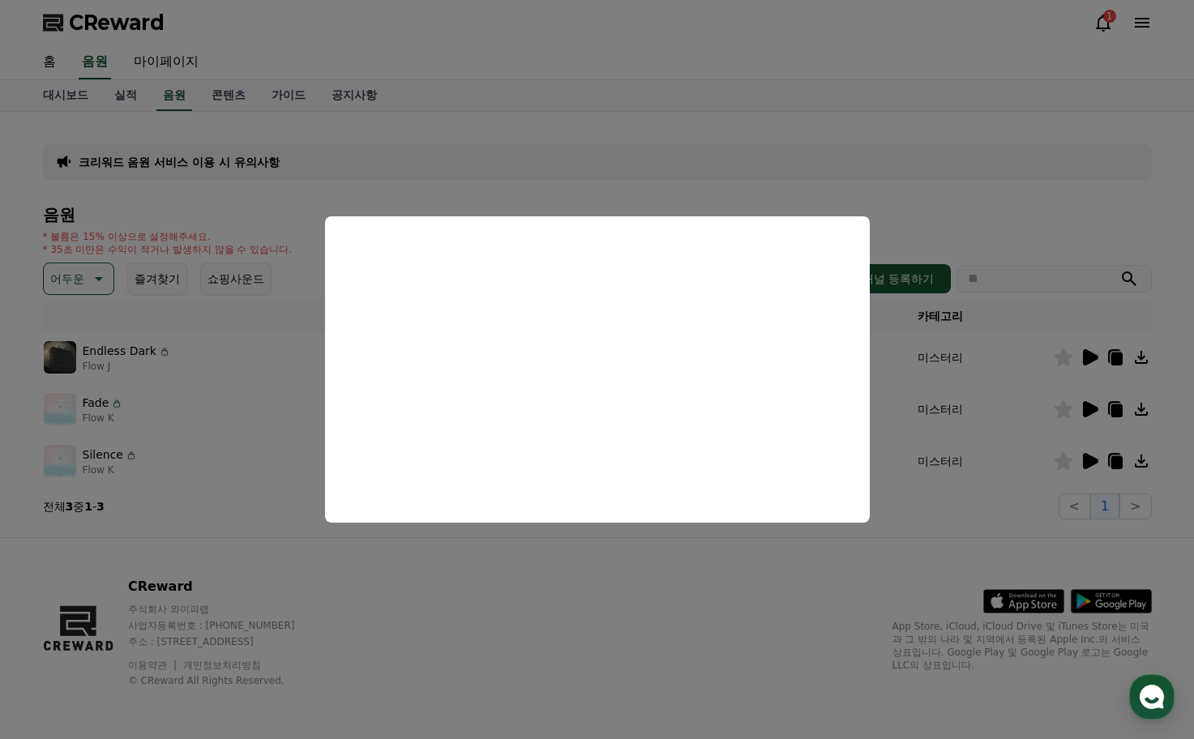
click at [237, 467] on button "close modal" at bounding box center [597, 369] width 1194 height 739
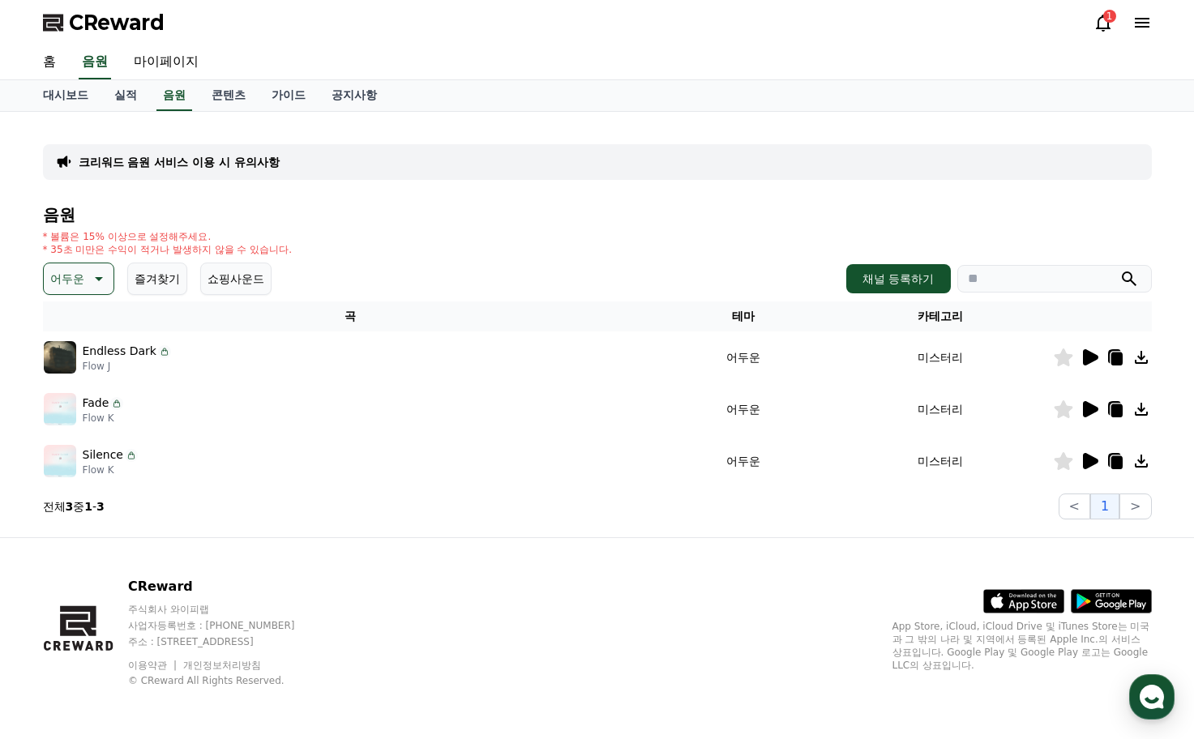
click at [1092, 468] on icon at bounding box center [1088, 460] width 19 height 19
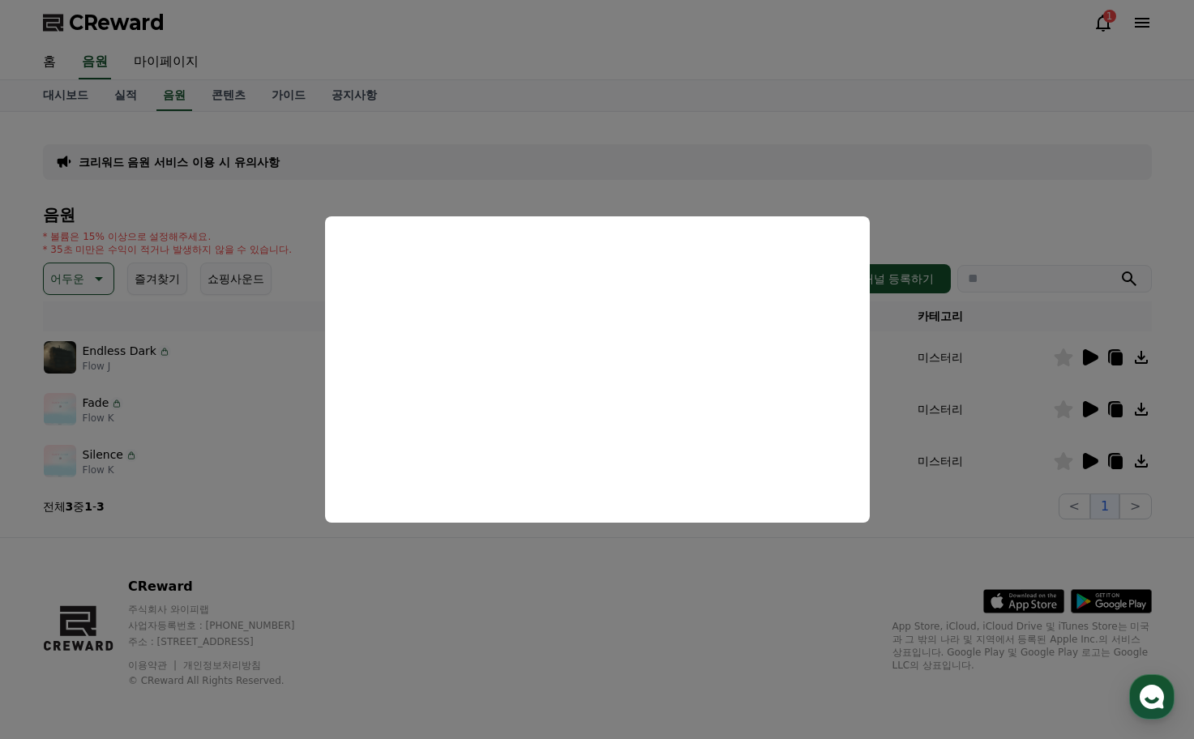
click at [1011, 418] on button "close modal" at bounding box center [597, 369] width 1194 height 739
click at [1092, 357] on icon at bounding box center [1090, 357] width 15 height 16
click at [982, 395] on button "close modal" at bounding box center [597, 369] width 1194 height 739
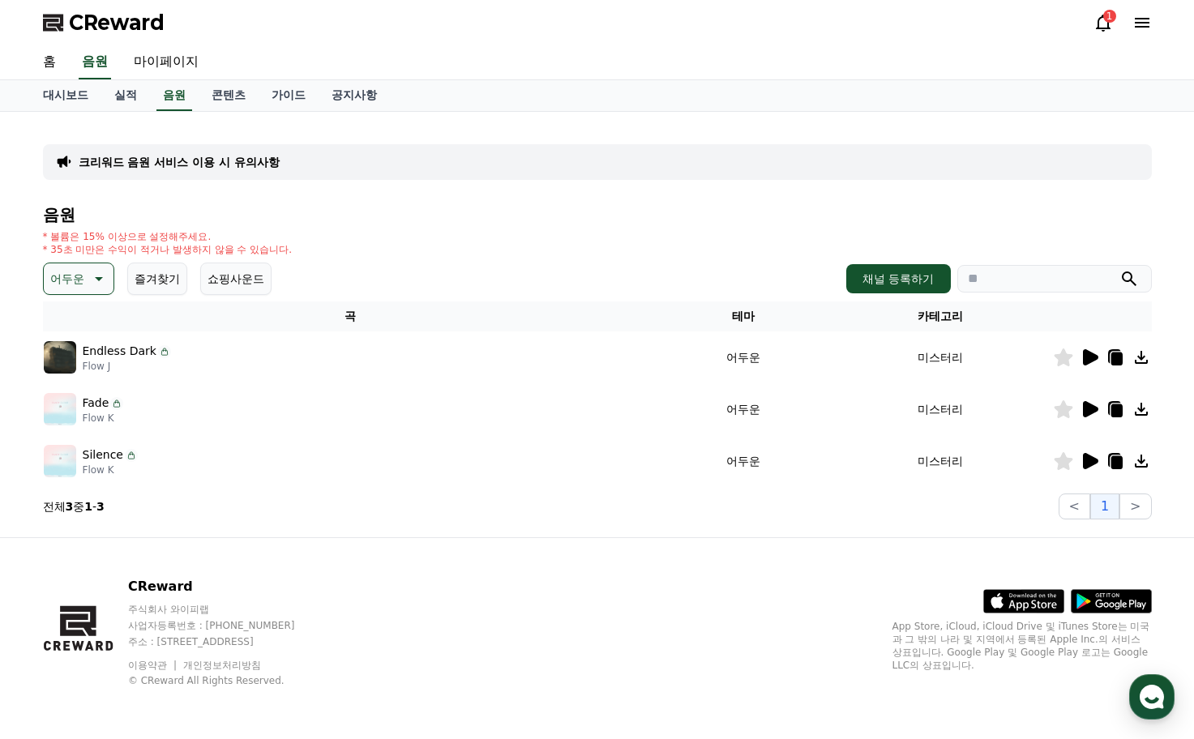
click at [100, 283] on icon at bounding box center [97, 278] width 19 height 19
click at [78, 331] on button "호기심" at bounding box center [68, 325] width 47 height 36
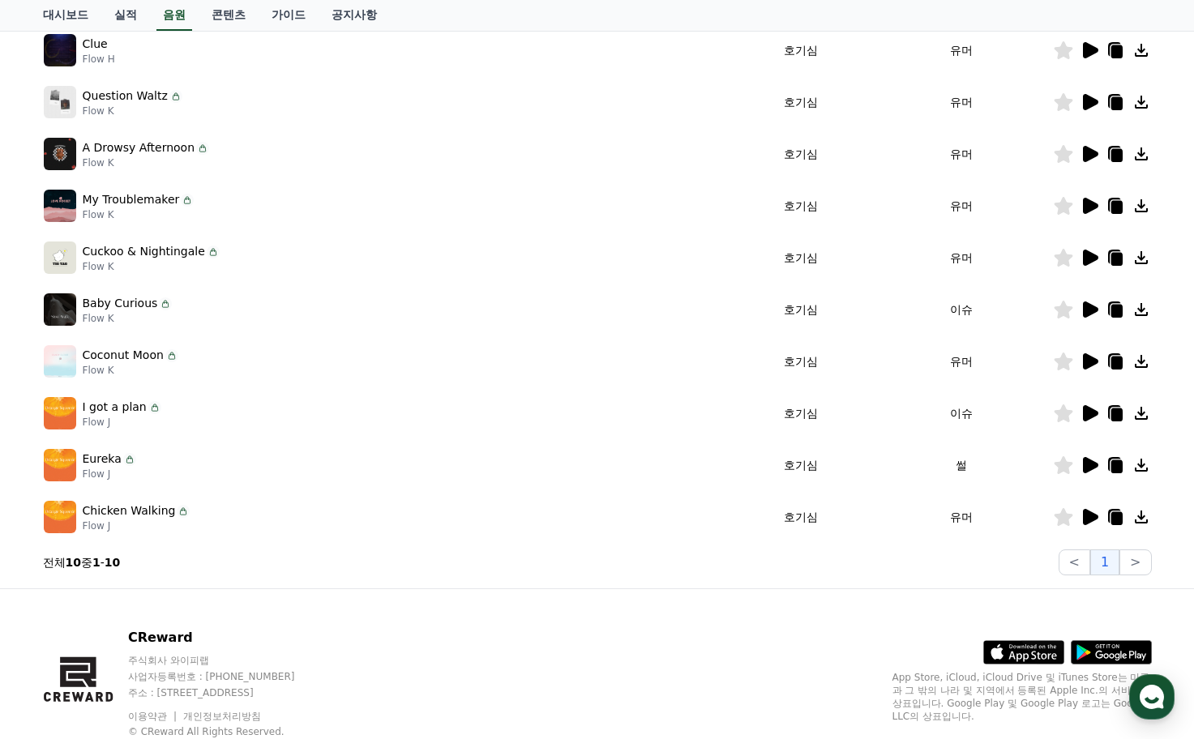
scroll to position [324, 0]
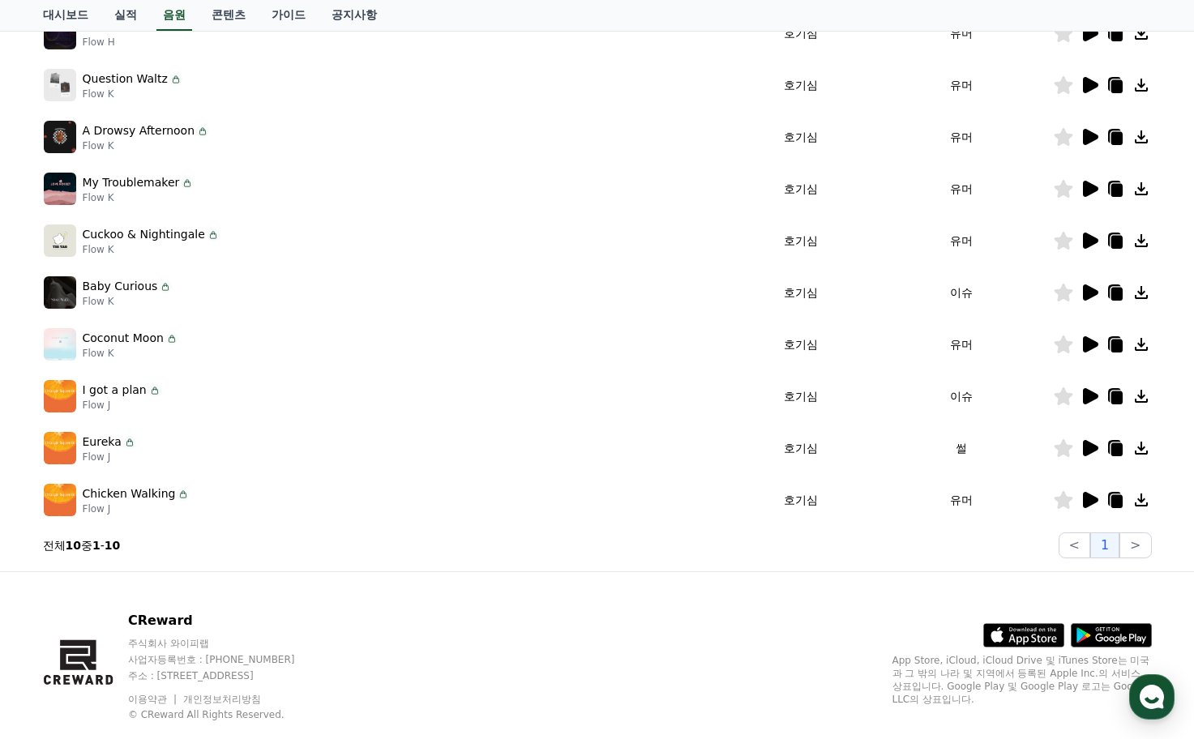
click at [1091, 446] on icon at bounding box center [1090, 448] width 15 height 16
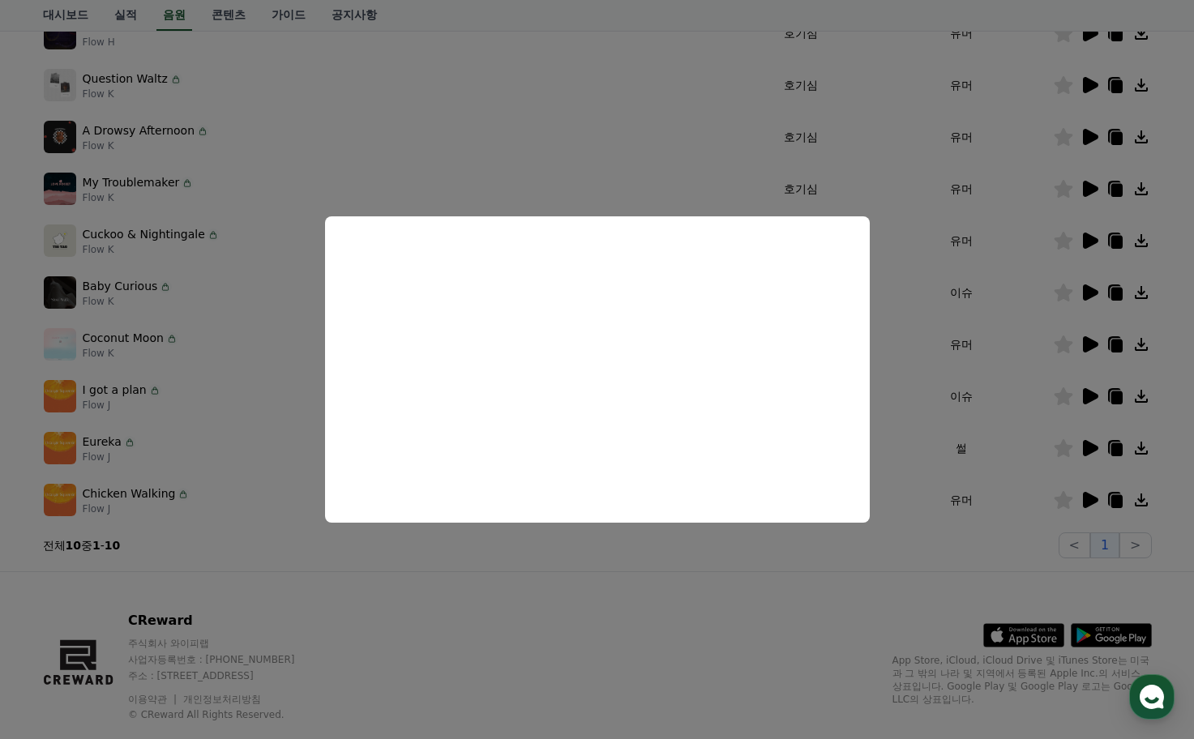
drag, startPoint x: 948, startPoint y: 391, endPoint x: 865, endPoint y: 373, distance: 84.6
click at [948, 390] on button "close modal" at bounding box center [597, 369] width 1194 height 739
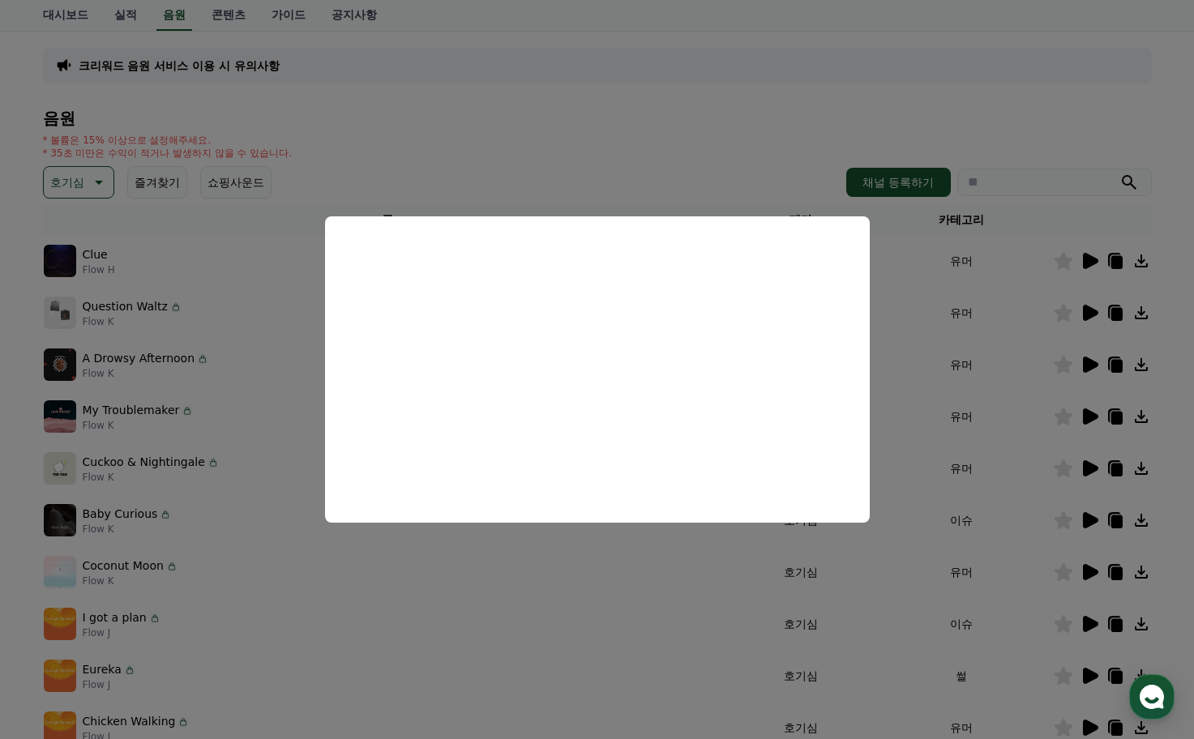
scroll to position [0, 0]
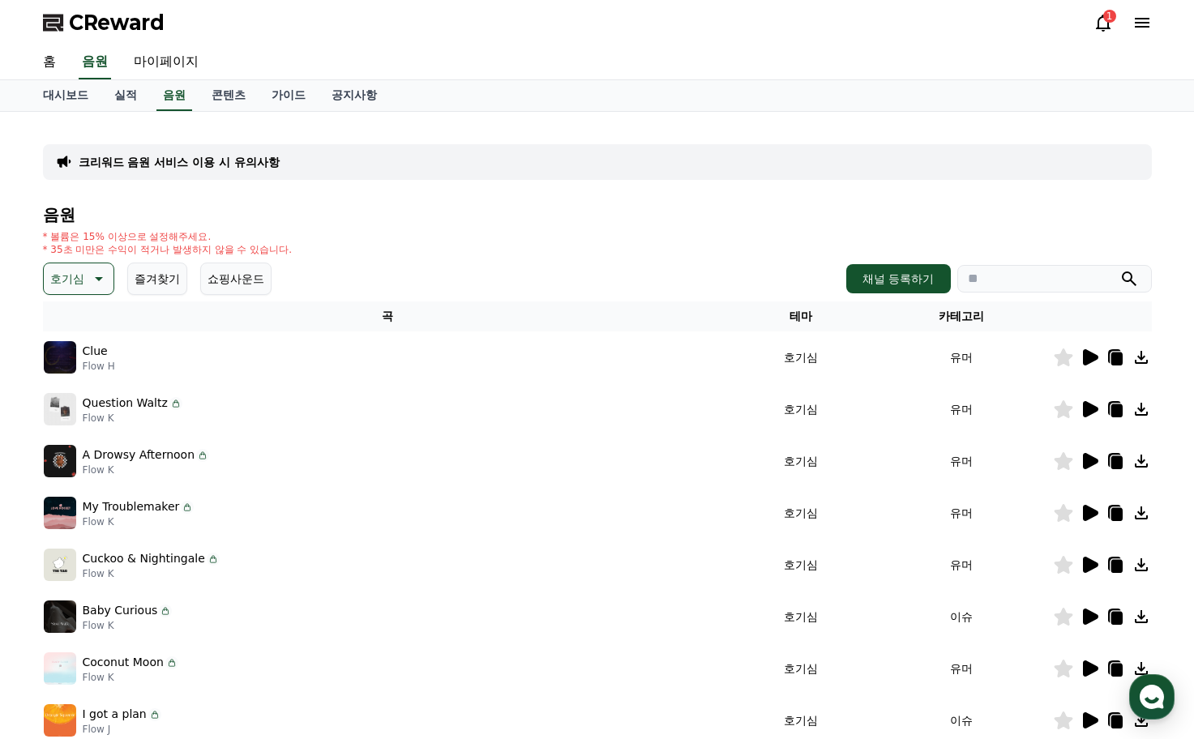
click at [94, 281] on icon at bounding box center [97, 278] width 19 height 19
click at [82, 371] on button "잔잔한" at bounding box center [68, 367] width 47 height 36
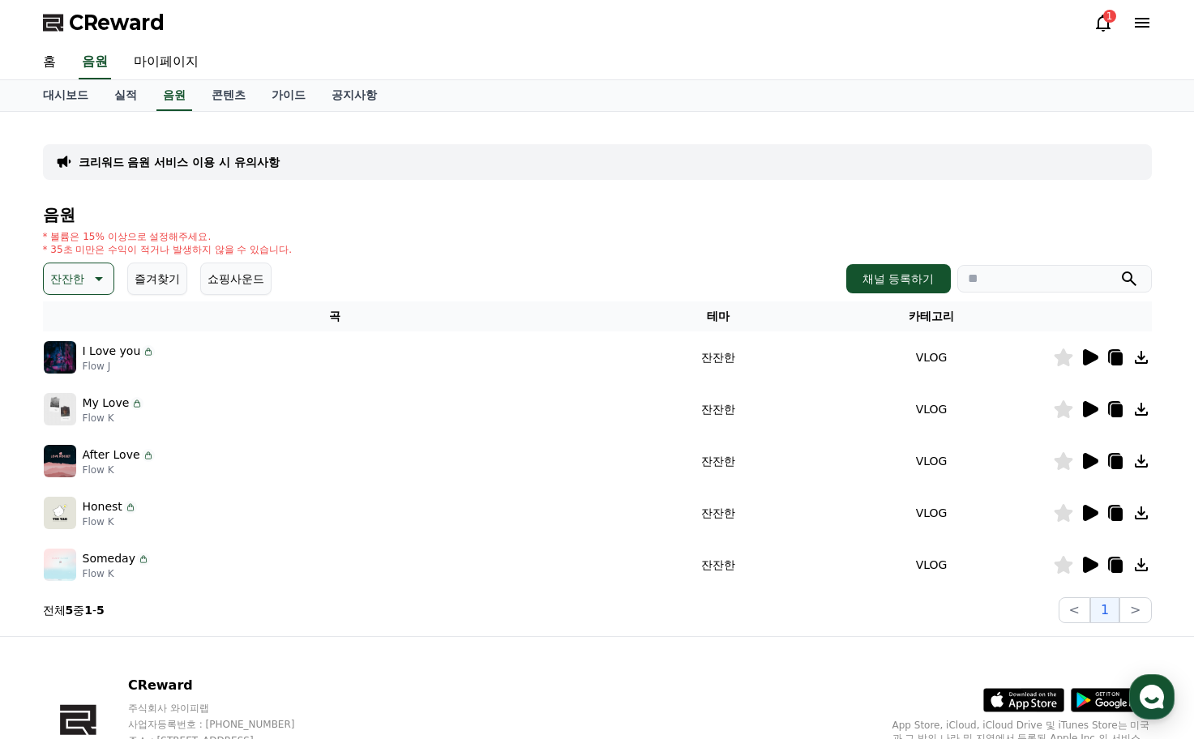
click at [1085, 511] on icon at bounding box center [1090, 513] width 15 height 16
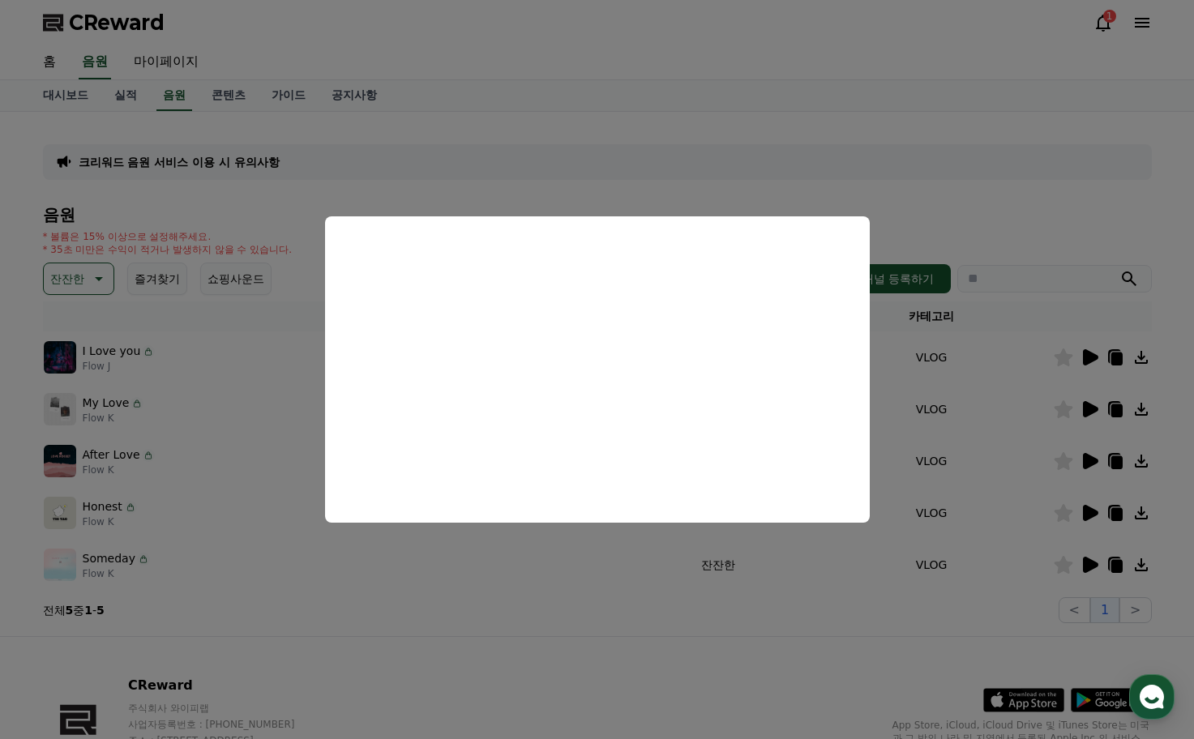
drag, startPoint x: 109, startPoint y: 353, endPoint x: 105, endPoint y: 372, distance: 19.1
click at [106, 372] on button "close modal" at bounding box center [597, 369] width 1194 height 739
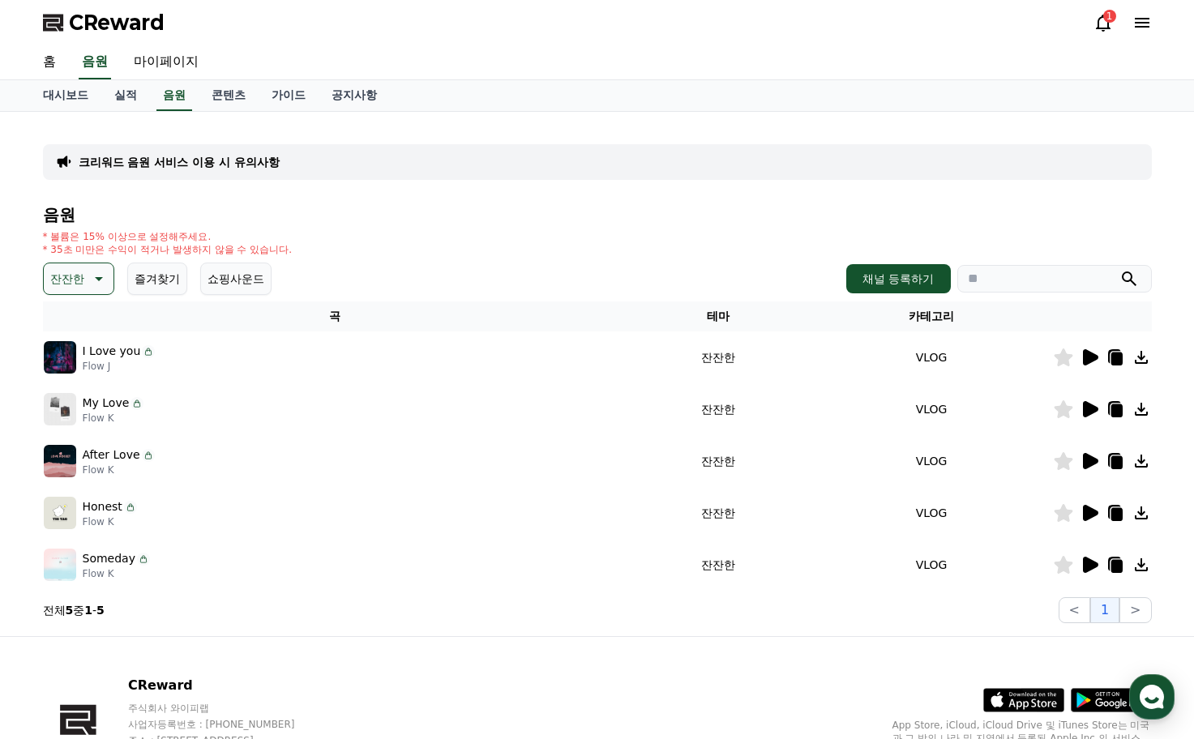
drag, startPoint x: 261, startPoint y: 345, endPoint x: 271, endPoint y: 347, distance: 9.9
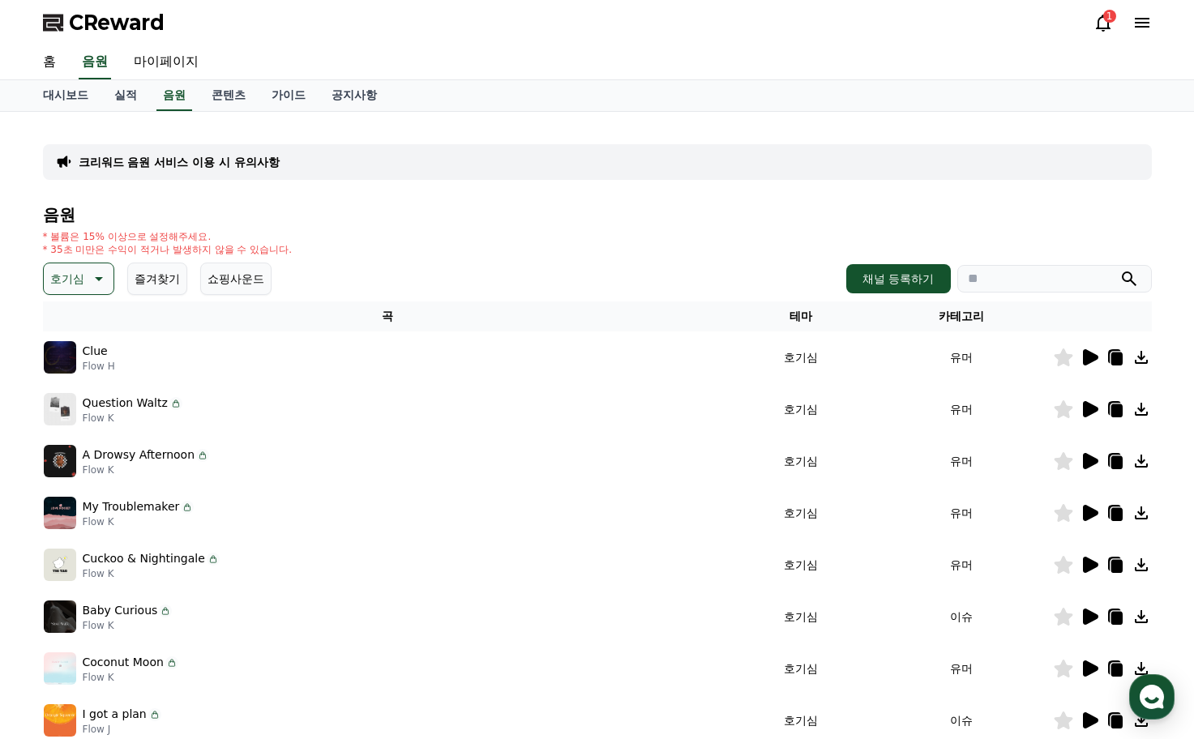
click at [70, 295] on div "음원 * 볼륨은 15% 이상으로 설정해주세요. * 35초 미만은 수익이 적거나 발생하지 않을 수 있습니다. 호기심 즐겨찾기 쇼핑사운드 채널 등…" at bounding box center [597, 544] width 1109 height 677
click at [88, 288] on icon at bounding box center [97, 278] width 19 height 19
click at [92, 416] on button "긴장되는" at bounding box center [74, 413] width 58 height 36
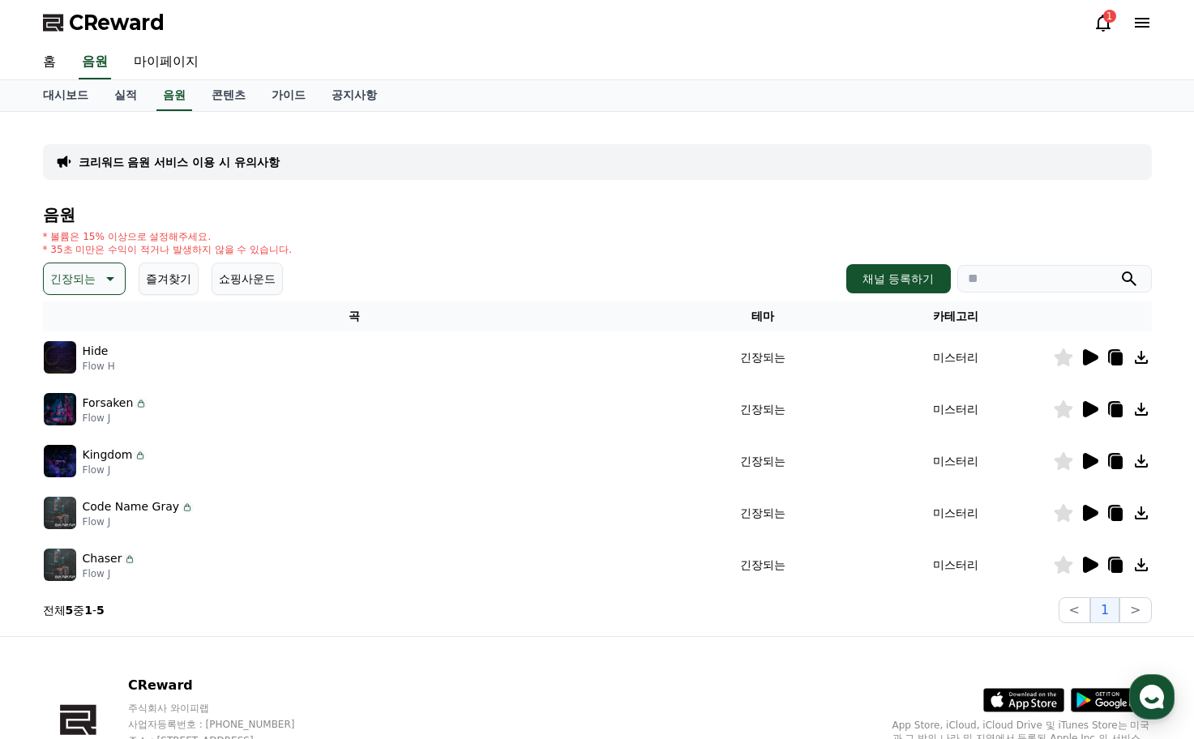
click at [1088, 505] on icon at bounding box center [1088, 512] width 19 height 19
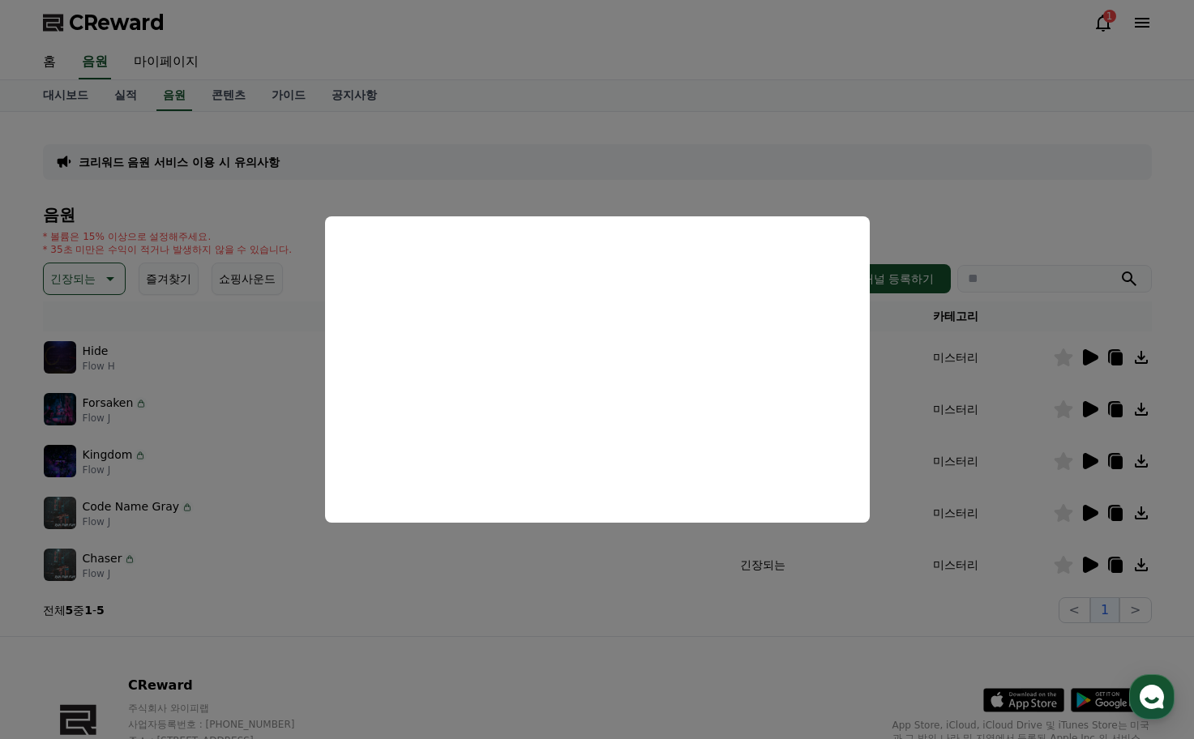
click at [236, 428] on button "close modal" at bounding box center [597, 369] width 1194 height 739
